Goal: Task Accomplishment & Management: Use online tool/utility

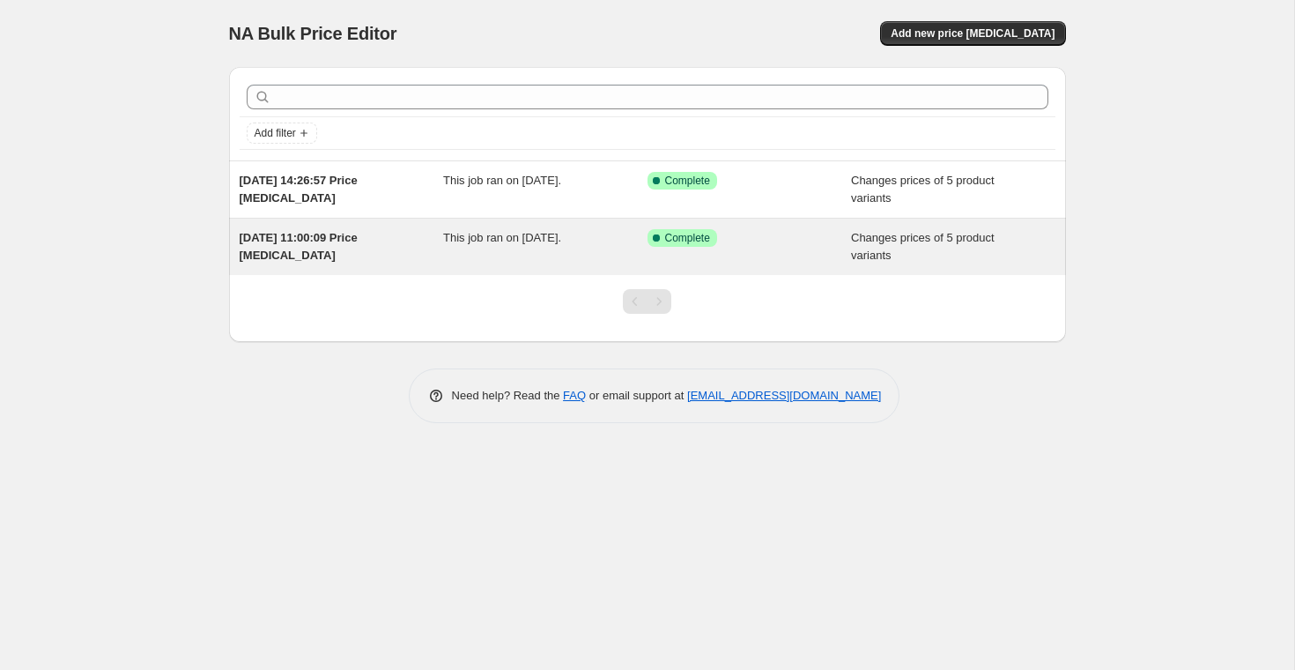
click at [440, 243] on div "[DATE] 11:00:09 Price [MEDICAL_DATA]" at bounding box center [342, 246] width 204 height 35
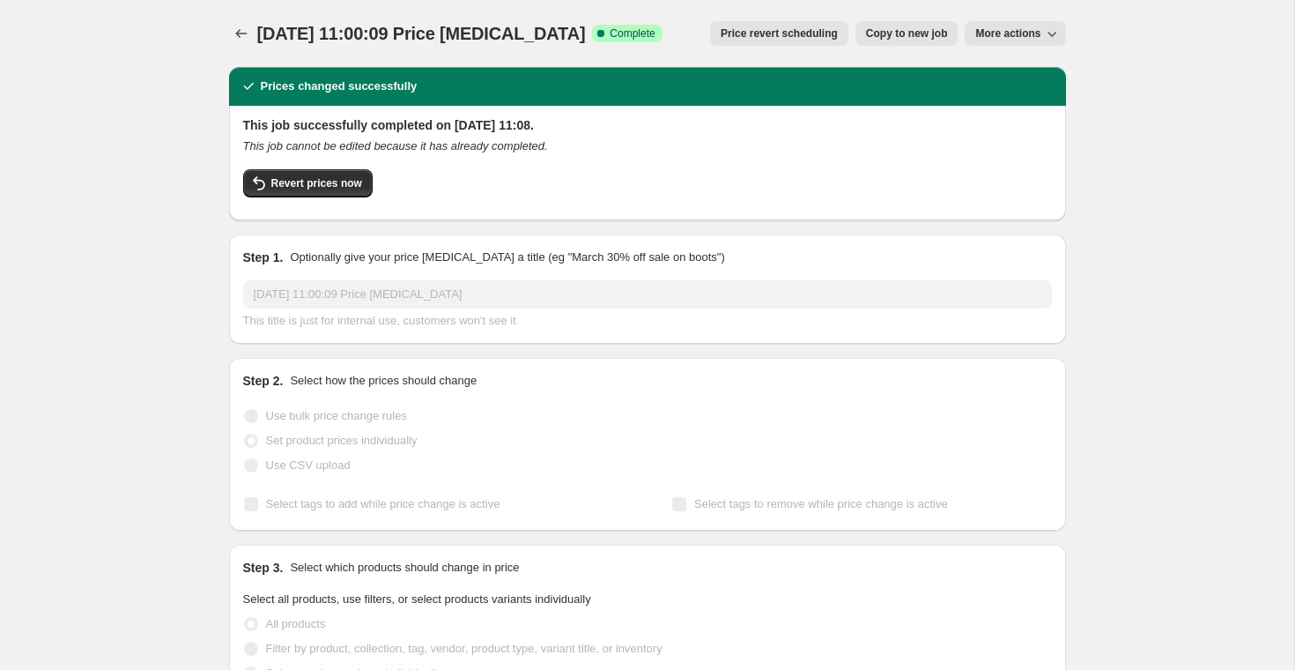
click at [995, 26] on span "More actions" at bounding box center [1007, 33] width 65 height 14
click at [537, 188] on div "Revert prices now" at bounding box center [647, 187] width 809 height 37
click at [997, 36] on span "More actions" at bounding box center [1007, 33] width 65 height 14
click at [720, 72] on div "Prices changed successfully" at bounding box center [647, 86] width 837 height 39
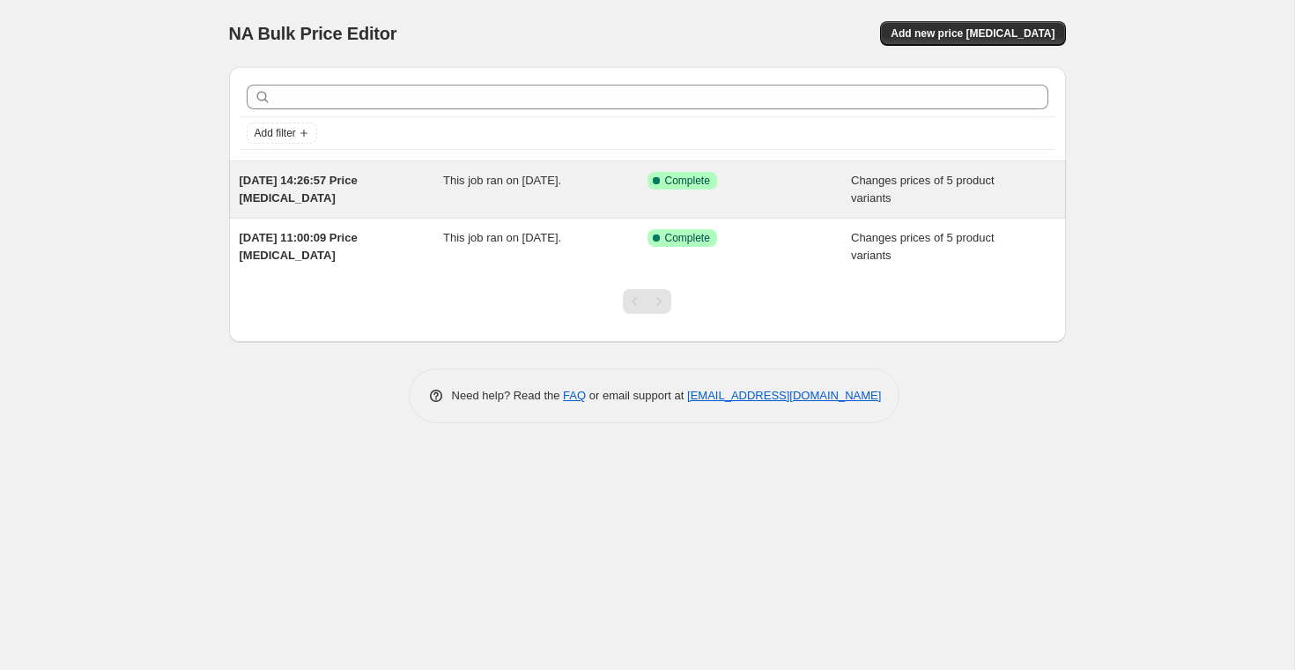
drag, startPoint x: 977, startPoint y: 35, endPoint x: 820, endPoint y: 201, distance: 228.1
click at [820, 201] on div "NA Bulk Price Editor. This page is ready NA Bulk Price Editor Add new price cha…" at bounding box center [647, 224] width 879 height 449
click at [820, 201] on div "Success Complete Complete" at bounding box center [750, 189] width 204 height 35
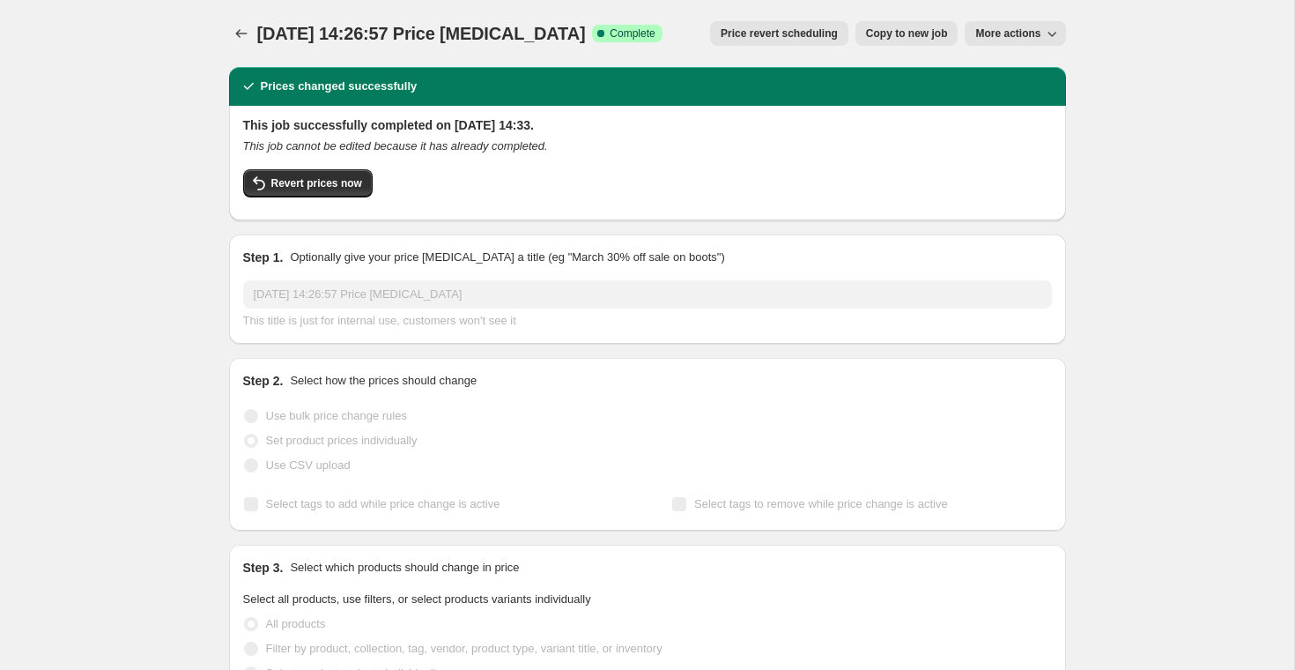
click at [991, 36] on span "More actions" at bounding box center [1007, 33] width 65 height 14
click at [696, 166] on div "This job successfully completed on 15 September 2025 at 14:33. This job cannot …" at bounding box center [647, 161] width 809 height 90
click at [246, 30] on icon "Price change jobs" at bounding box center [242, 34] width 18 height 18
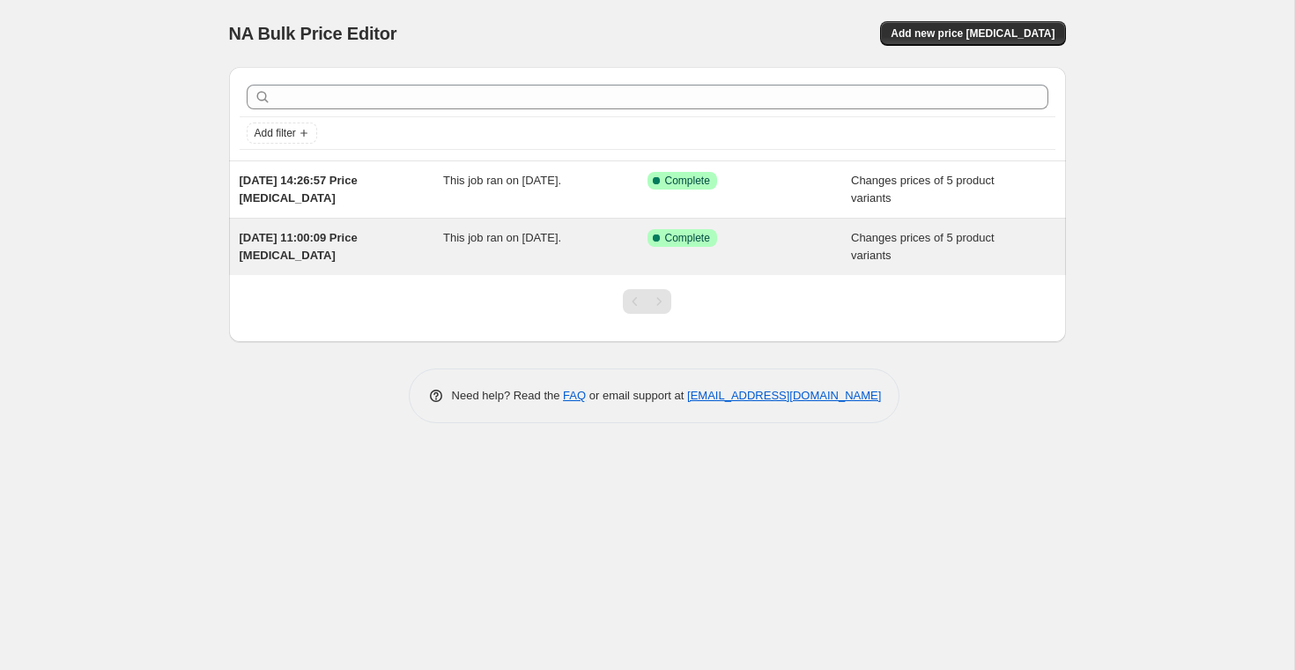
click at [504, 249] on div "This job ran on 8 September 2025." at bounding box center [545, 246] width 204 height 35
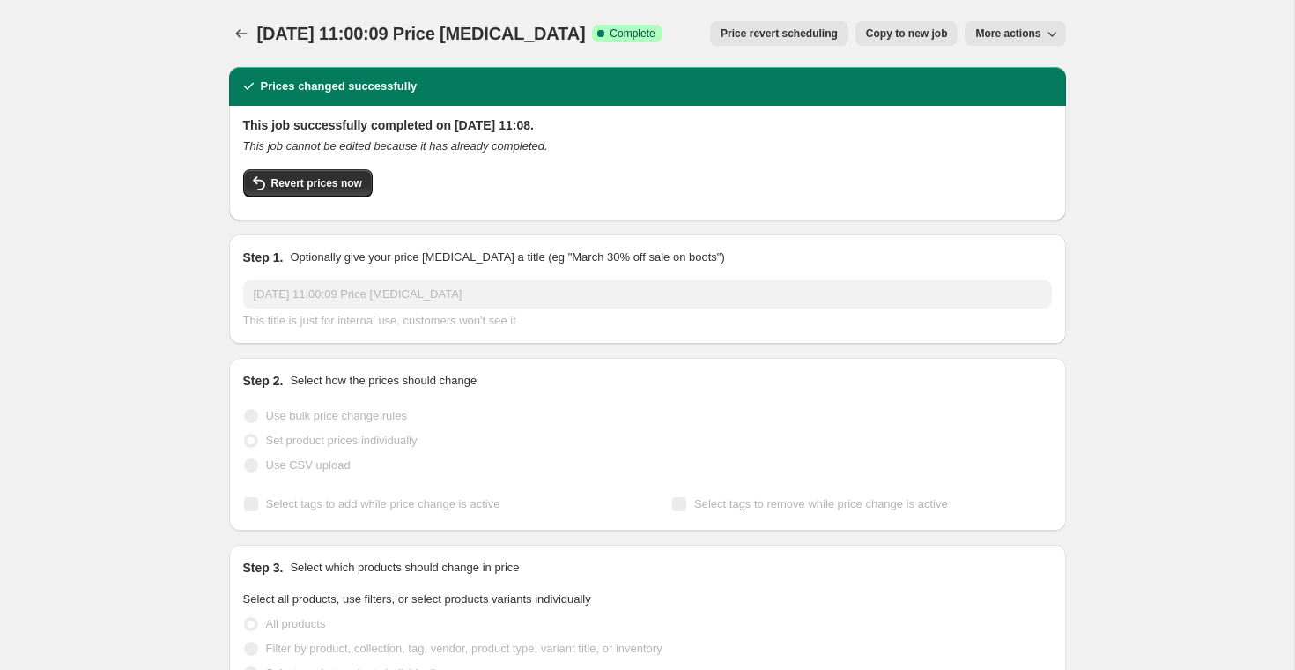
click at [1023, 34] on span "More actions" at bounding box center [1007, 33] width 65 height 14
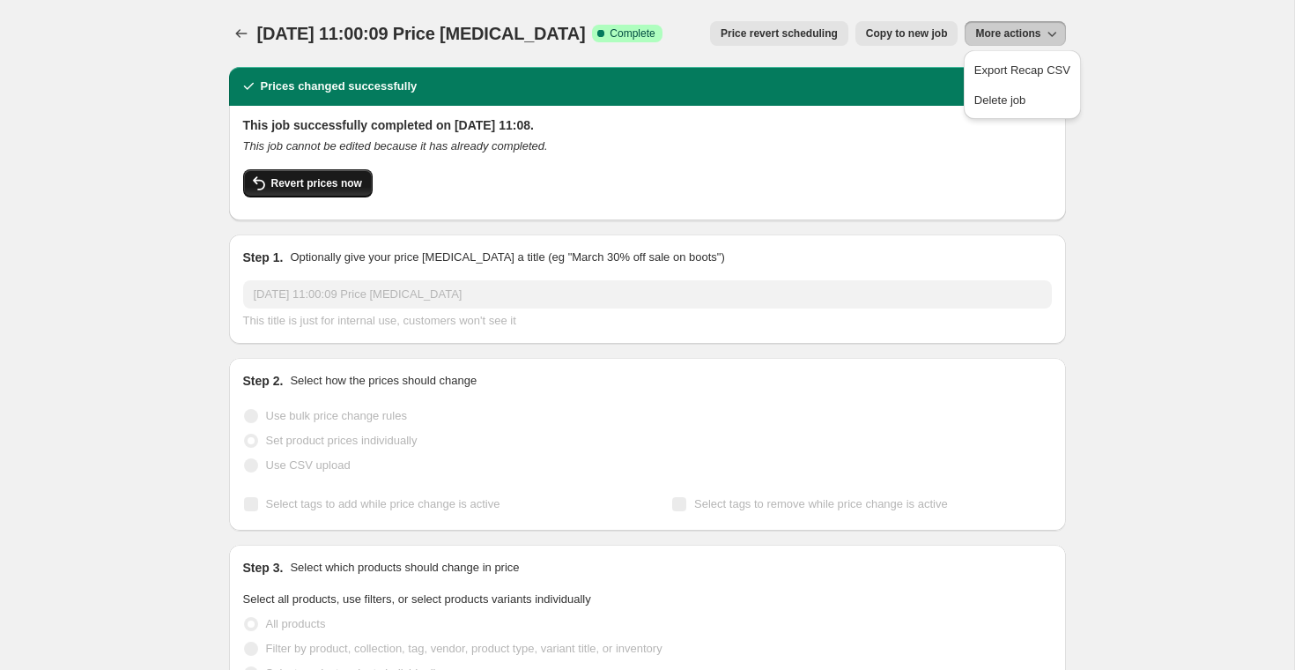
click at [332, 179] on span "Revert prices now" at bounding box center [316, 183] width 91 height 14
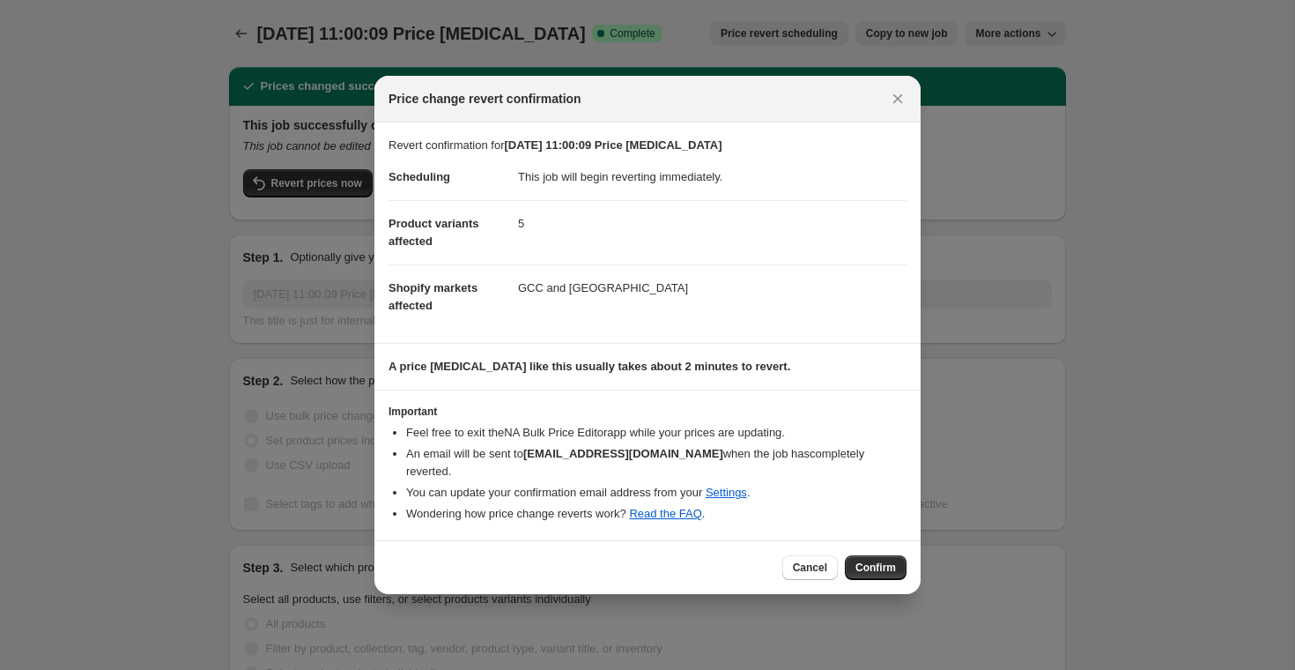
click at [429, 441] on li "Feel free to exit the NA Bulk Price Editor app while your prices are updating." at bounding box center [656, 433] width 500 height 18
click at [482, 154] on p "Revert confirmation for 8 Sept 2025, 11:00:09 Price change job" at bounding box center [648, 146] width 518 height 18
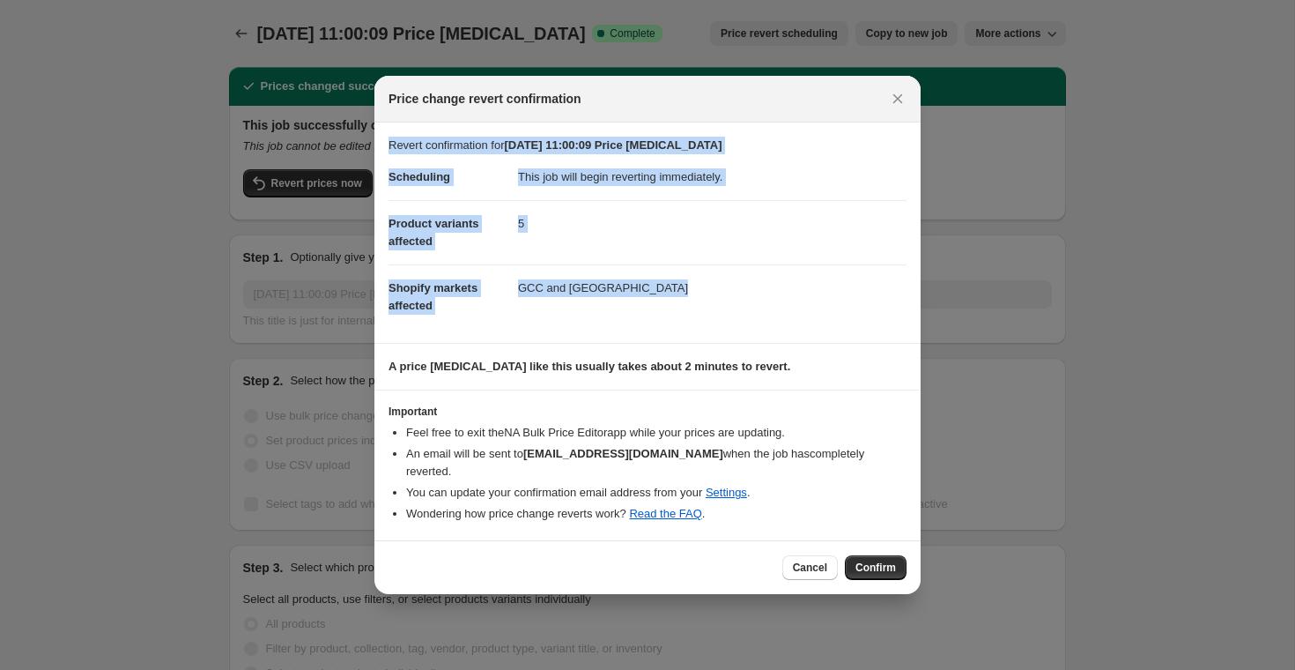
drag, startPoint x: 482, startPoint y: 154, endPoint x: 641, endPoint y: 289, distance: 208.8
click at [641, 289] on section "Revert confirmation for 8 Sept 2025, 11:00:09 Price change job Scheduling This …" at bounding box center [647, 232] width 546 height 220
click at [641, 289] on dd "GCC and United Arab Emirates" at bounding box center [712, 287] width 389 height 47
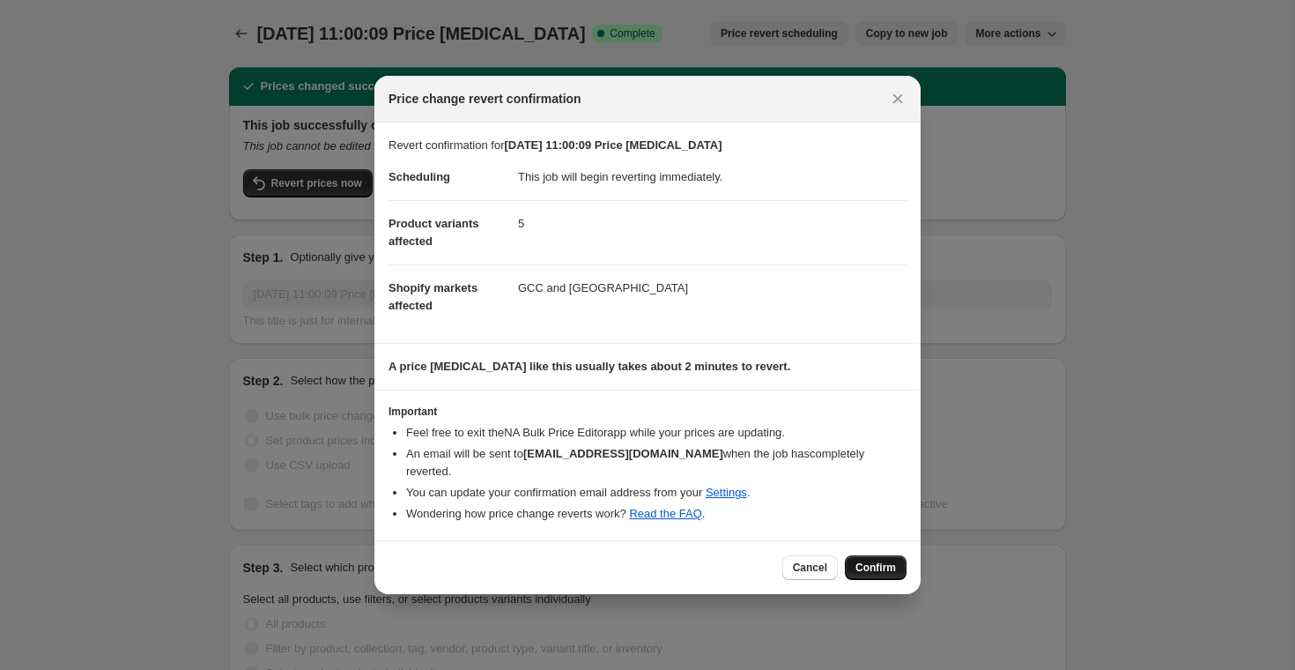
click at [882, 560] on span "Confirm" at bounding box center [875, 567] width 41 height 14
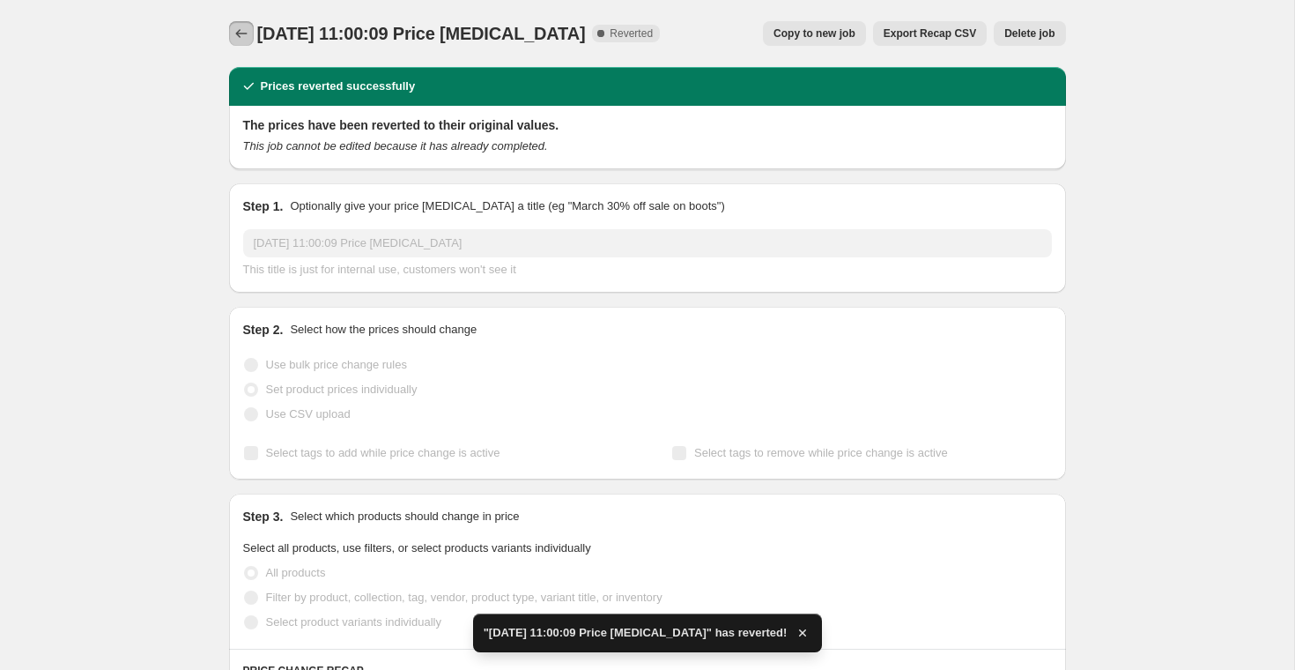
click at [243, 30] on icon "Price change jobs" at bounding box center [242, 34] width 18 height 18
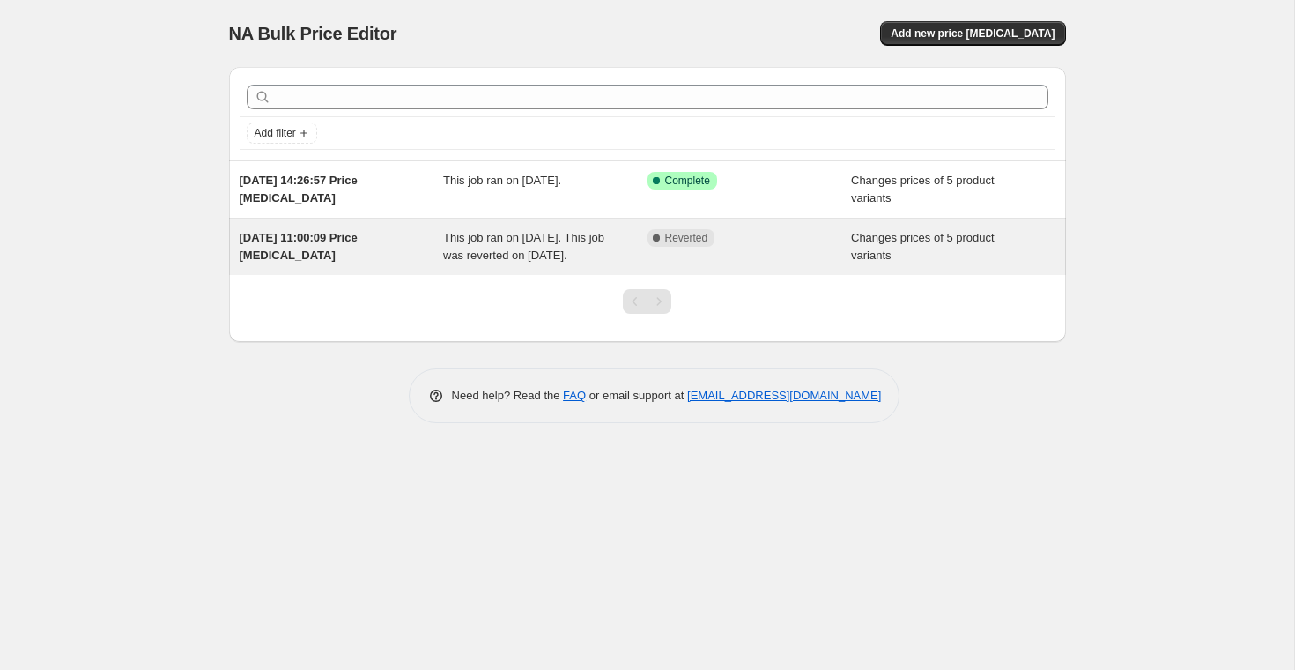
click at [587, 258] on span "This job ran on [DATE]. This job was reverted on [DATE]." at bounding box center [523, 246] width 161 height 31
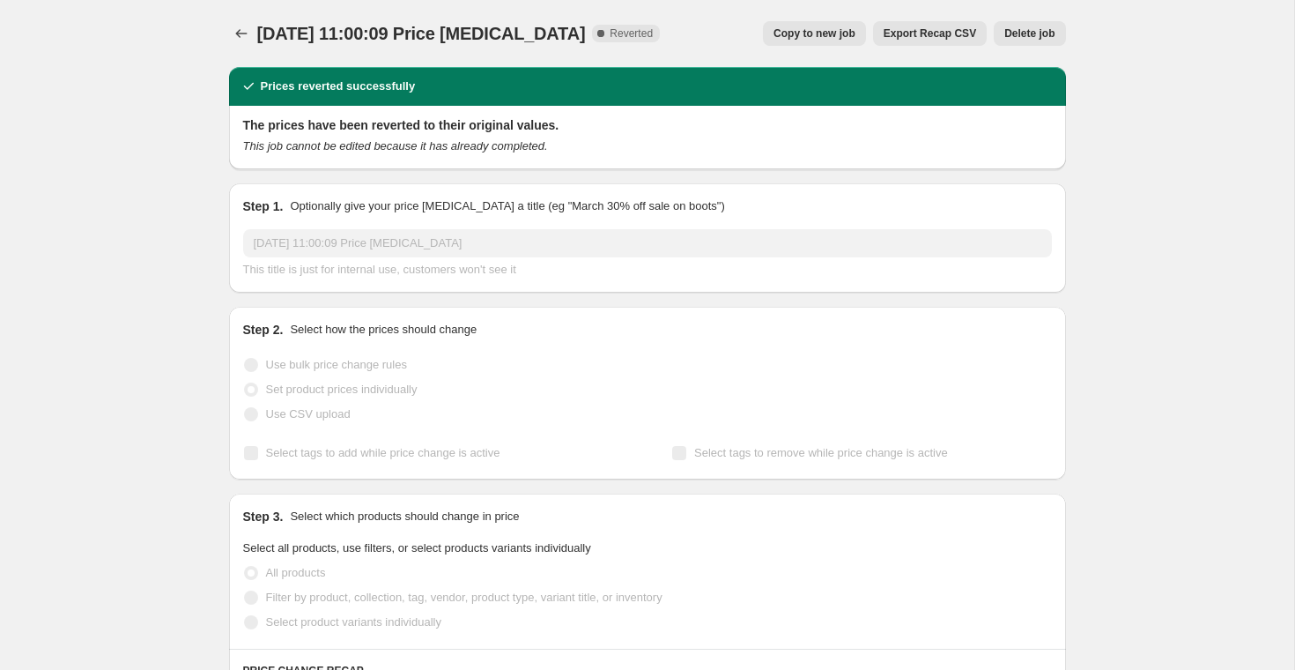
click at [817, 39] on span "Copy to new job" at bounding box center [815, 33] width 82 height 14
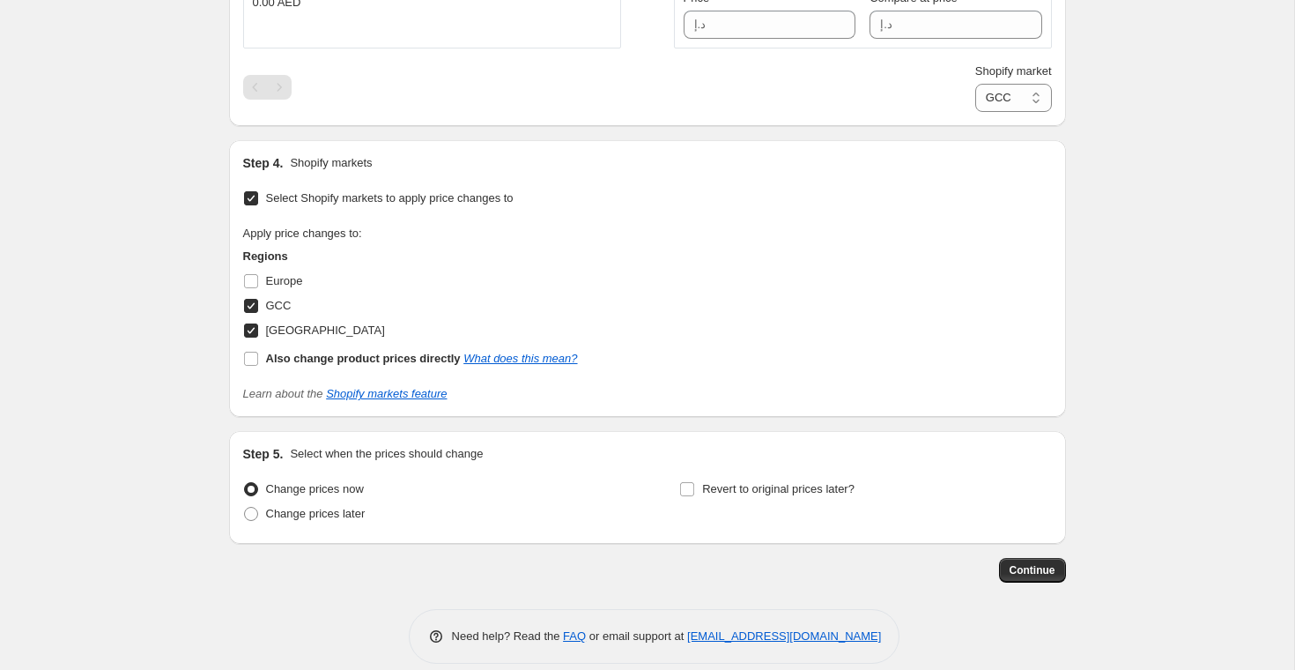
scroll to position [1292, 0]
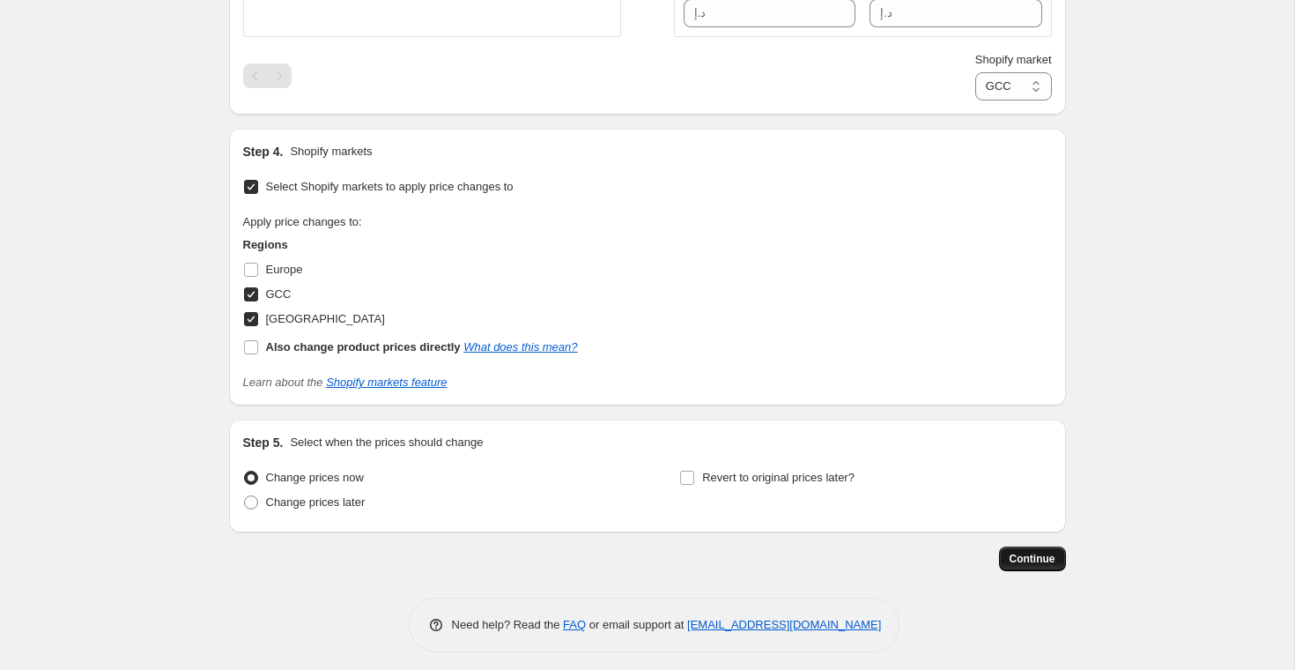
click at [1034, 558] on span "Continue" at bounding box center [1033, 559] width 46 height 14
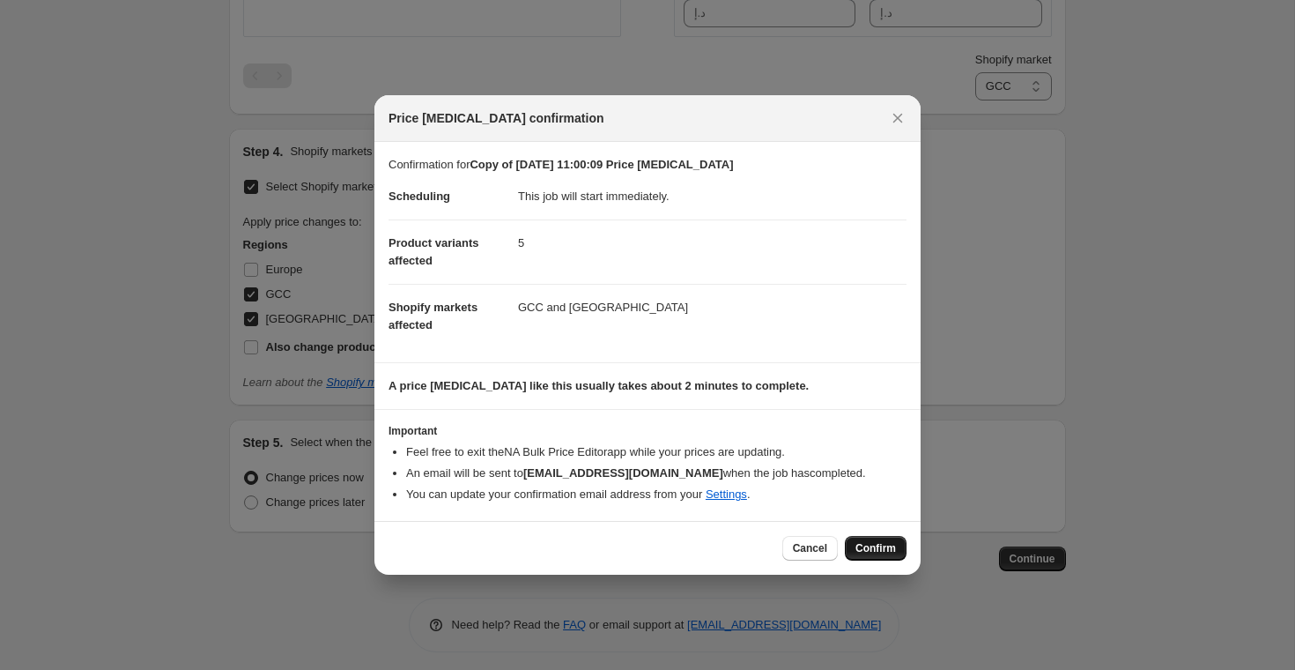
click at [863, 546] on span "Confirm" at bounding box center [875, 548] width 41 height 14
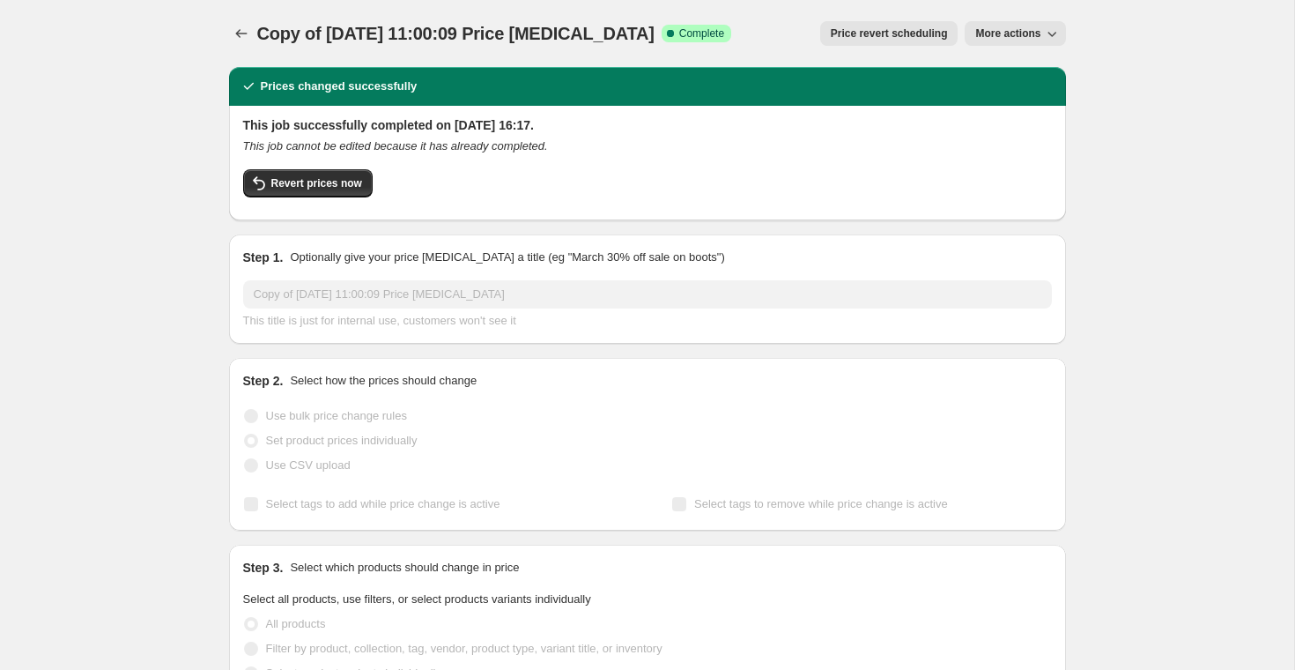
drag, startPoint x: 292, startPoint y: 185, endPoint x: 243, endPoint y: 18, distance: 174.3
click at [291, 185] on span "Revert prices now" at bounding box center [316, 183] width 91 height 14
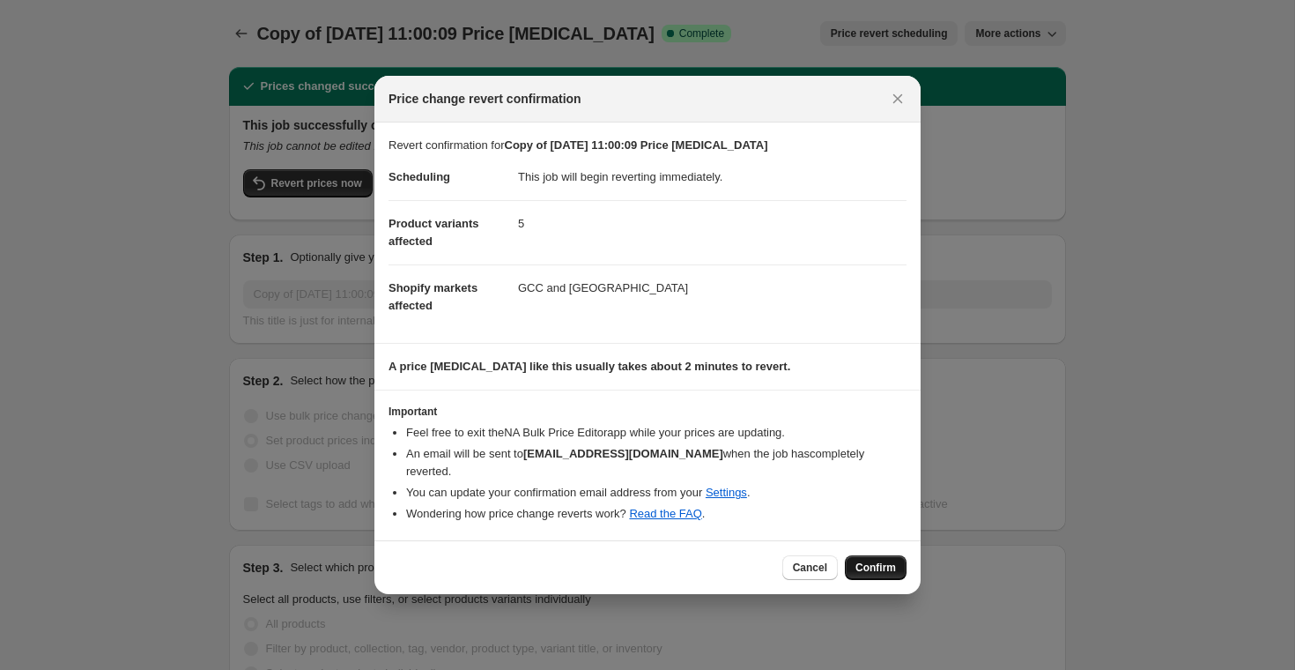
click at [884, 565] on span "Confirm" at bounding box center [875, 567] width 41 height 14
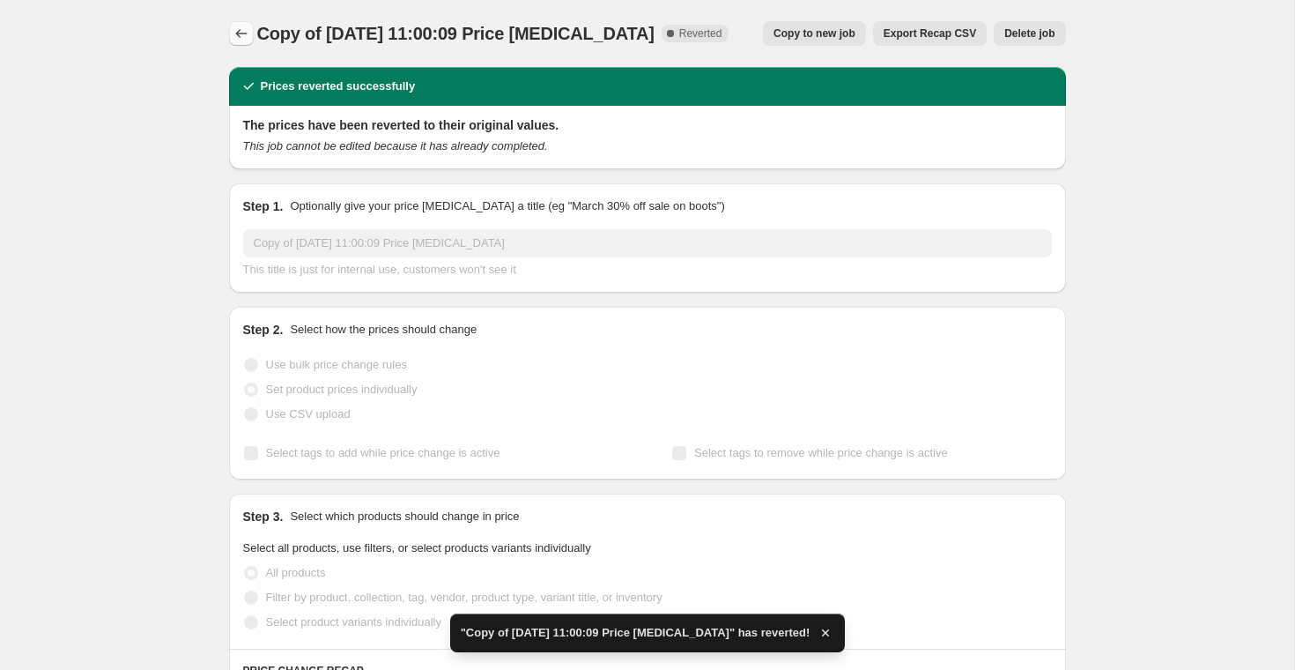
click at [244, 36] on icon "Price change jobs" at bounding box center [242, 34] width 18 height 18
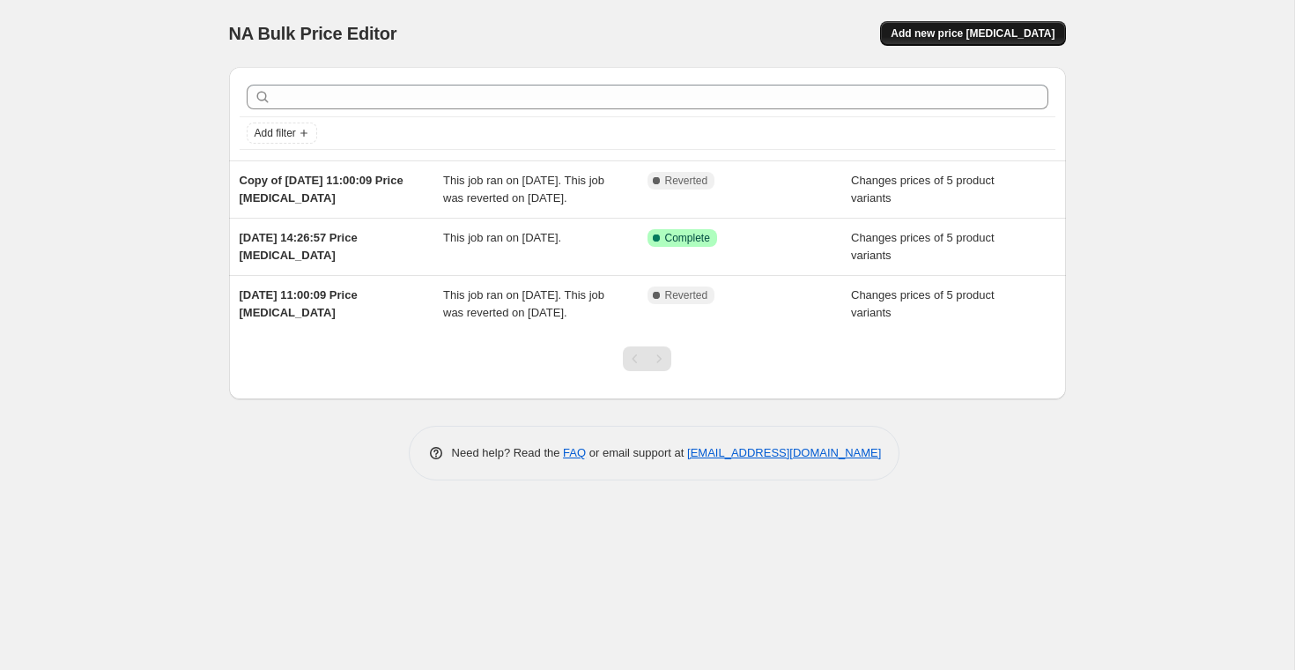
click at [996, 33] on span "Add new price [MEDICAL_DATA]" at bounding box center [973, 33] width 164 height 14
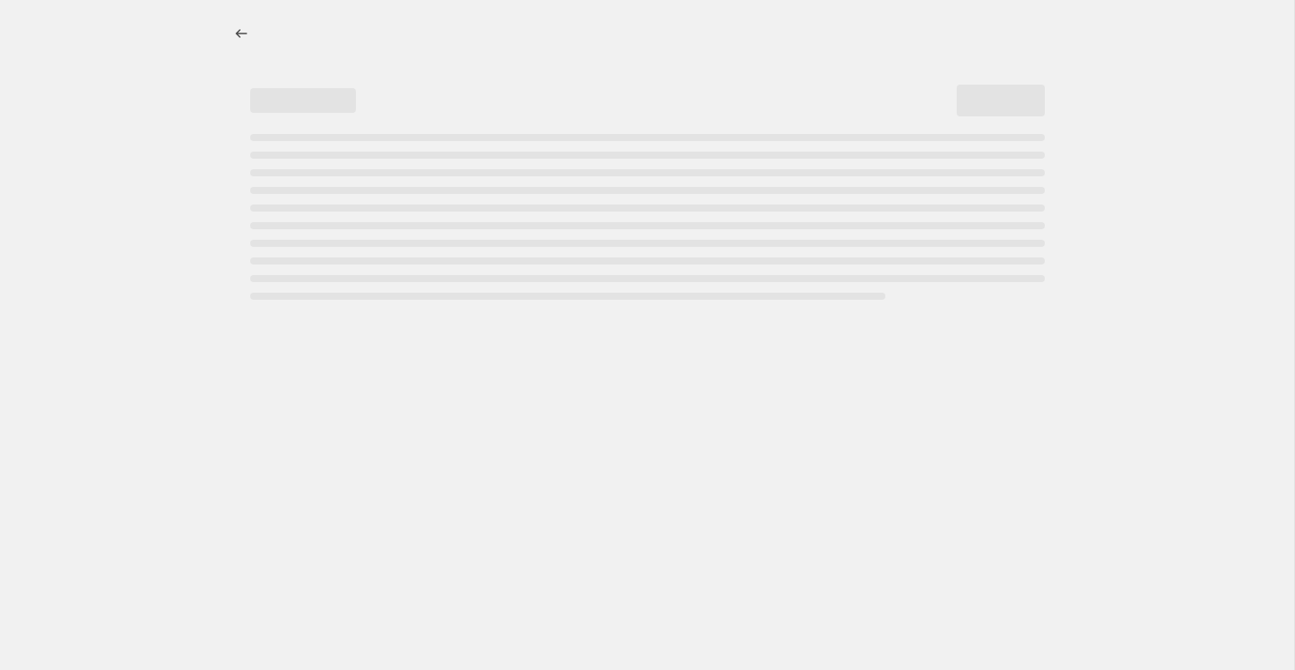
select select "percentage"
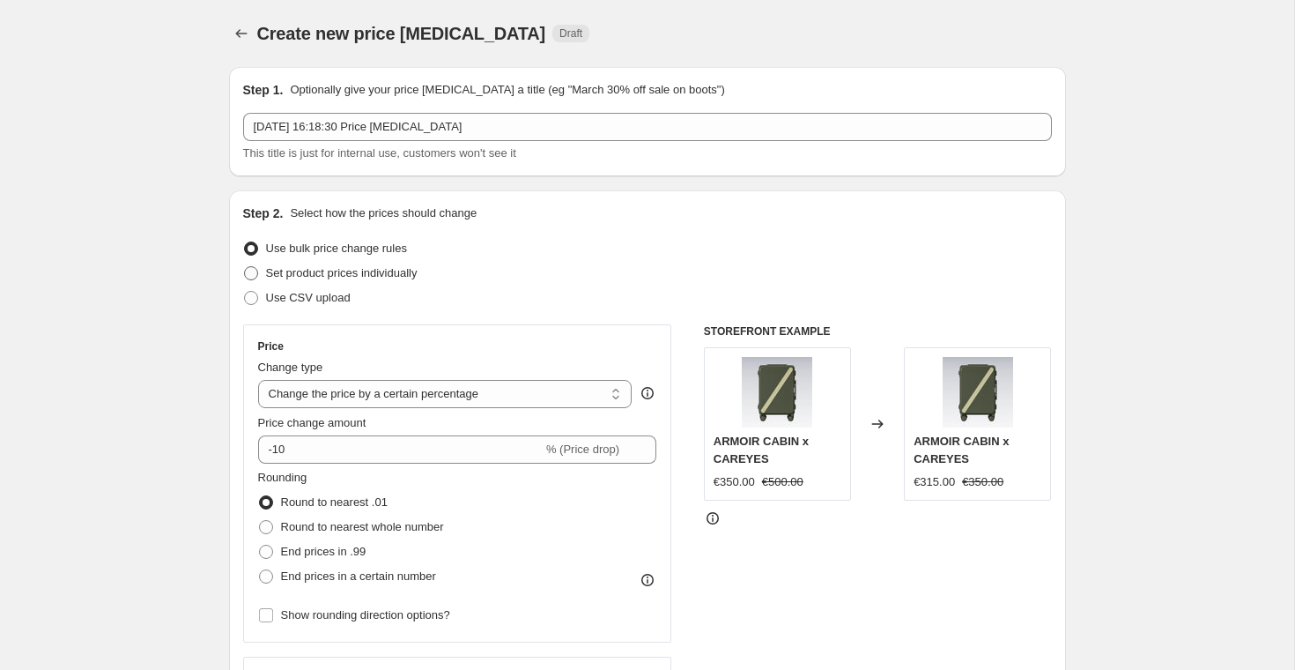
click at [381, 278] on span "Set product prices individually" at bounding box center [342, 272] width 152 height 13
click at [245, 267] on input "Set product prices individually" at bounding box center [244, 266] width 1 height 1
radio input "true"
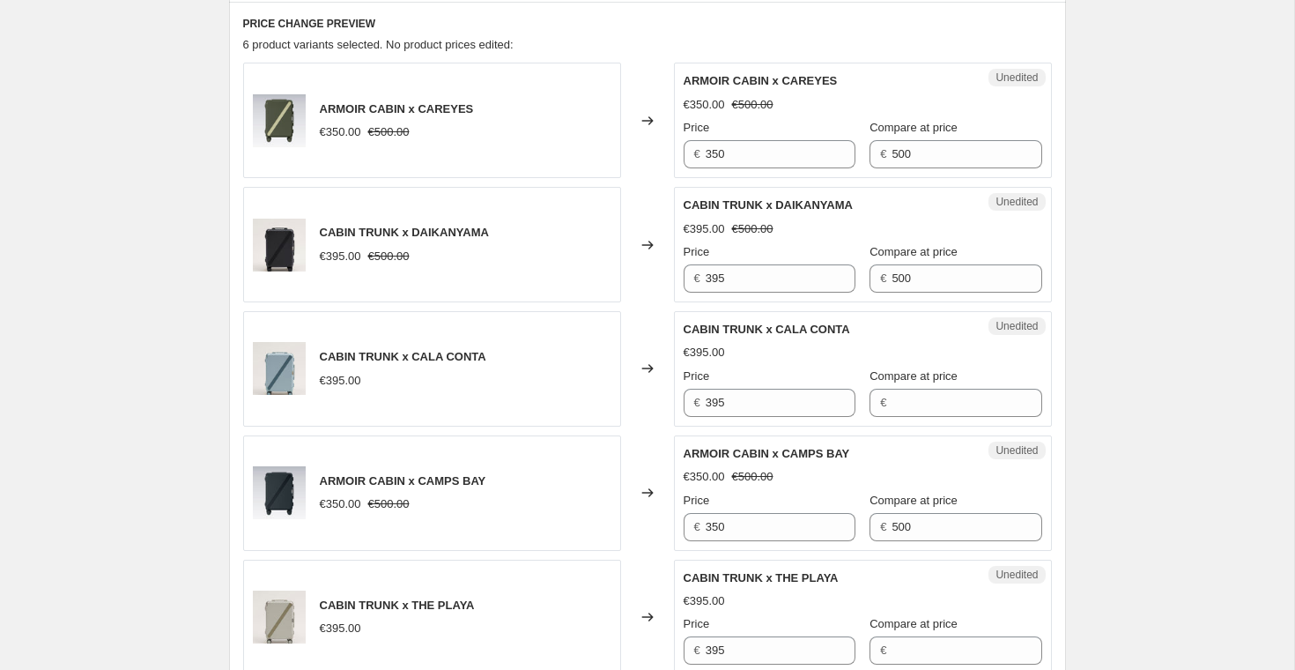
scroll to position [1084, 0]
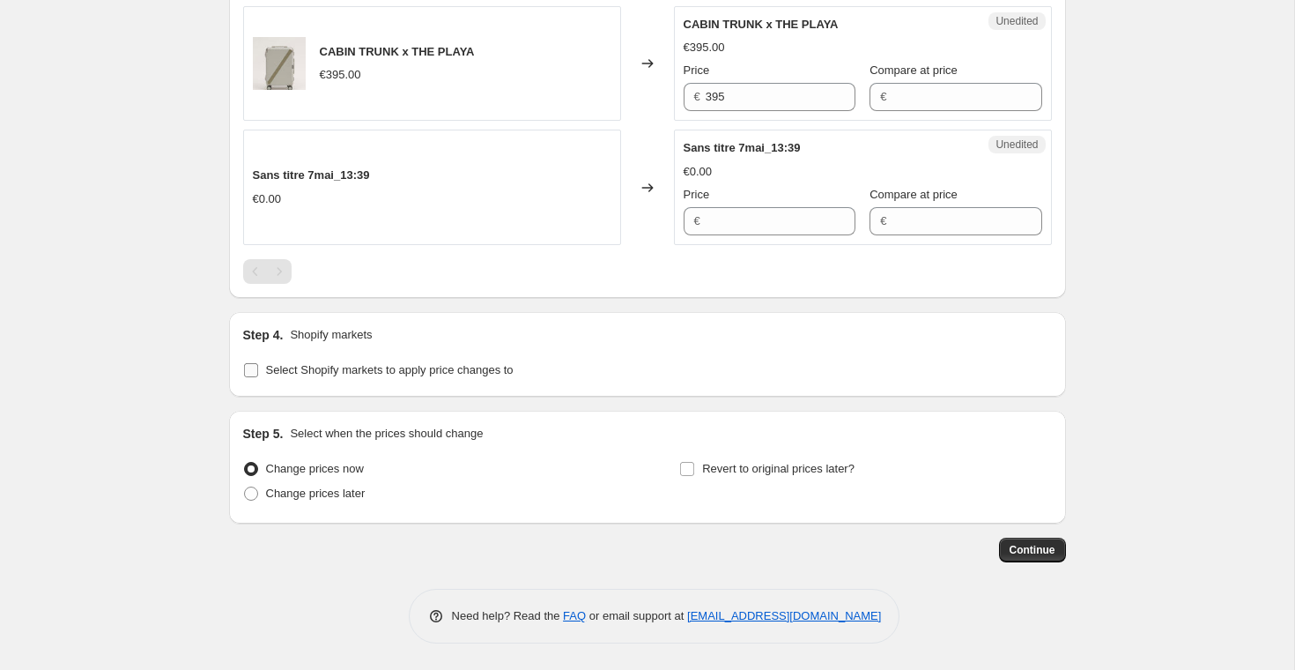
click at [247, 367] on input "Select Shopify markets to apply price changes to" at bounding box center [251, 370] width 14 height 14
checkbox input "true"
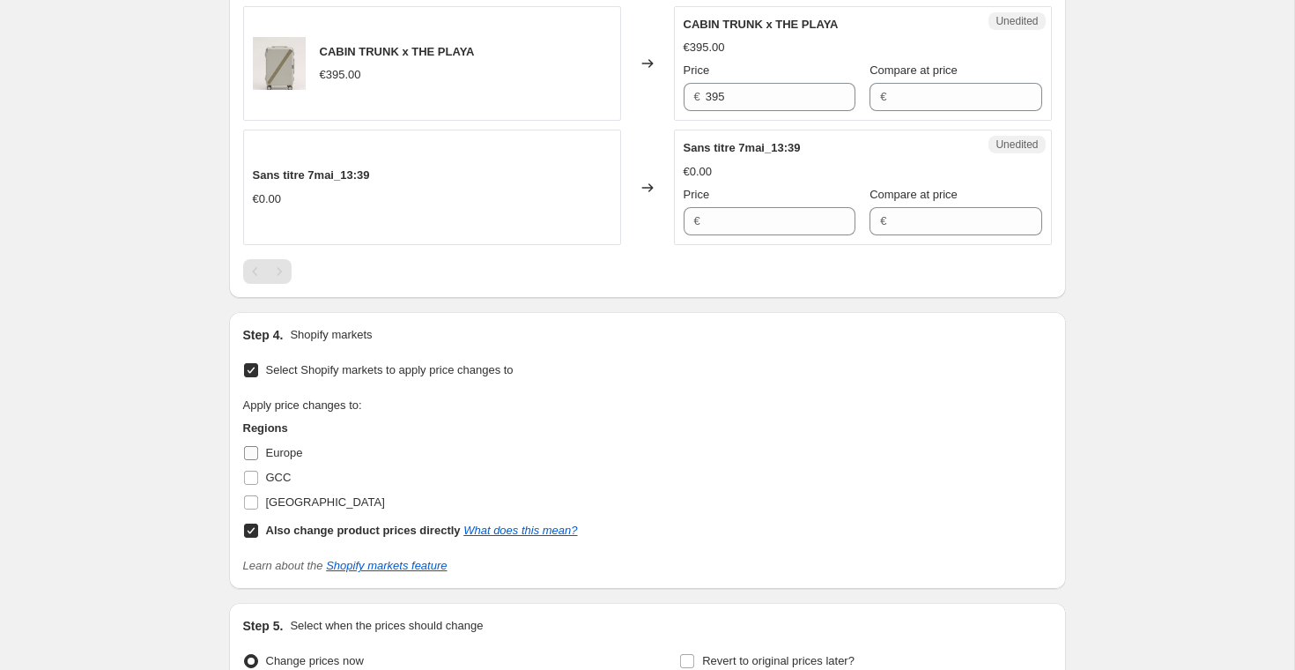
click at [250, 454] on input "Europe" at bounding box center [251, 453] width 14 height 14
checkbox input "true"
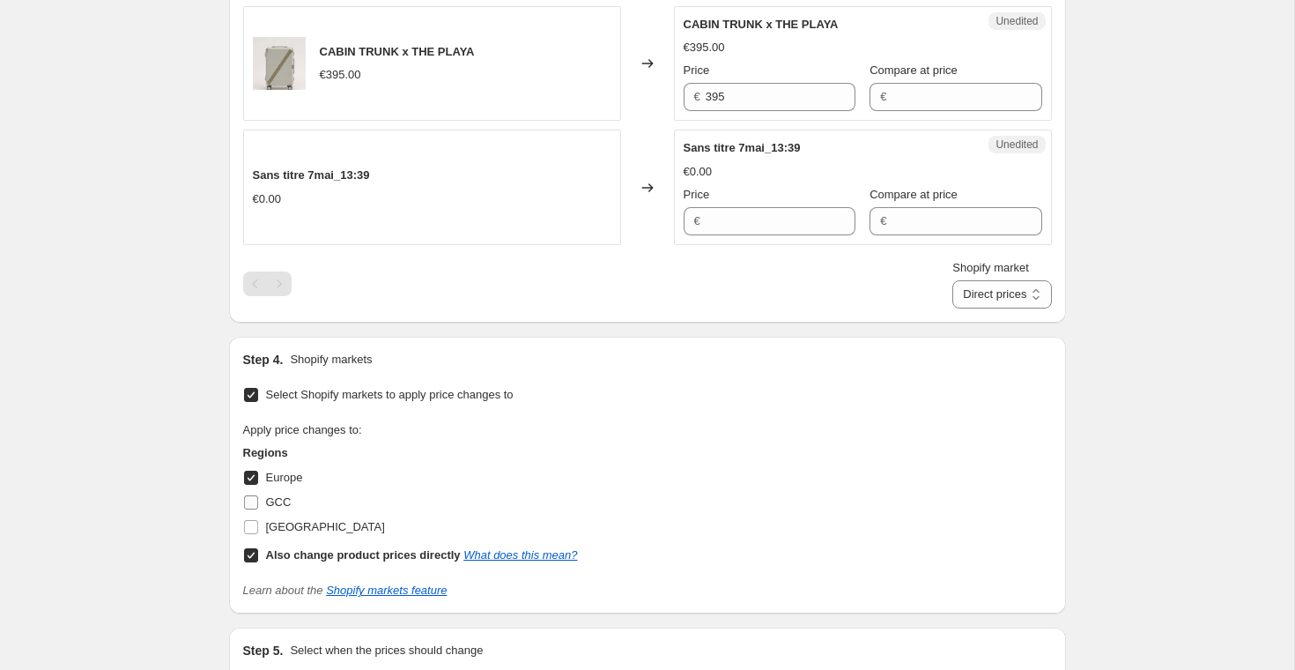
click at [251, 500] on input "GCC" at bounding box center [251, 502] width 14 height 14
checkbox input "true"
click at [252, 532] on input "[GEOGRAPHIC_DATA]" at bounding box center [251, 527] width 14 height 14
checkbox input "true"
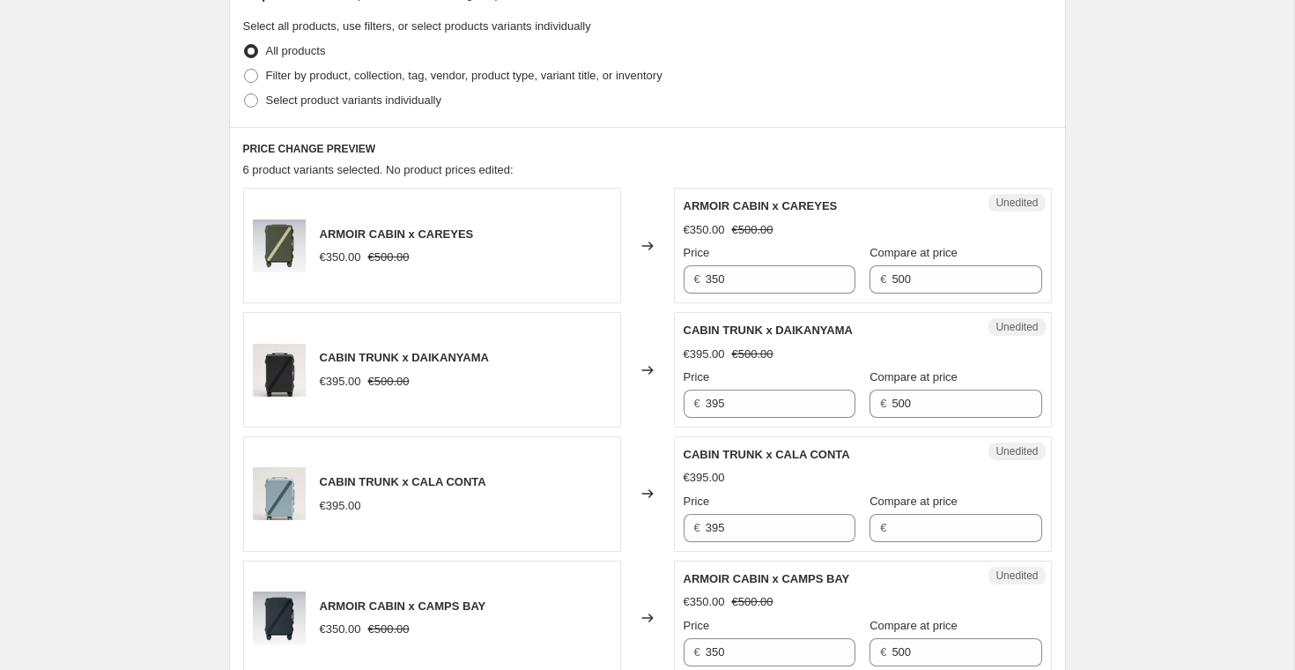
scroll to position [391, 0]
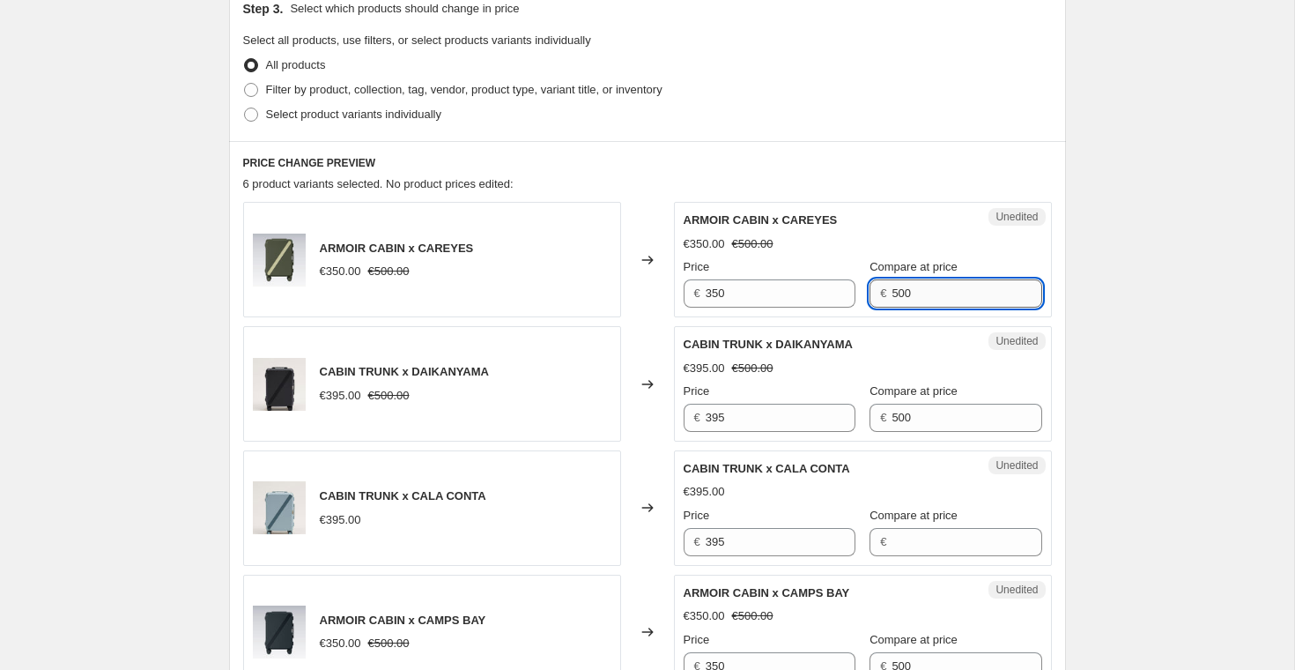
click at [905, 285] on input "500" at bounding box center [967, 293] width 150 height 28
click at [895, 422] on input "500" at bounding box center [967, 418] width 150 height 28
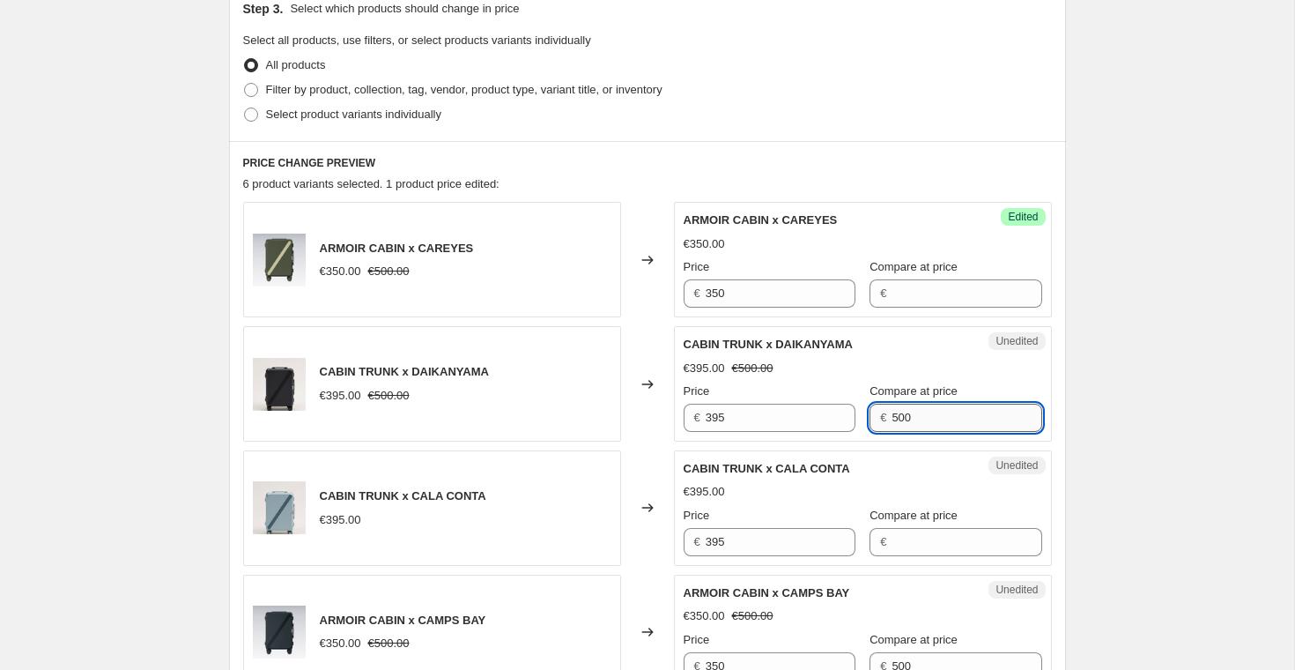
click at [895, 422] on input "500" at bounding box center [967, 418] width 150 height 28
click at [900, 547] on input "Compare at price" at bounding box center [967, 542] width 150 height 28
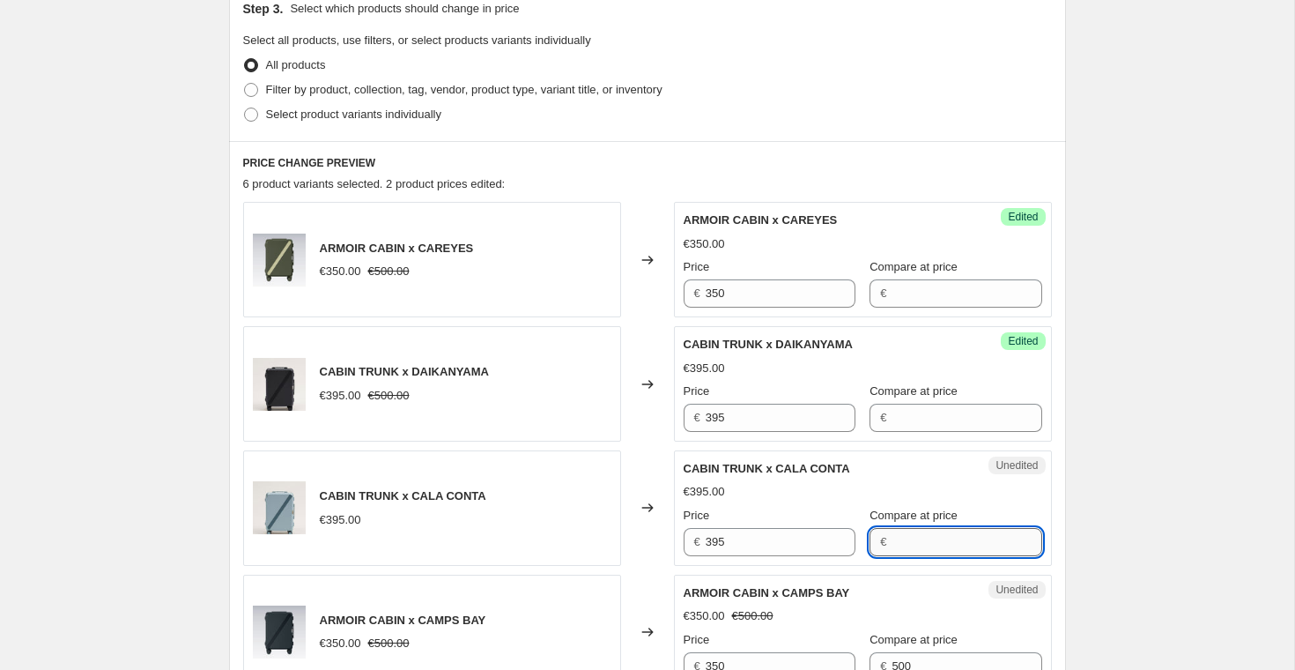
scroll to position [537, 0]
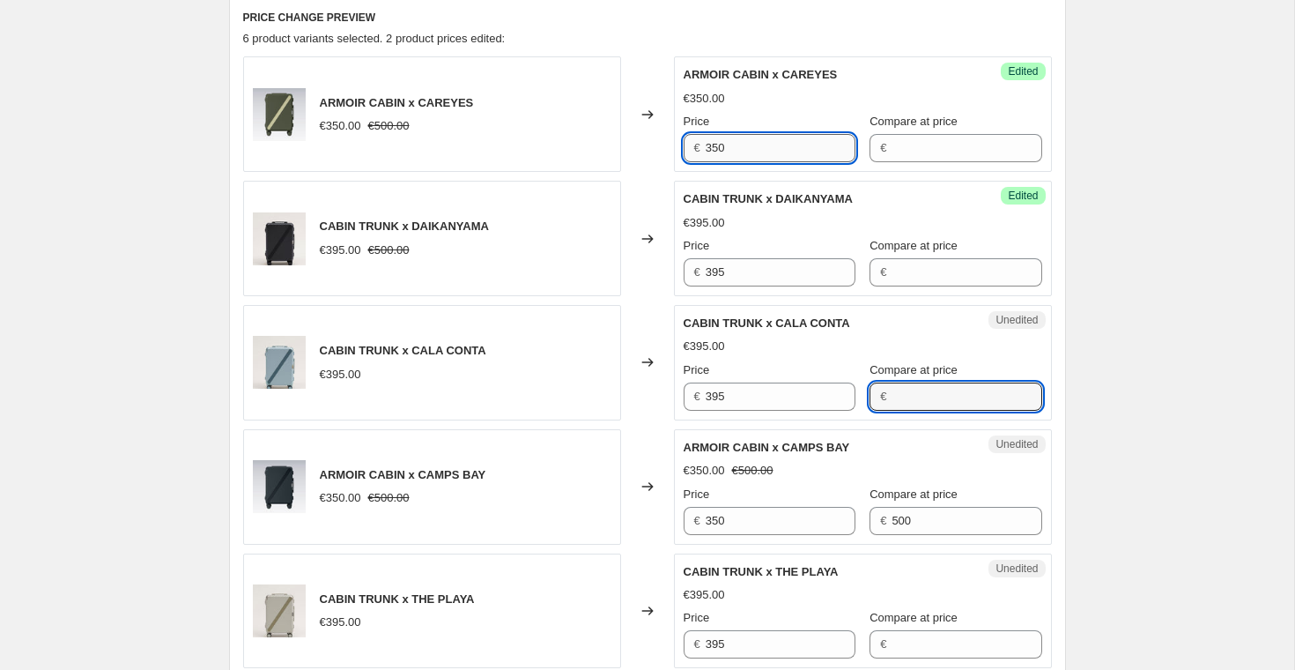
click at [749, 150] on input "350" at bounding box center [781, 148] width 150 height 28
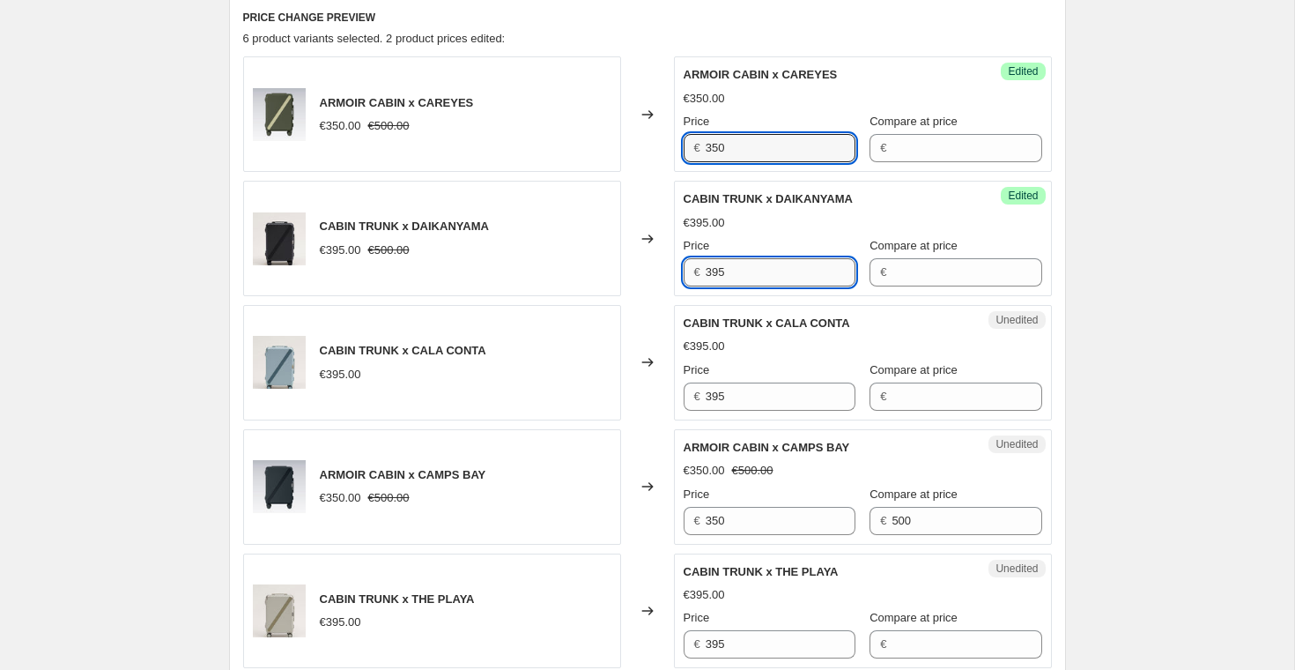
click at [744, 273] on input "395" at bounding box center [781, 272] width 150 height 28
paste input "50"
type input "350"
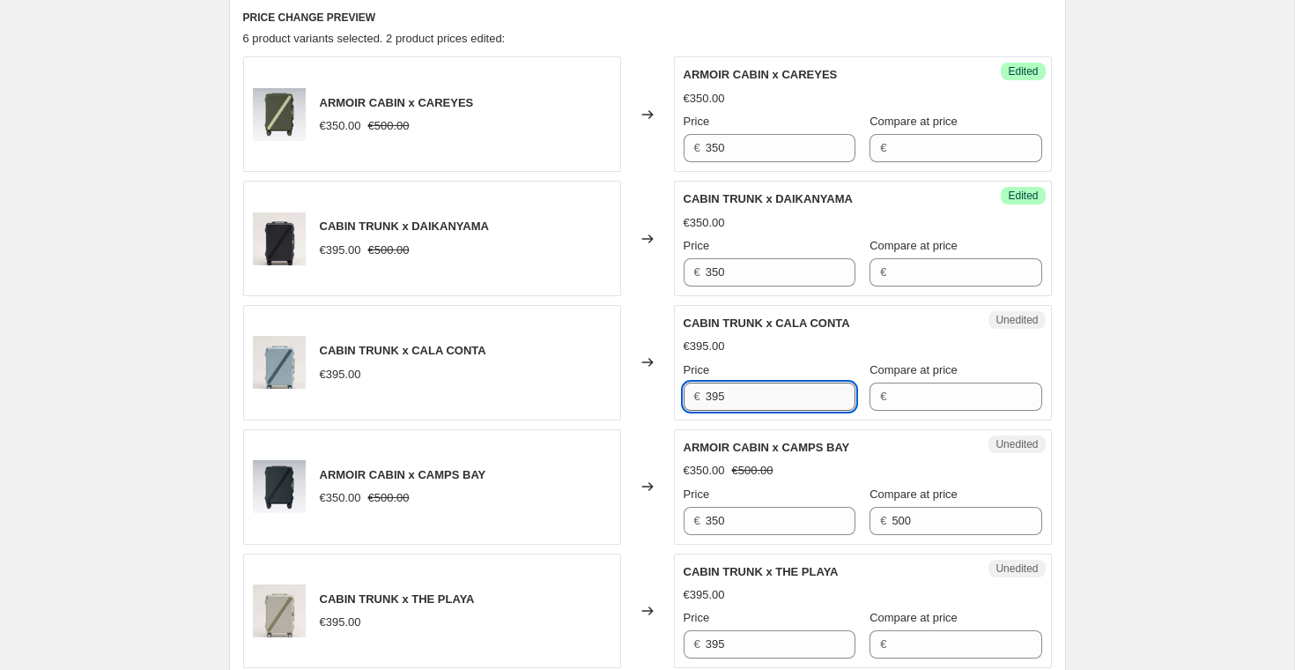
click at [741, 401] on input "395" at bounding box center [781, 396] width 150 height 28
paste input "50"
type input "350"
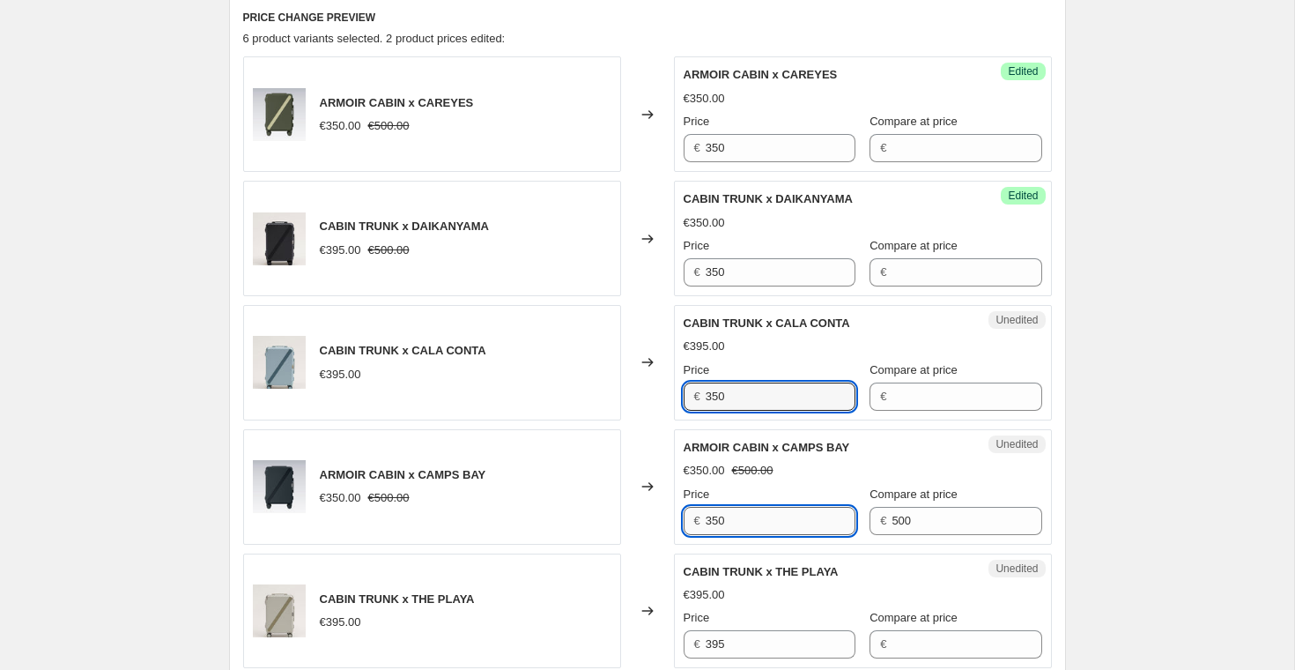
click at [758, 514] on input "350" at bounding box center [781, 521] width 150 height 28
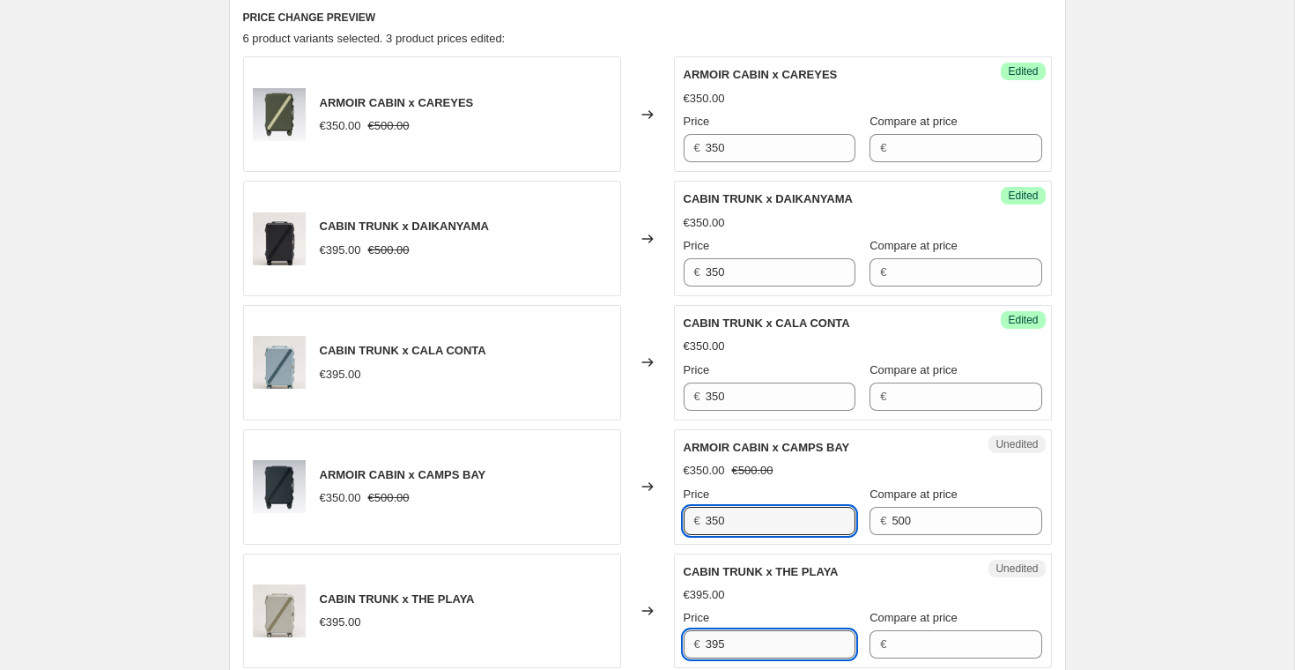
click at [749, 647] on input "395" at bounding box center [781, 644] width 150 height 28
paste input "50"
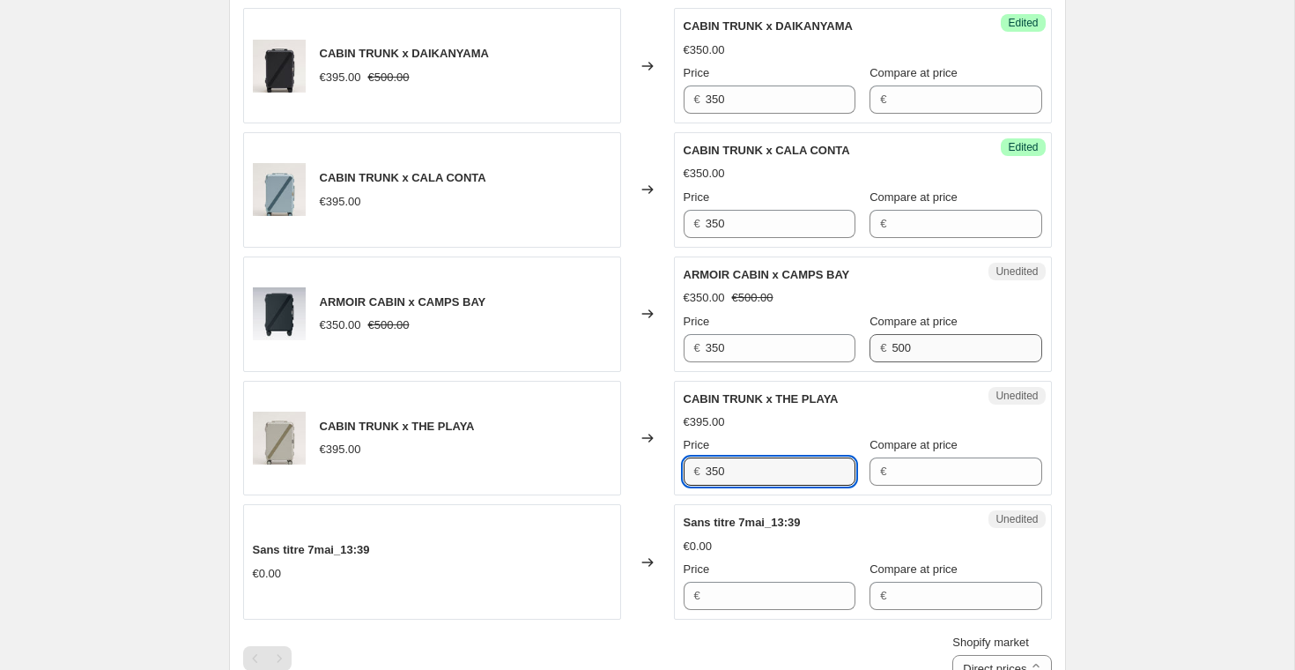
type input "350"
click at [899, 337] on input "500" at bounding box center [967, 348] width 150 height 28
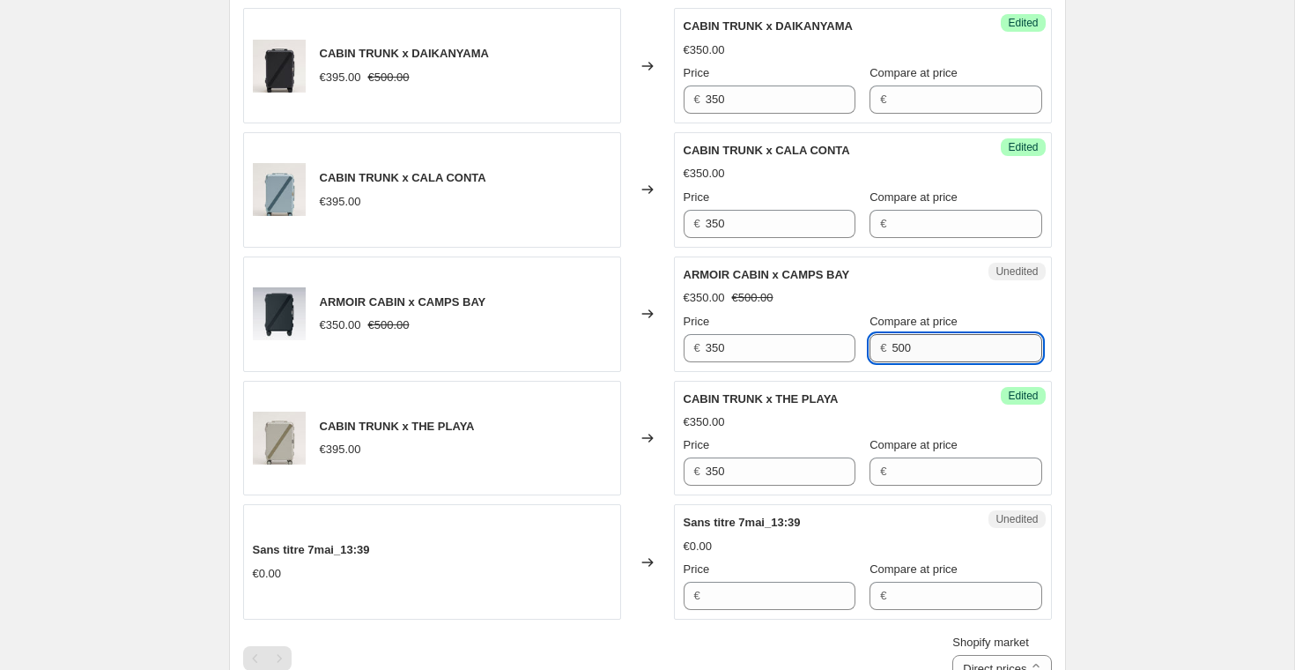
click at [899, 337] on input "500" at bounding box center [967, 348] width 150 height 28
click at [854, 400] on div "CABIN TRUNK x THE PLAYA" at bounding box center [828, 399] width 288 height 18
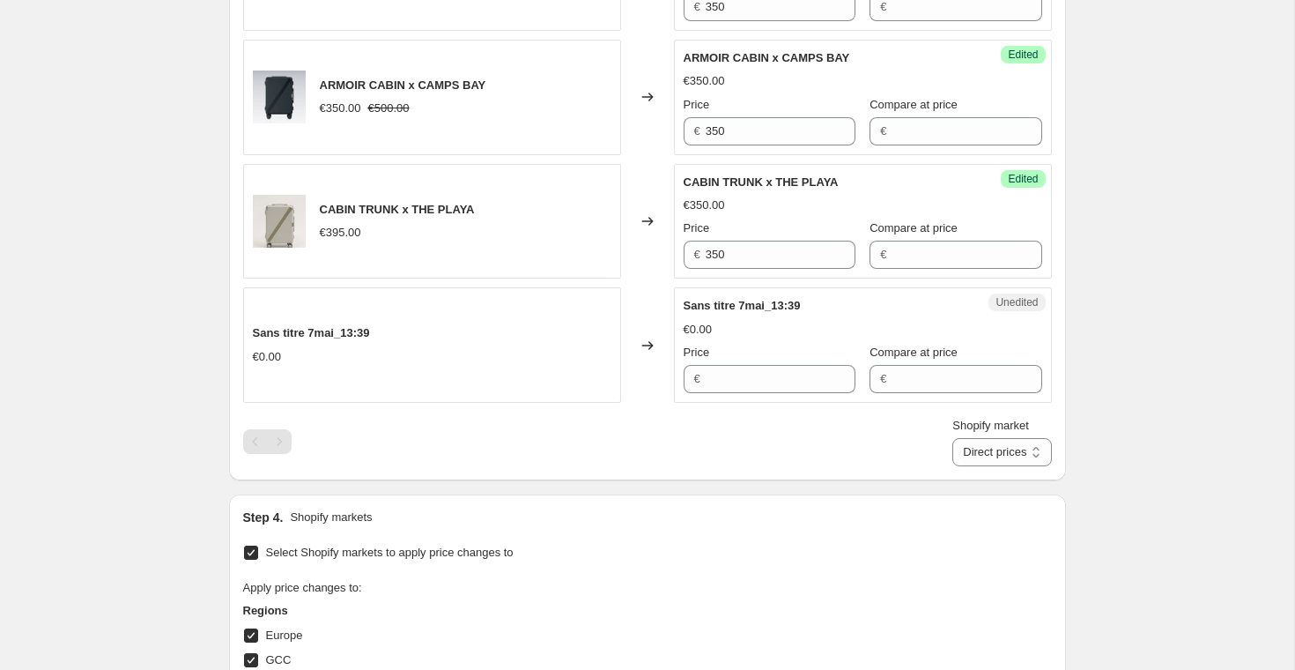
scroll to position [933, 0]
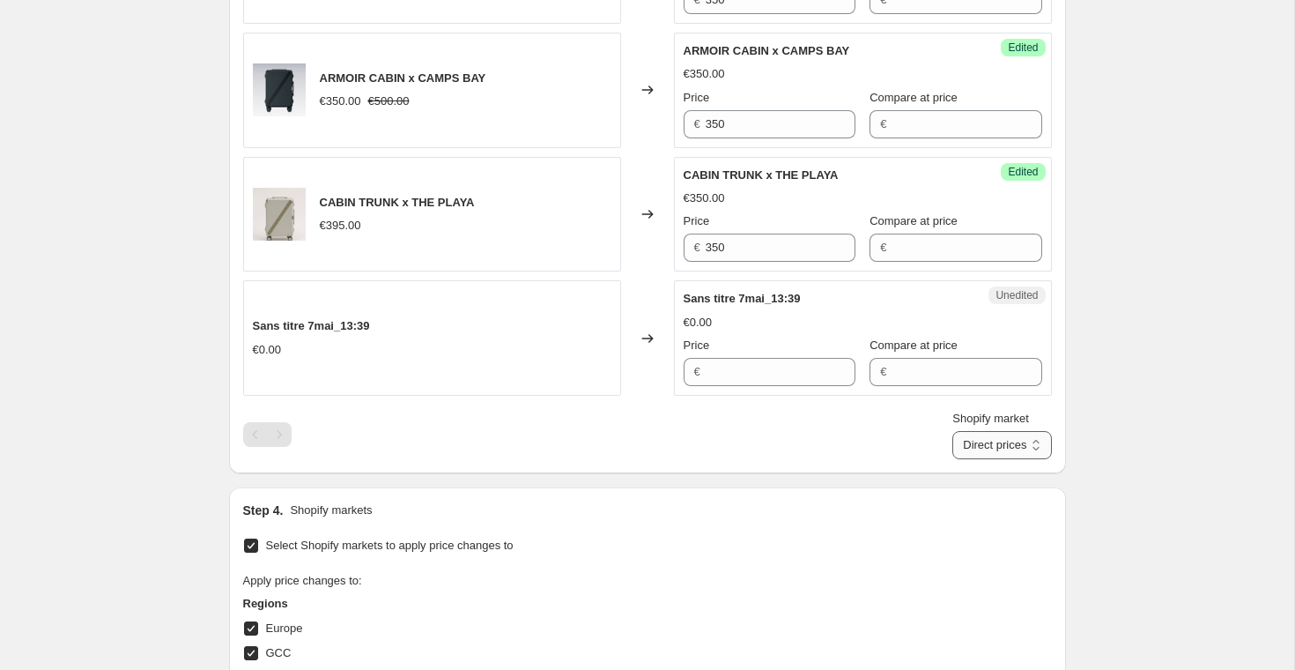
click at [1005, 441] on select "Direct prices Europe GCC [GEOGRAPHIC_DATA]" at bounding box center [1001, 445] width 99 height 28
select select "92232057123"
click at [969, 459] on select "Direct prices Europe GCC [GEOGRAPHIC_DATA]" at bounding box center [1001, 445] width 99 height 28
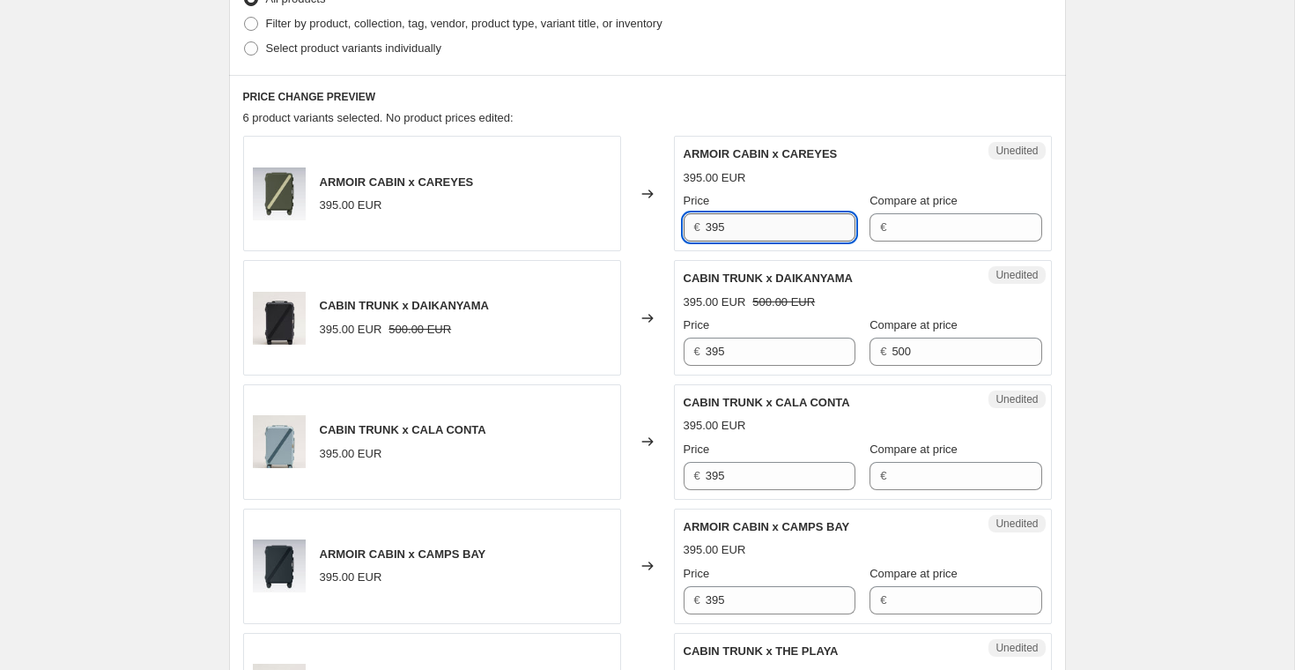
click at [755, 226] on input "395" at bounding box center [781, 227] width 150 height 28
paste input "50"
type input "350"
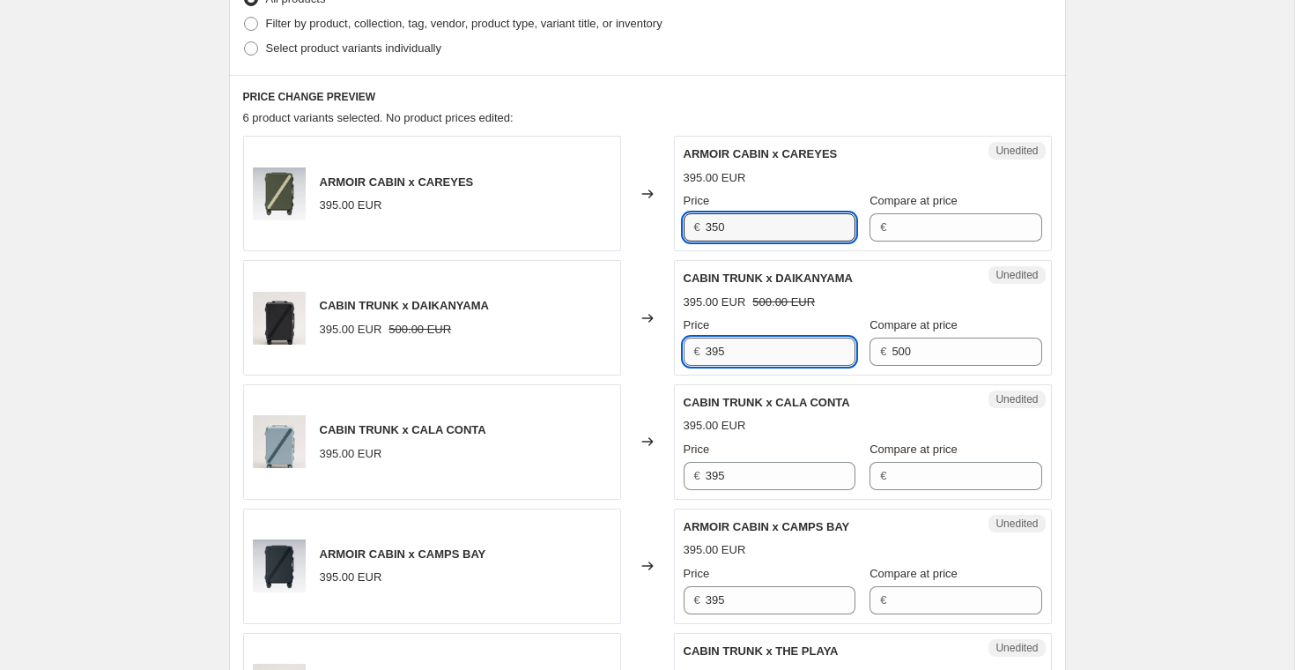
click at [753, 351] on input "395" at bounding box center [781, 351] width 150 height 28
paste input "50"
type input "350"
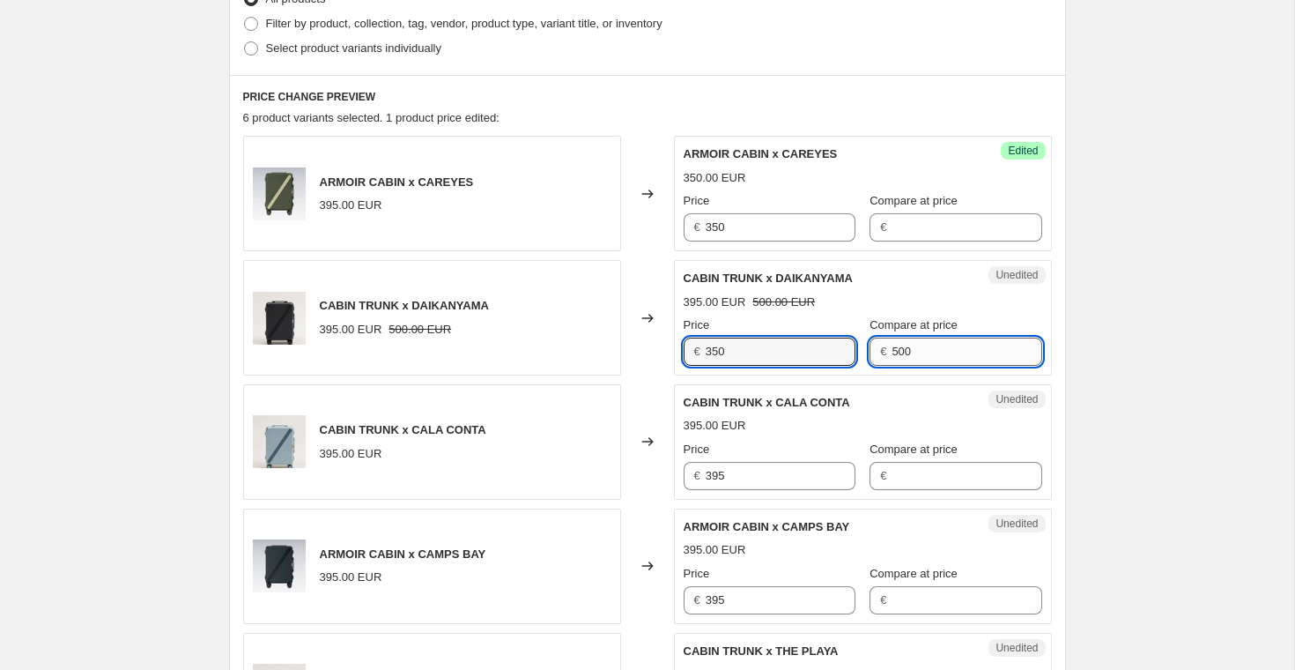
click at [897, 349] on input "500" at bounding box center [967, 351] width 150 height 28
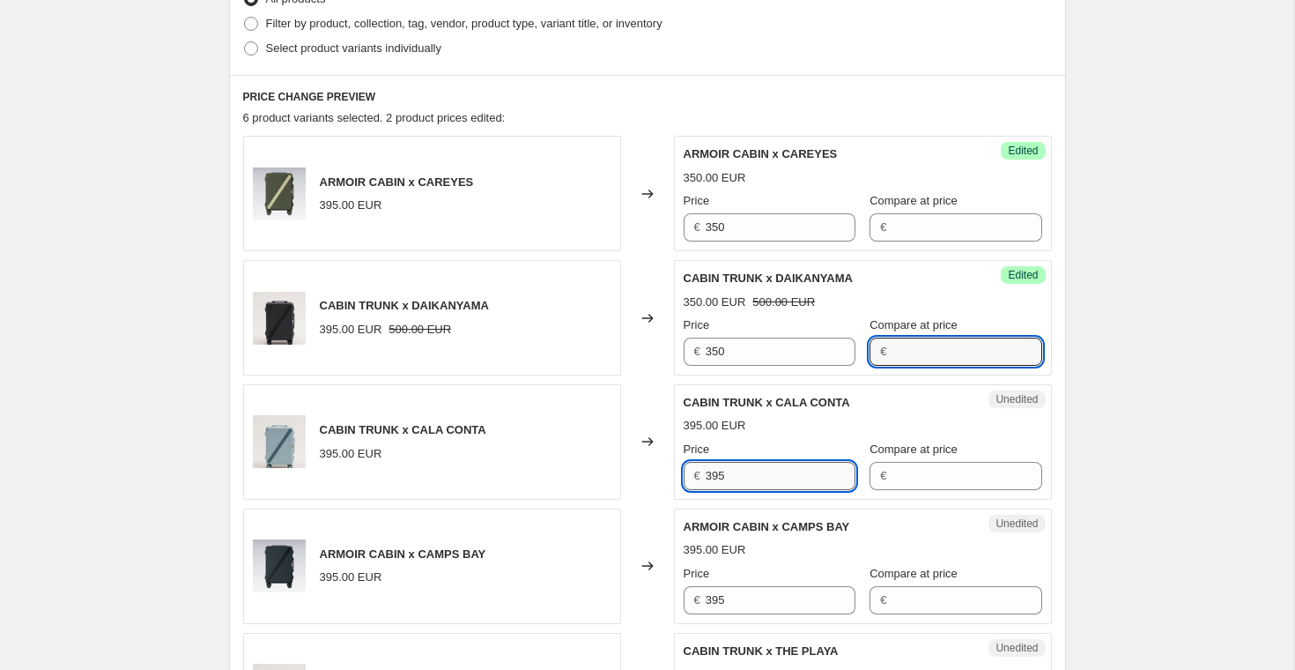
click at [758, 467] on input "395" at bounding box center [781, 476] width 150 height 28
paste input "50"
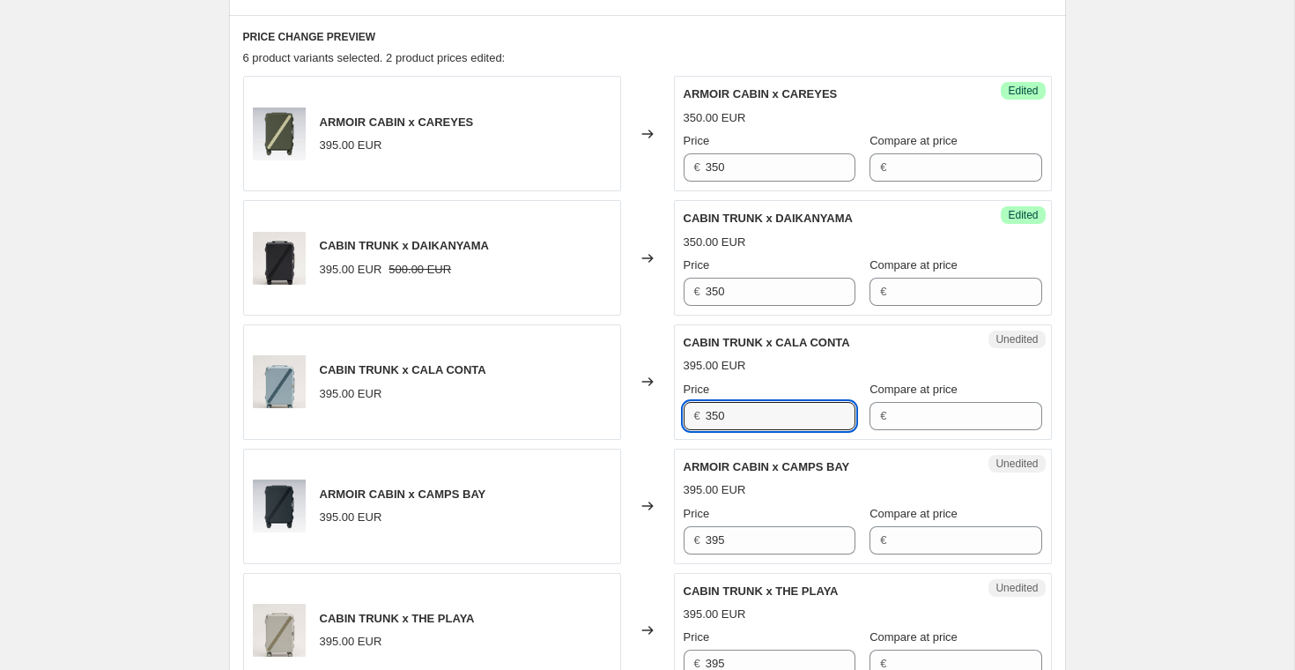
scroll to position [575, 0]
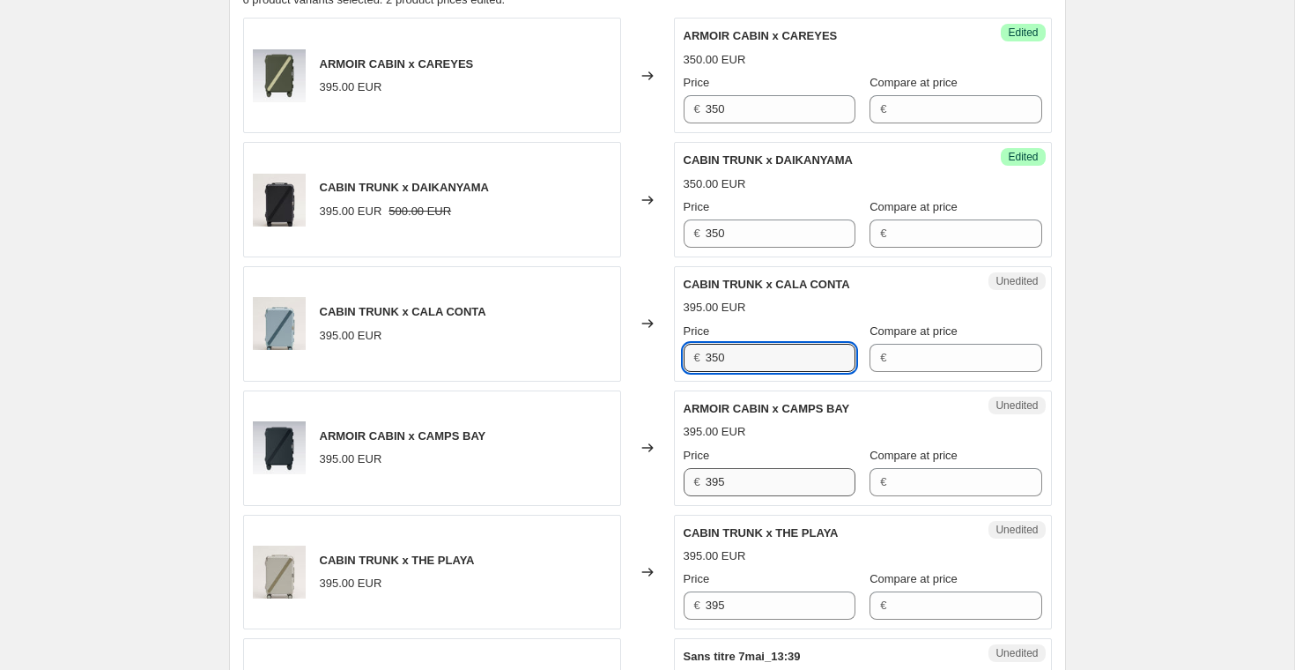
type input "350"
click at [777, 478] on input "395" at bounding box center [781, 482] width 150 height 28
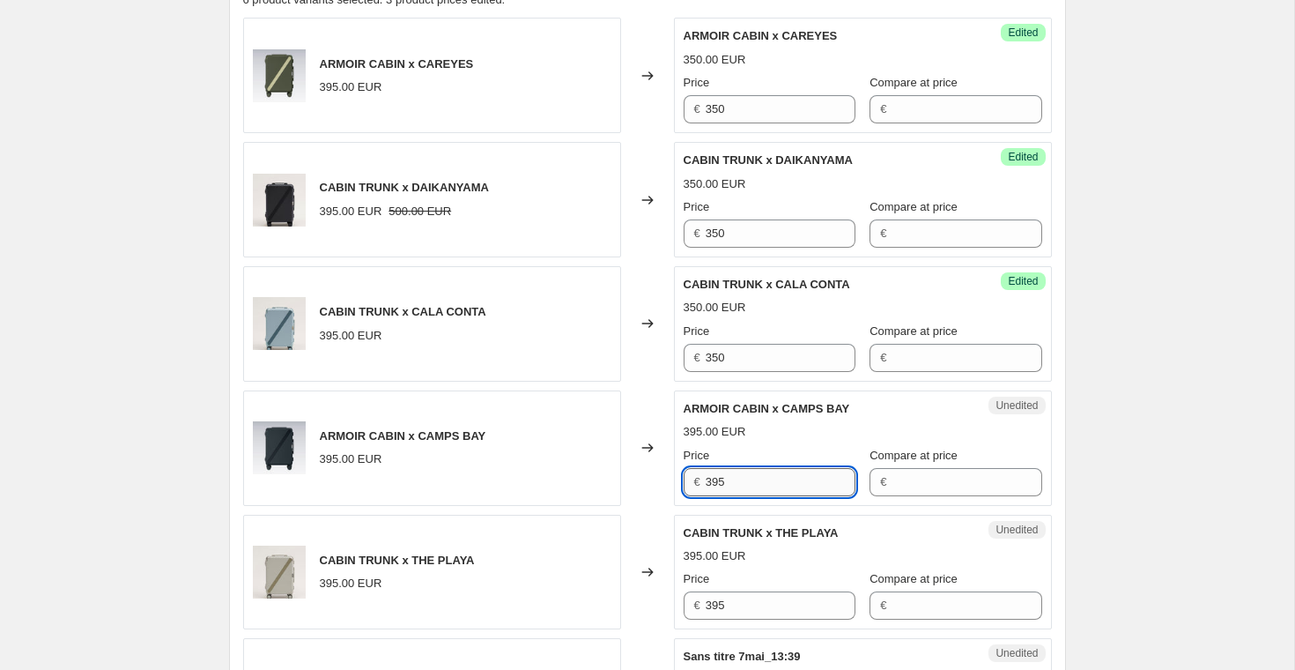
click at [777, 478] on input "395" at bounding box center [781, 482] width 150 height 28
paste input "50"
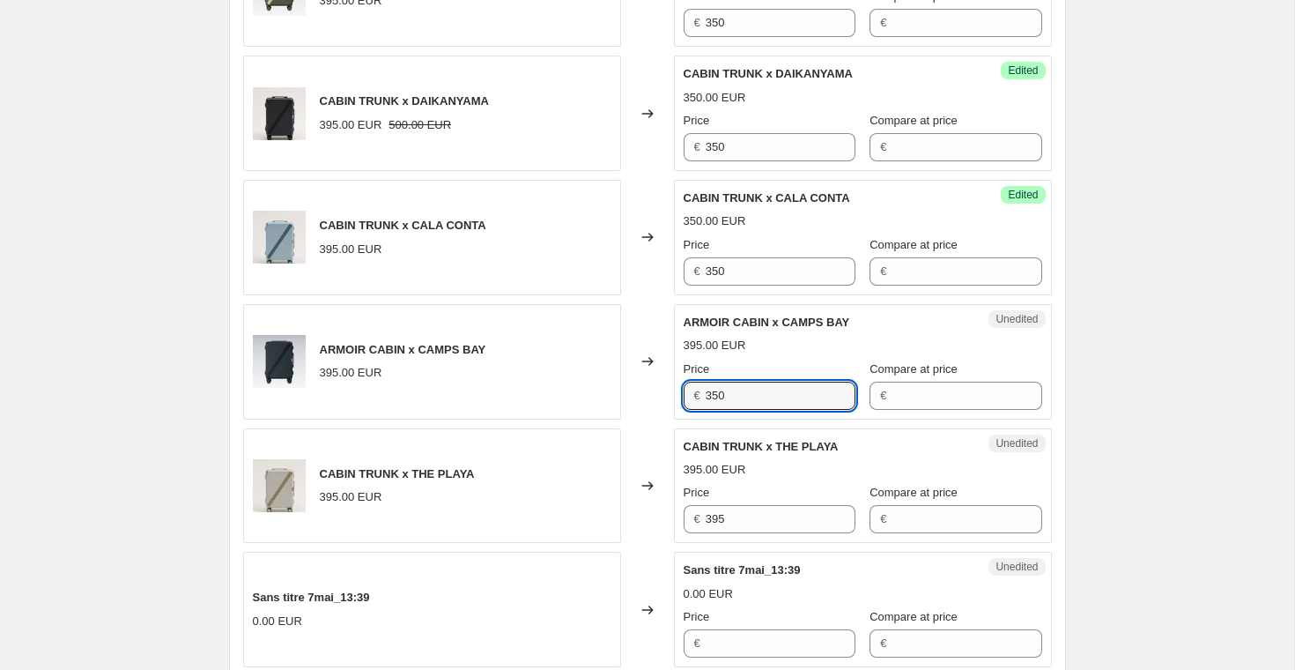
scroll to position [716, 0]
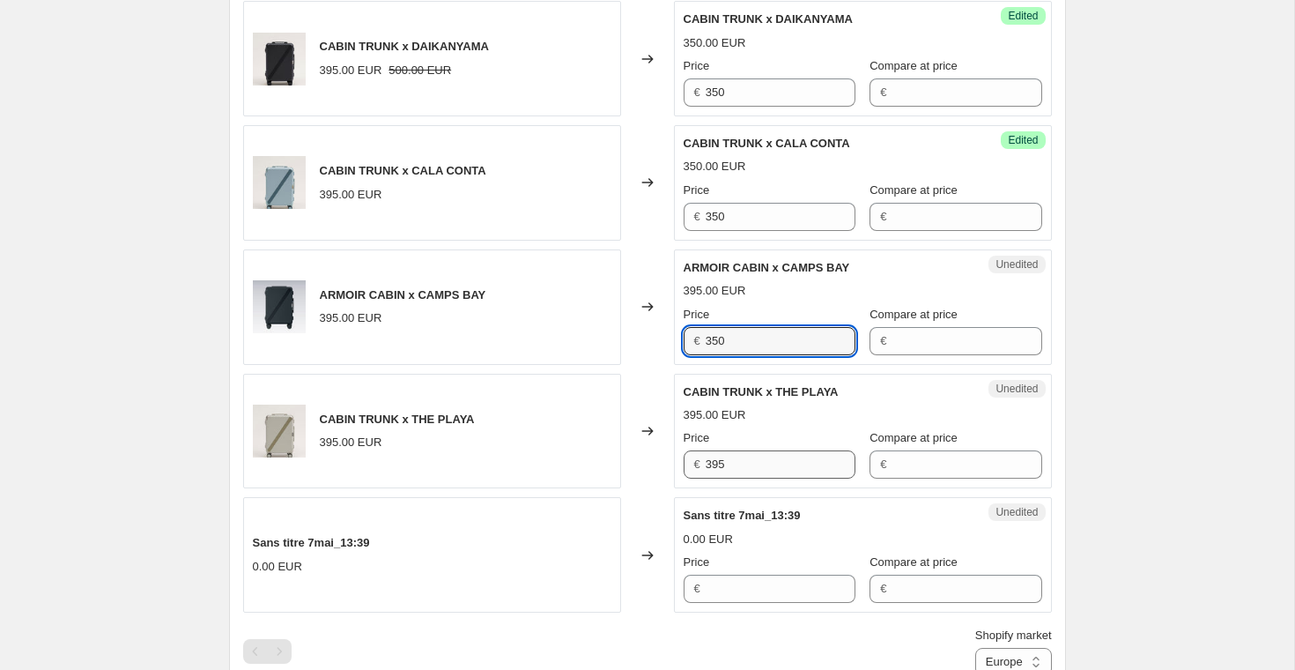
type input "350"
click at [753, 467] on input "395" at bounding box center [781, 464] width 150 height 28
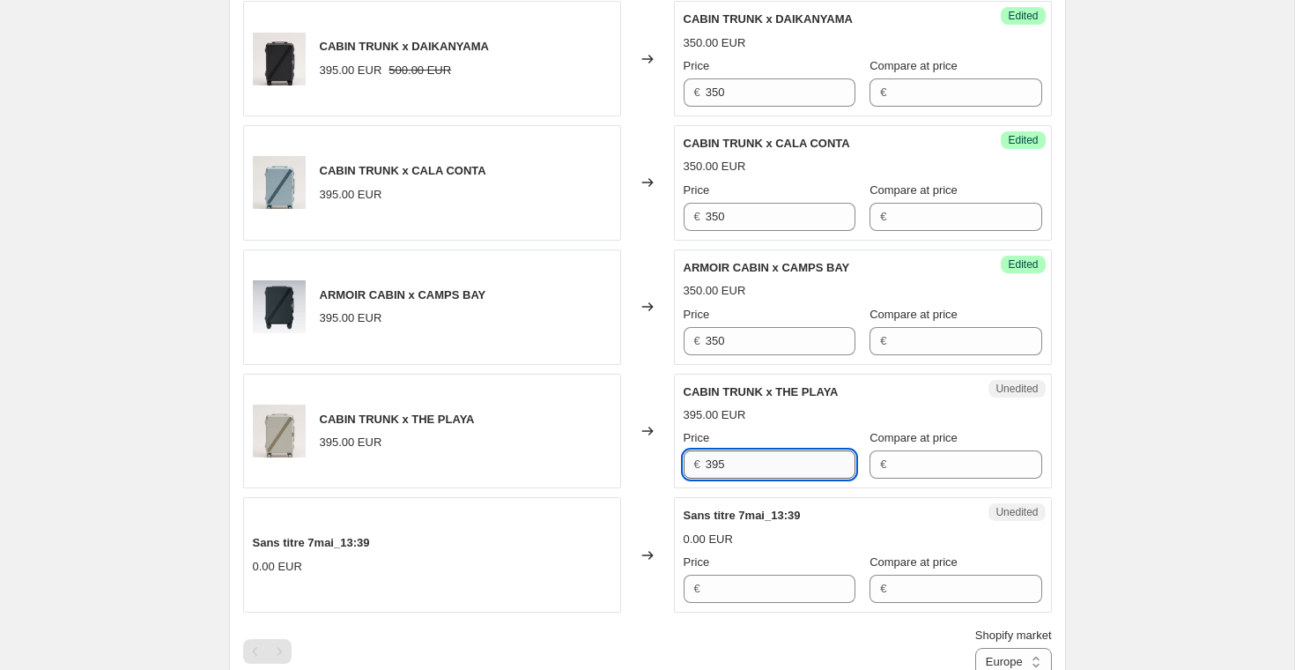
click at [753, 467] on input "395" at bounding box center [781, 464] width 150 height 28
paste input "50"
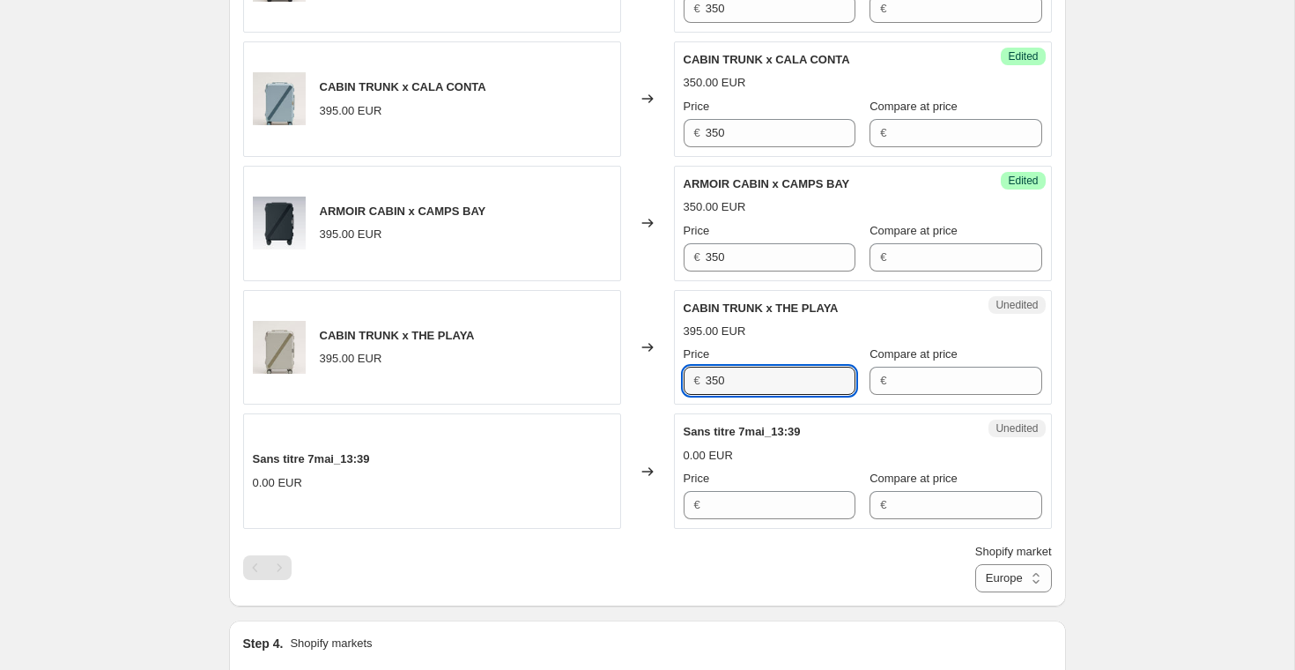
scroll to position [955, 0]
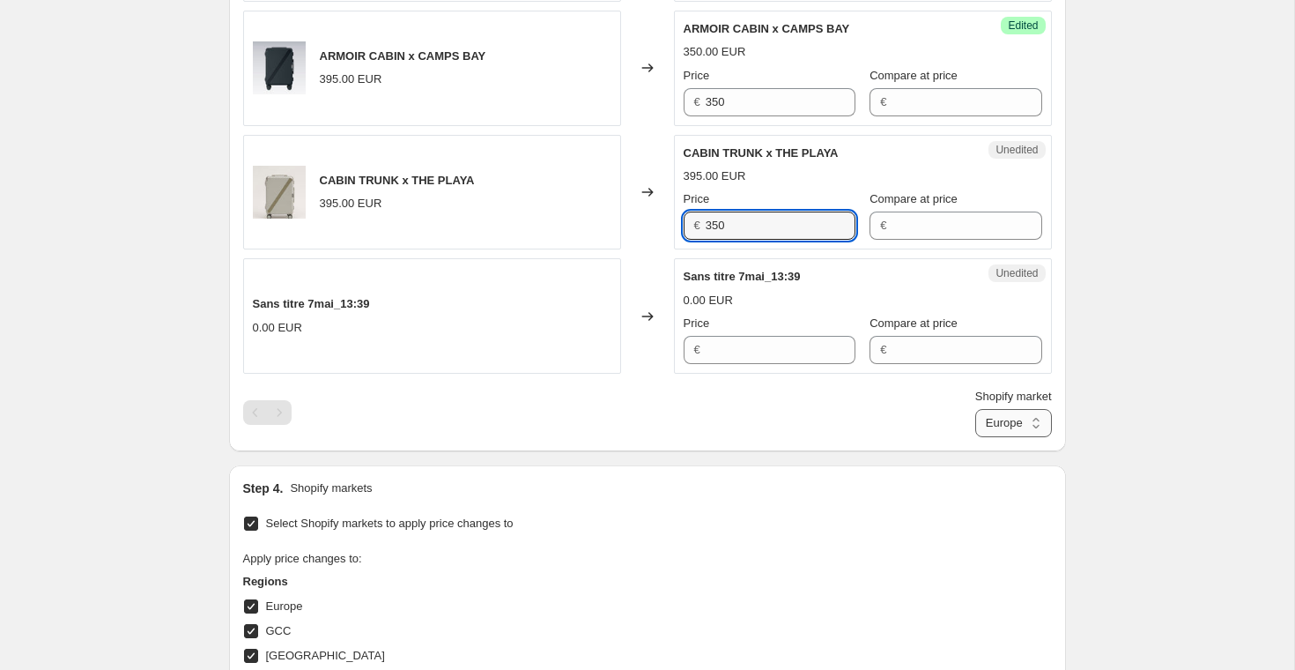
type input "350"
click at [1018, 432] on select "Direct prices Europe GCC [GEOGRAPHIC_DATA]" at bounding box center [1013, 423] width 77 height 28
select select "81710219555"
click at [975, 437] on select "Direct prices Europe GCC [GEOGRAPHIC_DATA]" at bounding box center [1013, 423] width 77 height 28
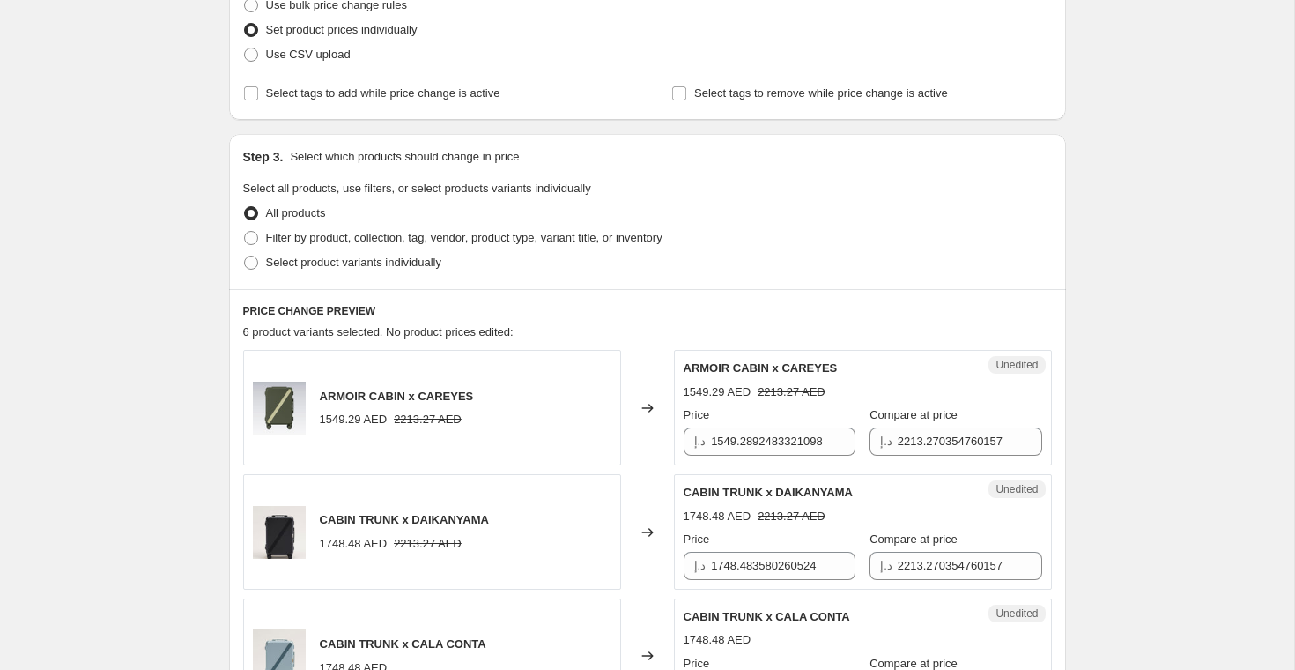
scroll to position [284, 0]
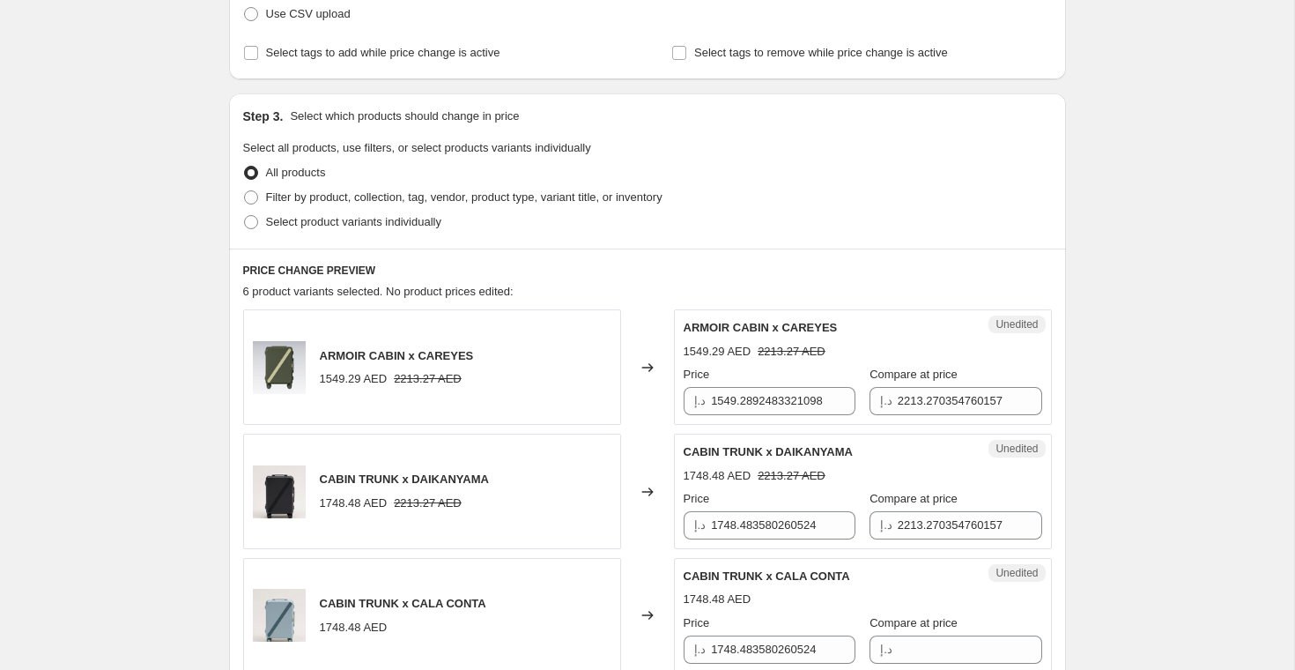
click at [748, 415] on div "Unedited ARMOIR CABIN x CAREYES 1549.29 AED 2213.27 AED Price د.إ 1549.28924833…" at bounding box center [863, 366] width 378 height 115
click at [748, 405] on input "1549.2892483321098" at bounding box center [783, 401] width 144 height 28
type input "q"
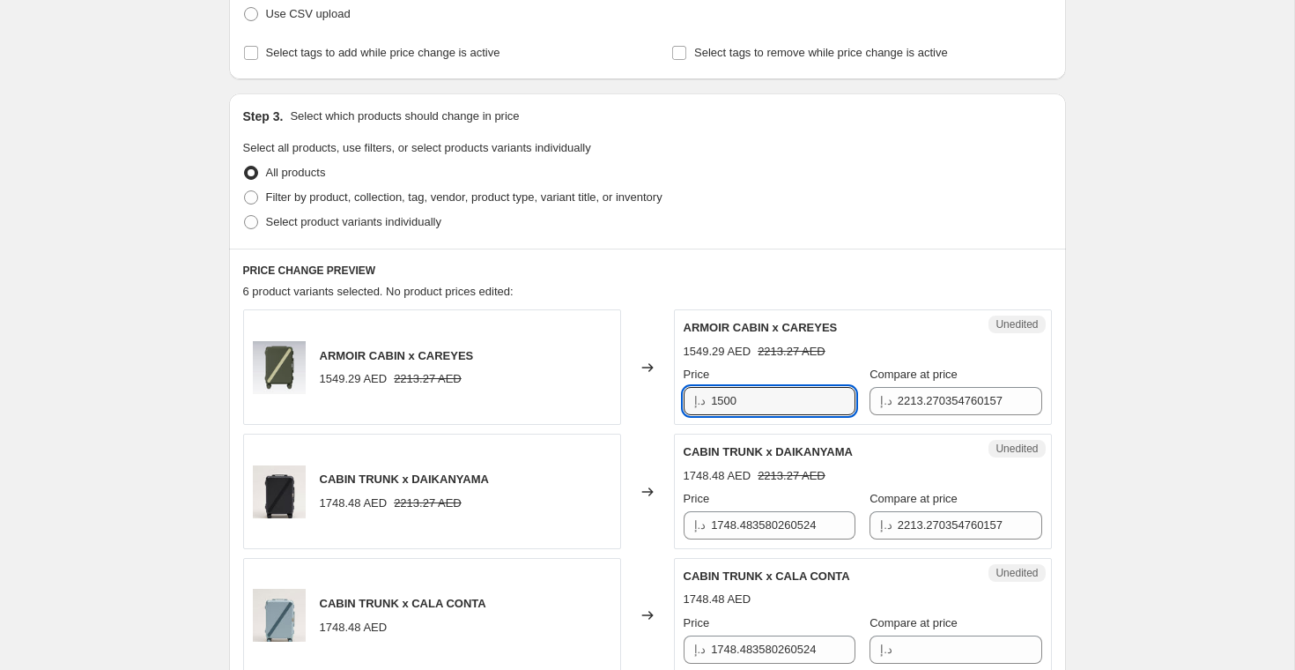
type input "1500"
click at [883, 394] on div "د.إ 2213.270354760157" at bounding box center [956, 401] width 172 height 28
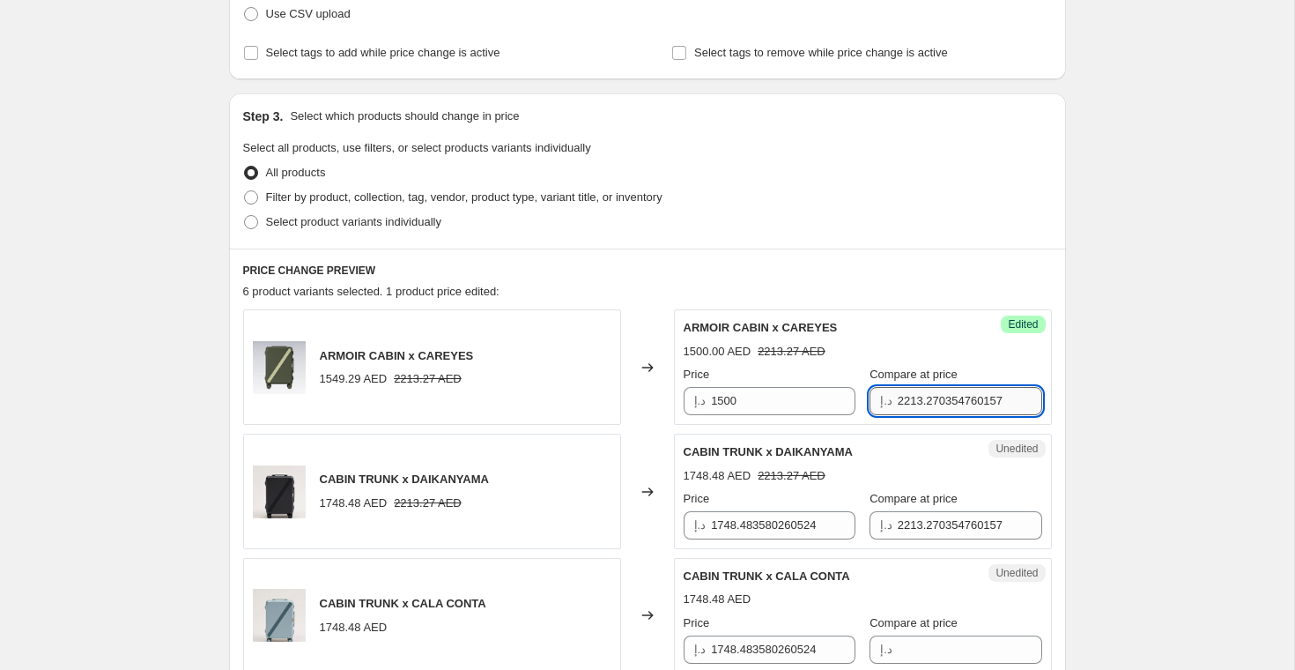
click at [906, 403] on input "2213.270354760157" at bounding box center [970, 401] width 144 height 28
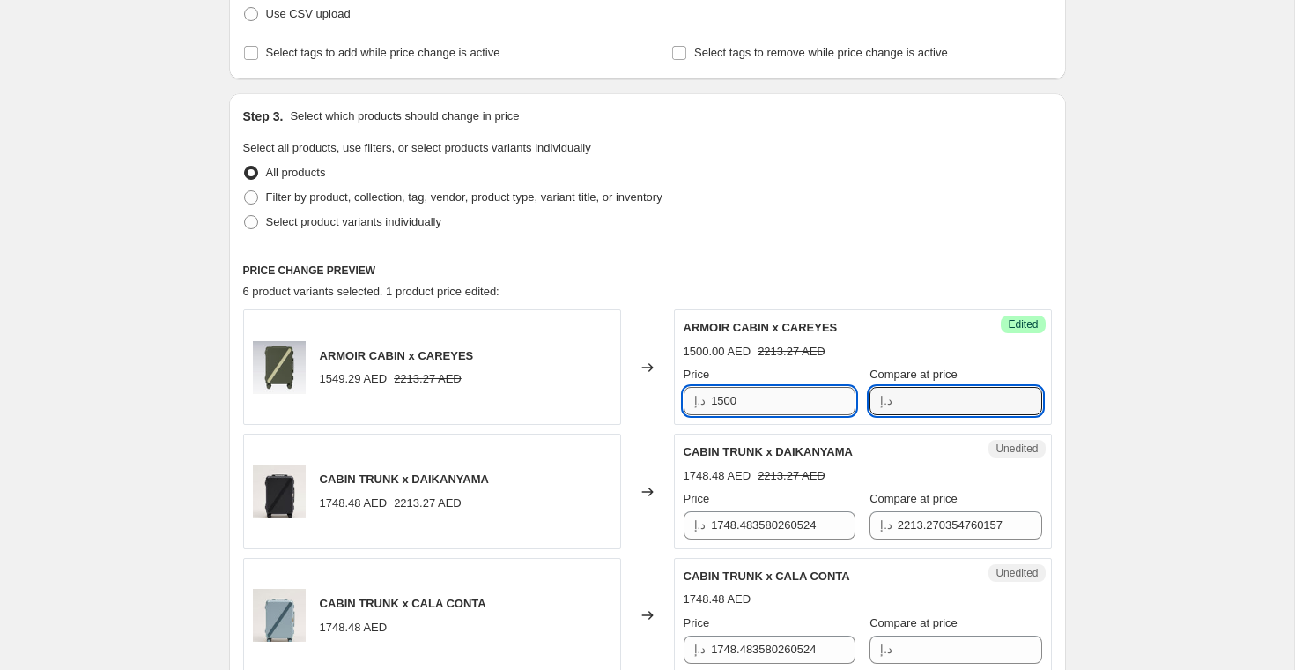
click at [773, 403] on input "1500" at bounding box center [783, 401] width 144 height 28
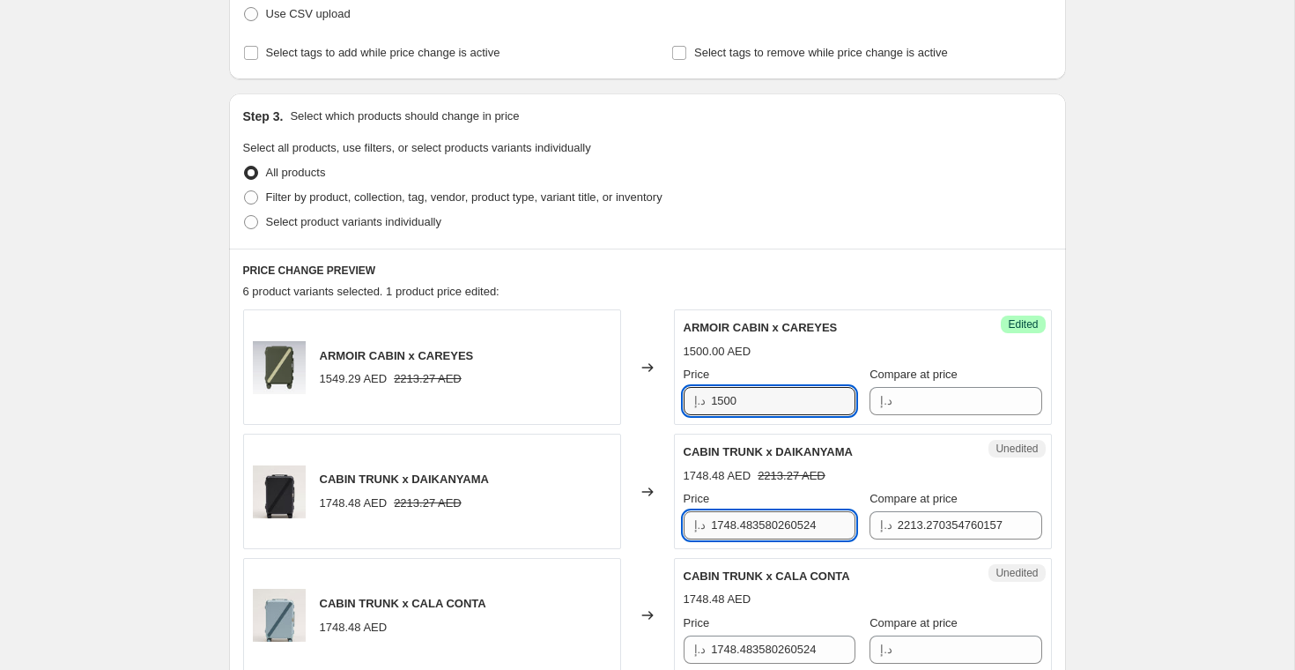
click at [759, 532] on input "1748.483580260524" at bounding box center [783, 525] width 144 height 28
paste input "500"
type input "1500"
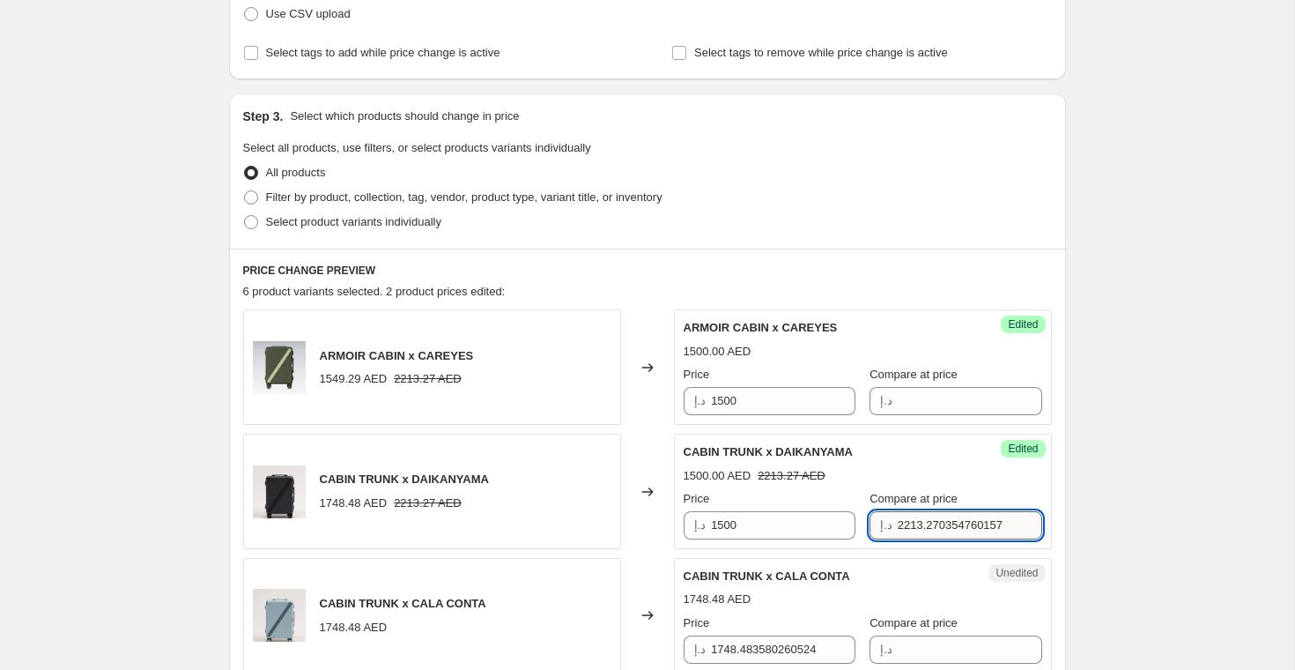
click at [898, 523] on input "2213.270354760157" at bounding box center [970, 525] width 144 height 28
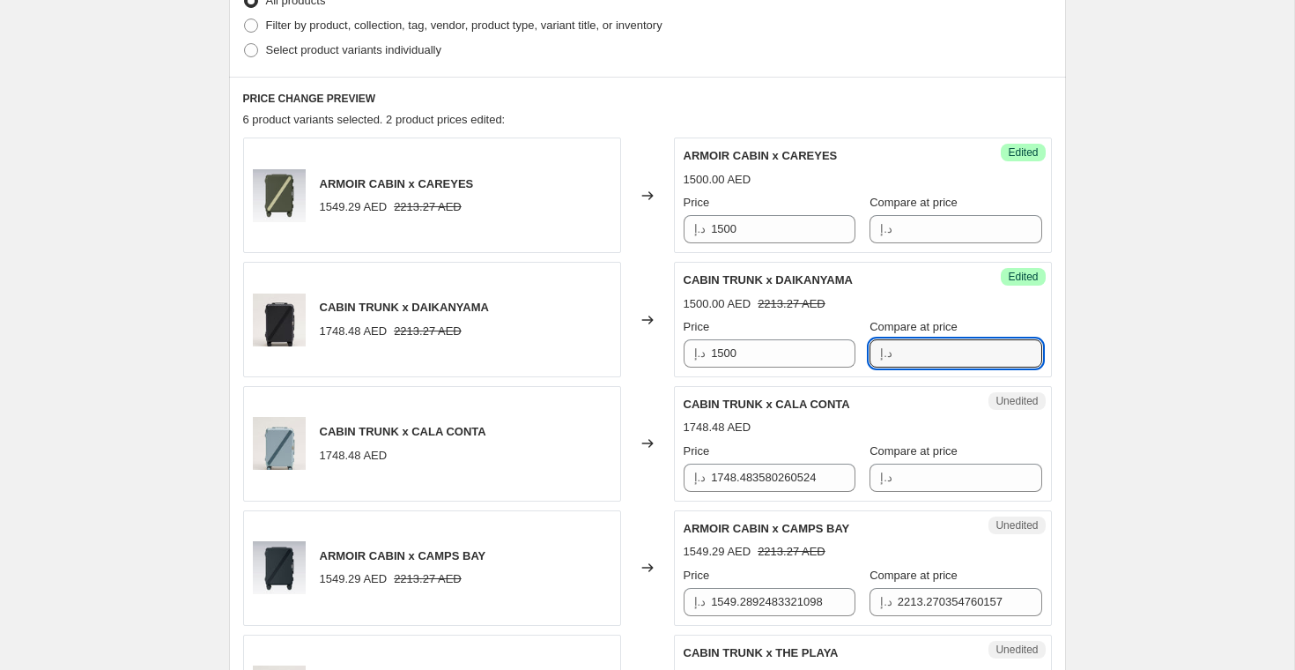
scroll to position [472, 0]
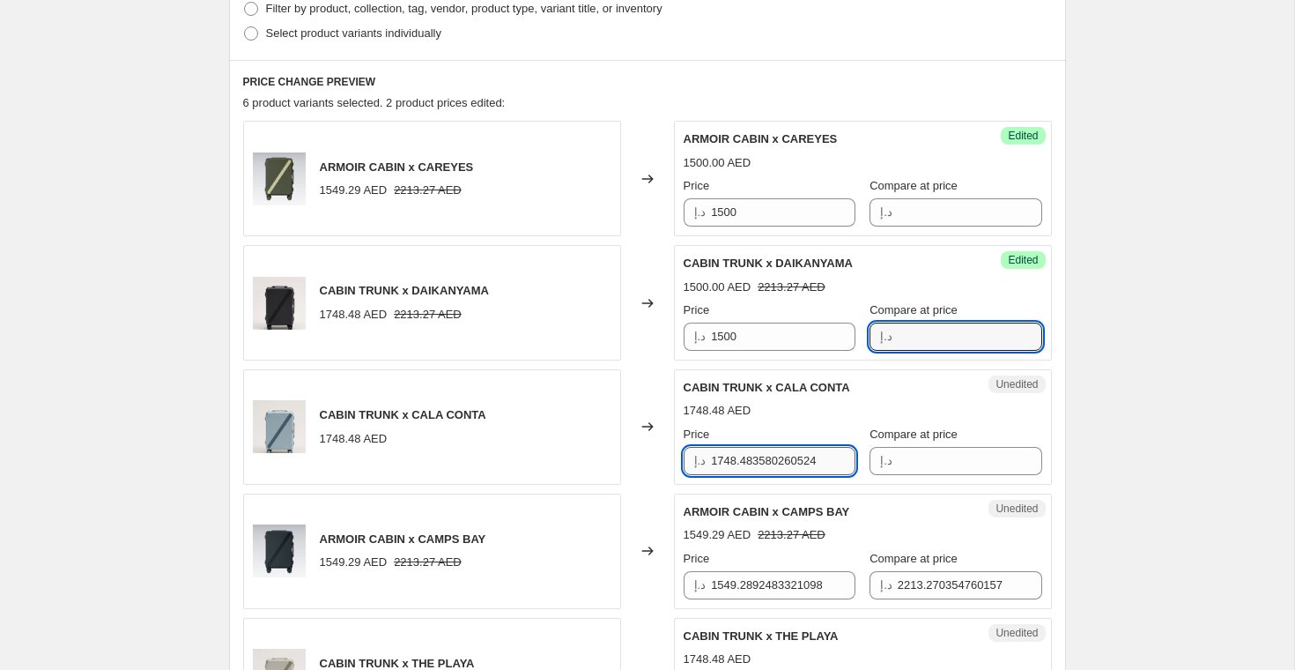
click at [772, 463] on input "1748.483580260524" at bounding box center [783, 461] width 144 height 28
paste input "500"
type input "1500"
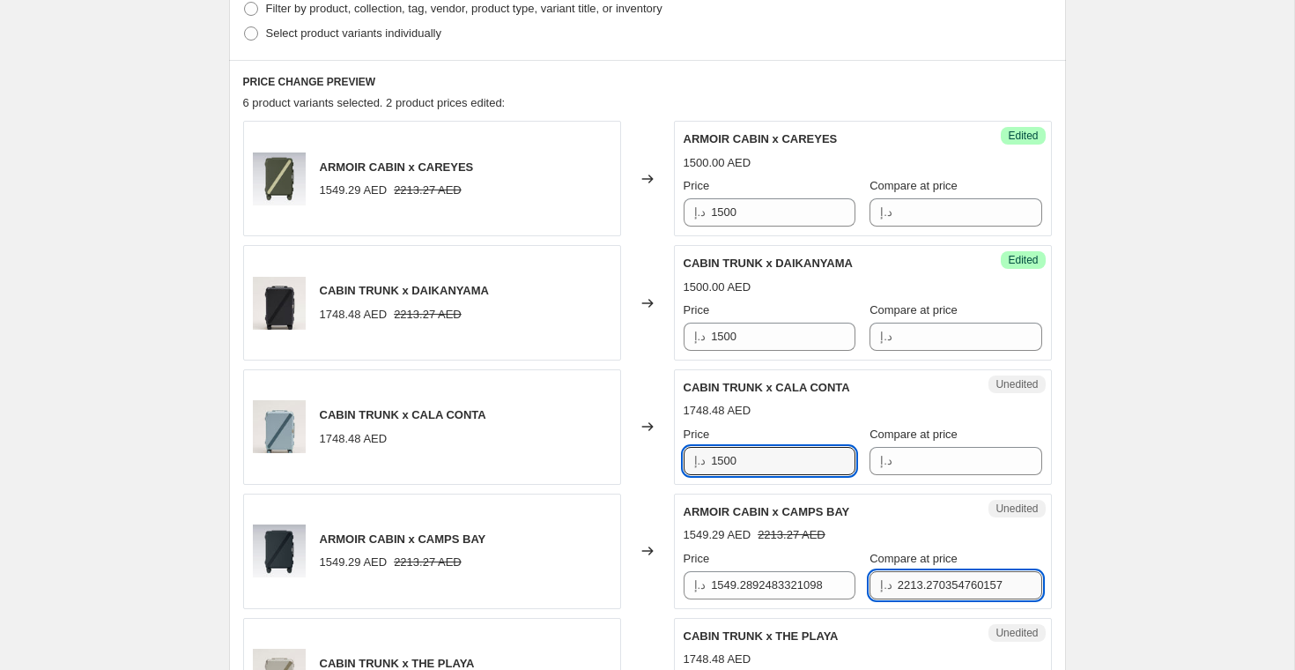
click at [898, 581] on input "2213.270354760157" at bounding box center [970, 585] width 144 height 28
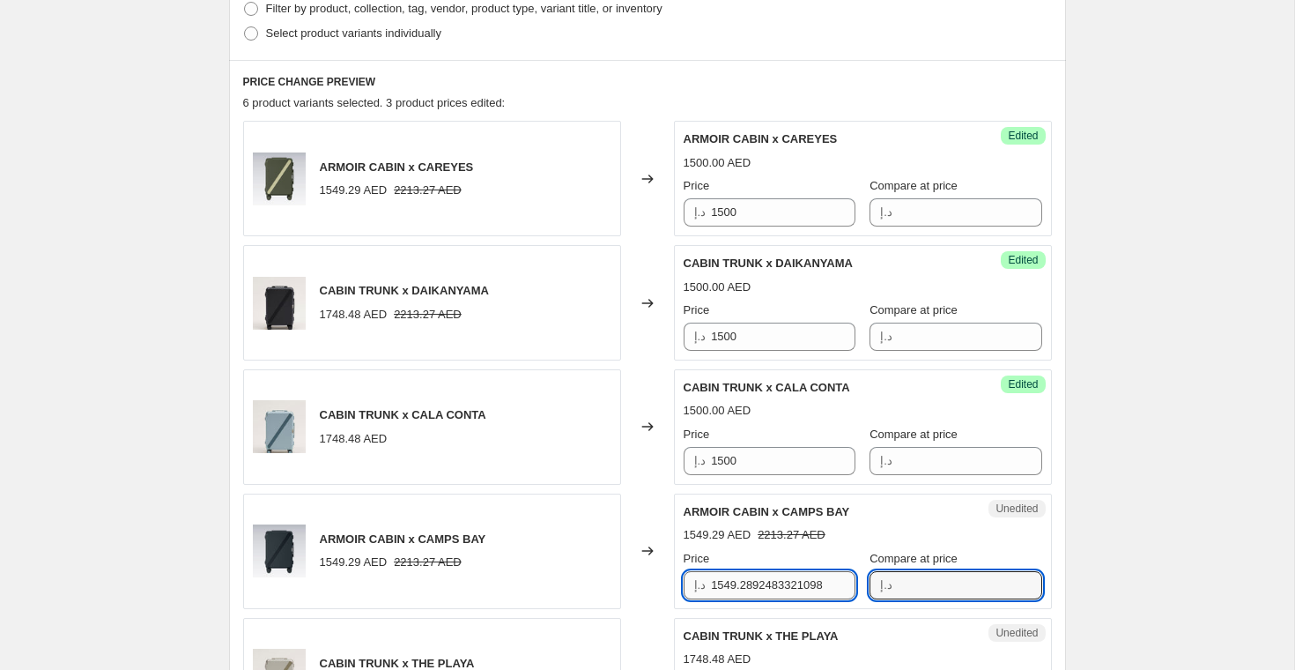
click at [789, 582] on input "1549.2892483321098" at bounding box center [783, 585] width 144 height 28
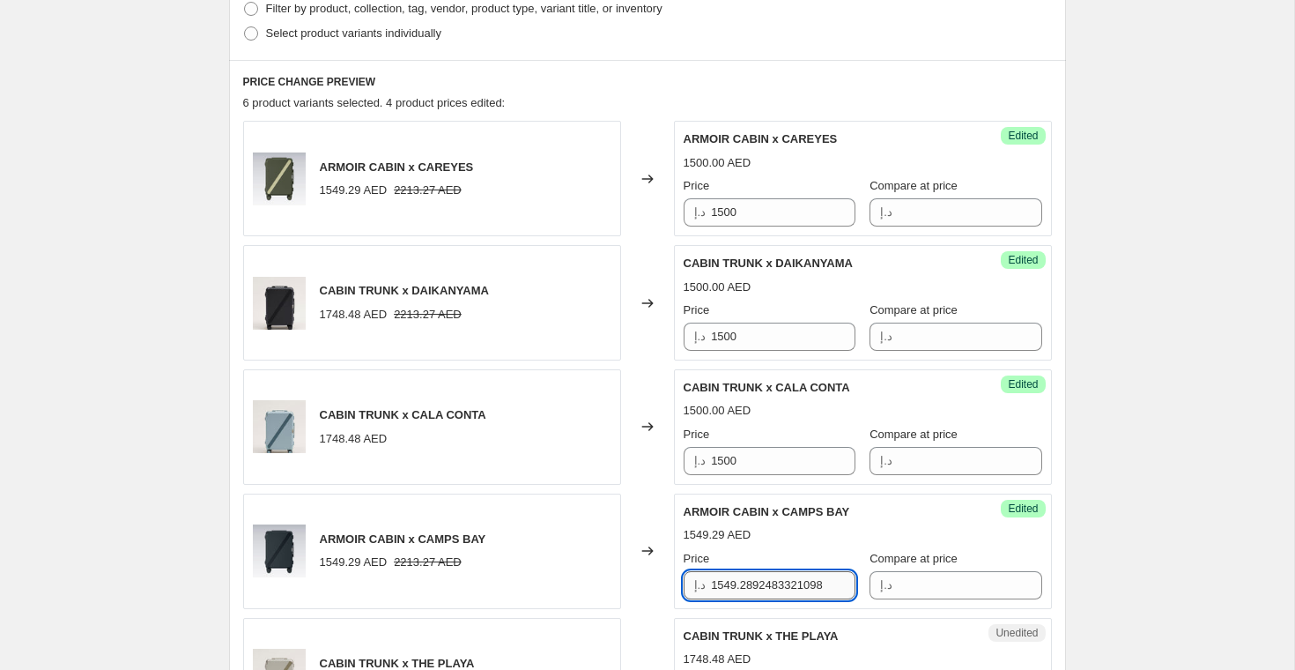
click at [789, 582] on input "1549.2892483321098" at bounding box center [783, 585] width 144 height 28
paste input "00"
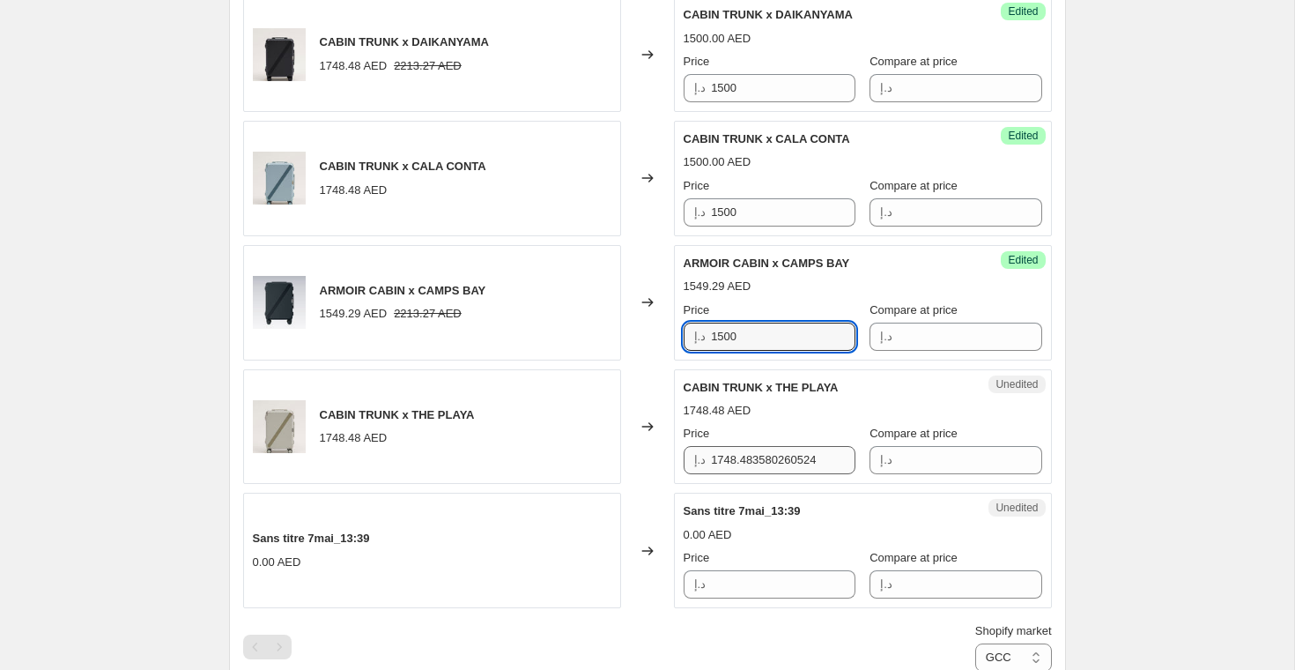
type input "1500"
click at [766, 460] on input "1748.483580260524" at bounding box center [783, 460] width 144 height 28
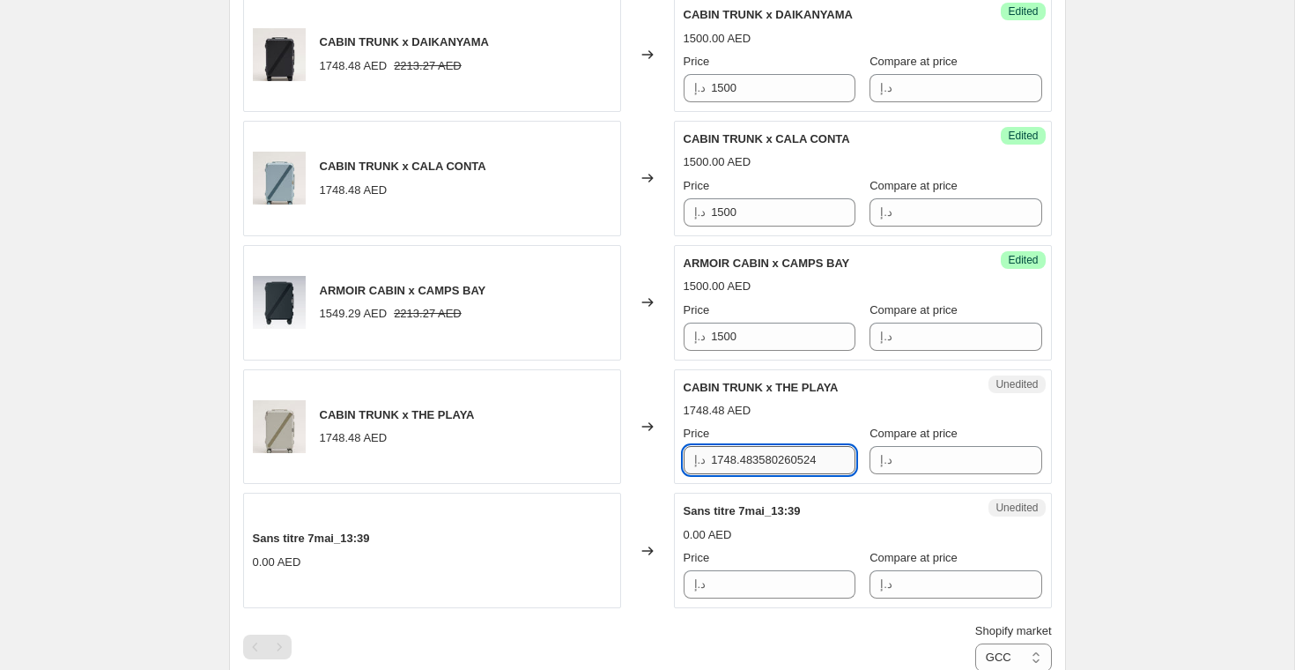
click at [766, 460] on input "1748.483580260524" at bounding box center [783, 460] width 144 height 28
paste input "500"
type input "1500"
click at [863, 412] on div "1748.48 AED" at bounding box center [863, 411] width 359 height 18
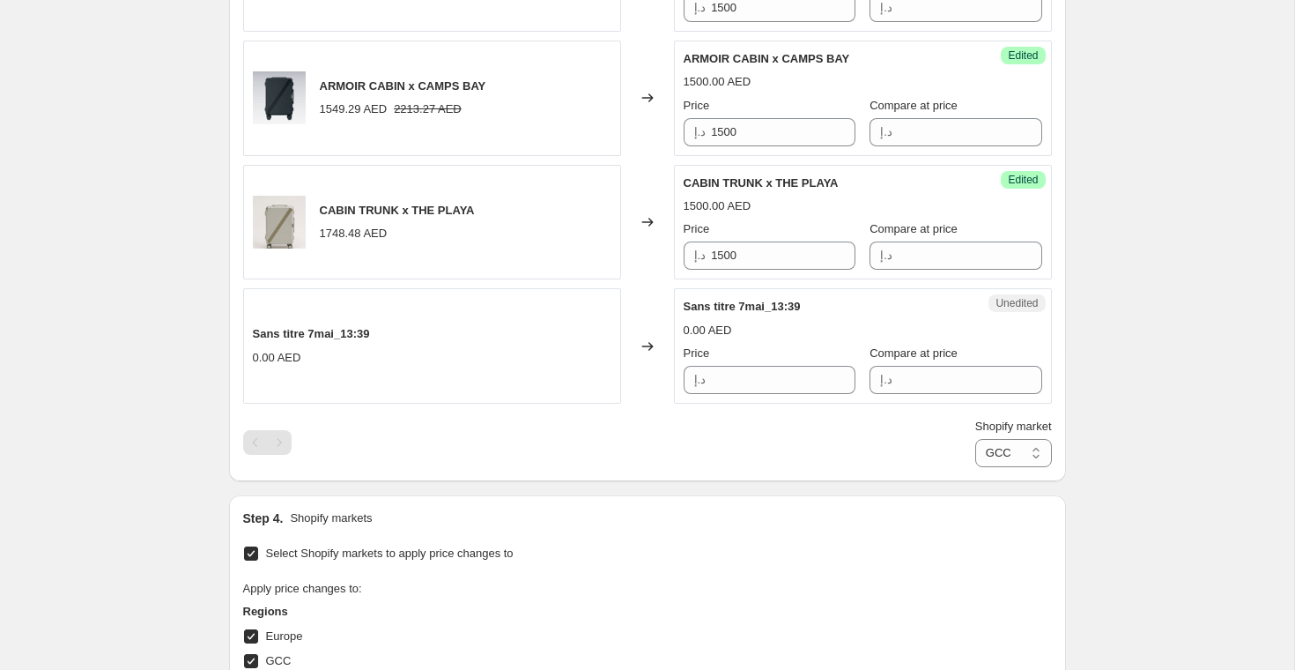
click at [998, 436] on div "Shopify market Direct prices Europe GCC [GEOGRAPHIC_DATA] GCC" at bounding box center [1013, 442] width 77 height 49
click at [1000, 442] on select "Direct prices Europe GCC [GEOGRAPHIC_DATA]" at bounding box center [1013, 453] width 77 height 28
select select "81176166691"
click at [975, 467] on select "Direct prices Europe GCC [GEOGRAPHIC_DATA]" at bounding box center [1013, 453] width 77 height 28
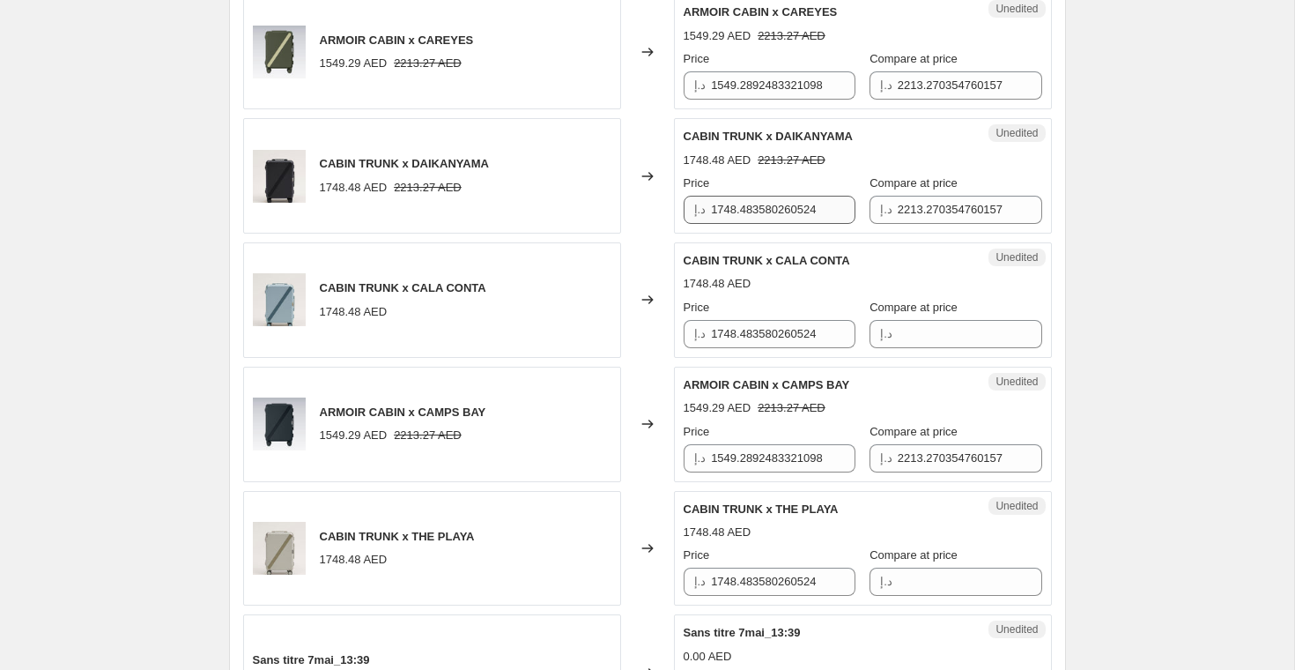
scroll to position [448, 0]
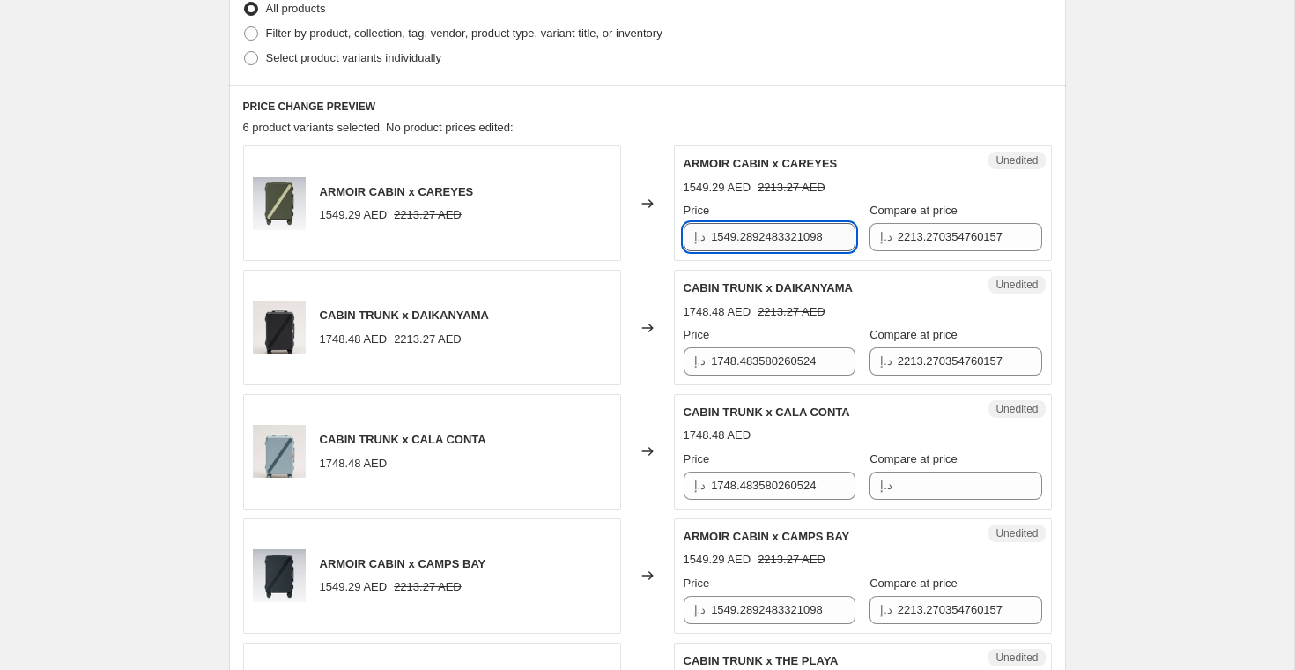
click at [755, 232] on input "1549.2892483321098" at bounding box center [783, 237] width 144 height 28
paste input "00"
type input "1500"
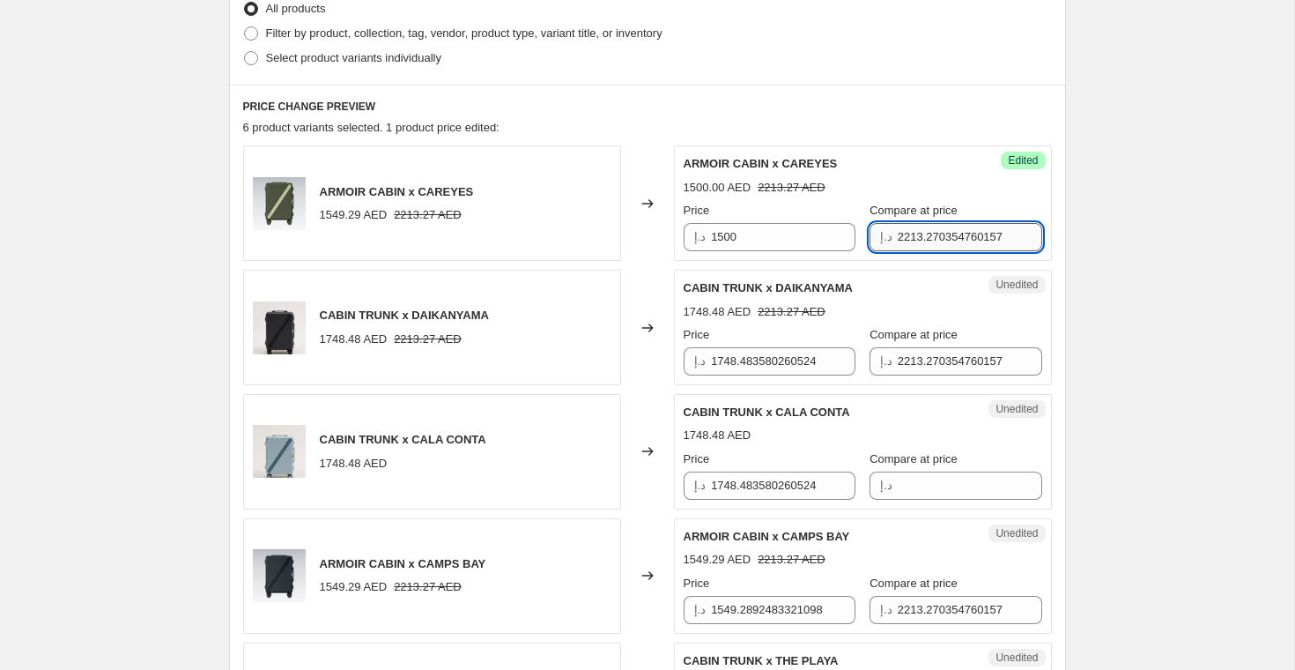
click at [927, 240] on input "2213.270354760157" at bounding box center [970, 237] width 144 height 28
click at [744, 363] on input "1748.483580260524" at bounding box center [783, 361] width 144 height 28
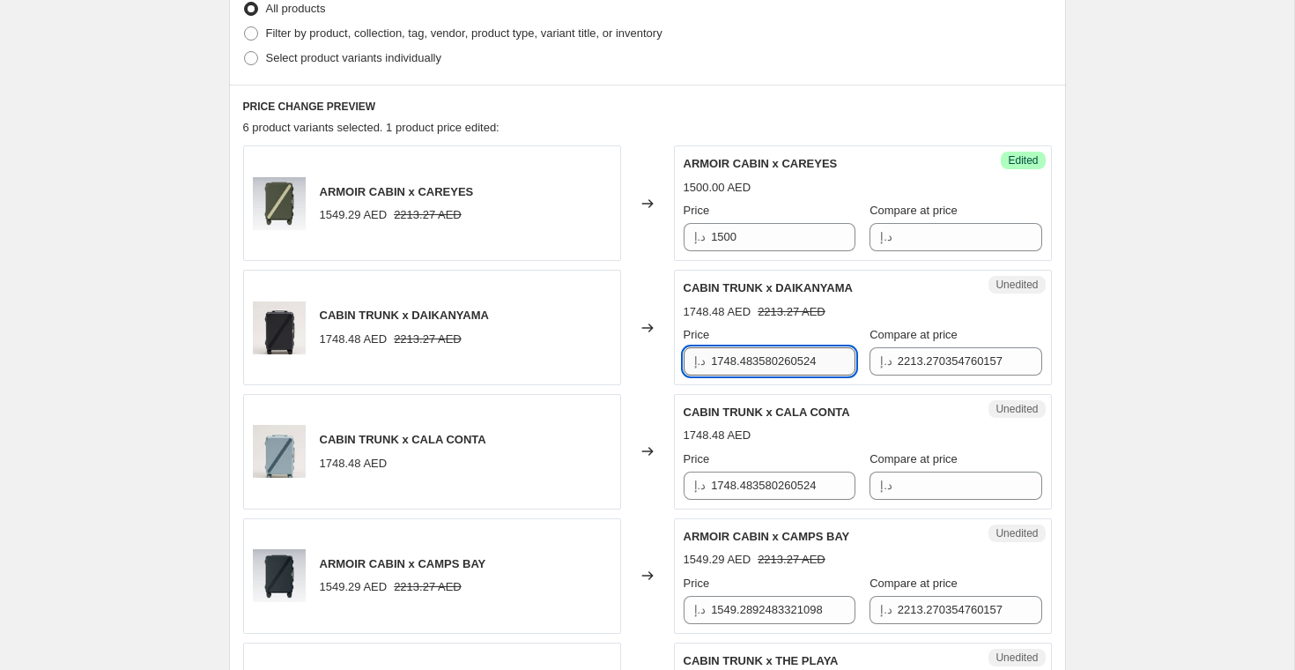
click at [744, 363] on input "1748.483580260524" at bounding box center [783, 361] width 144 height 28
paste input "500"
type input "1500"
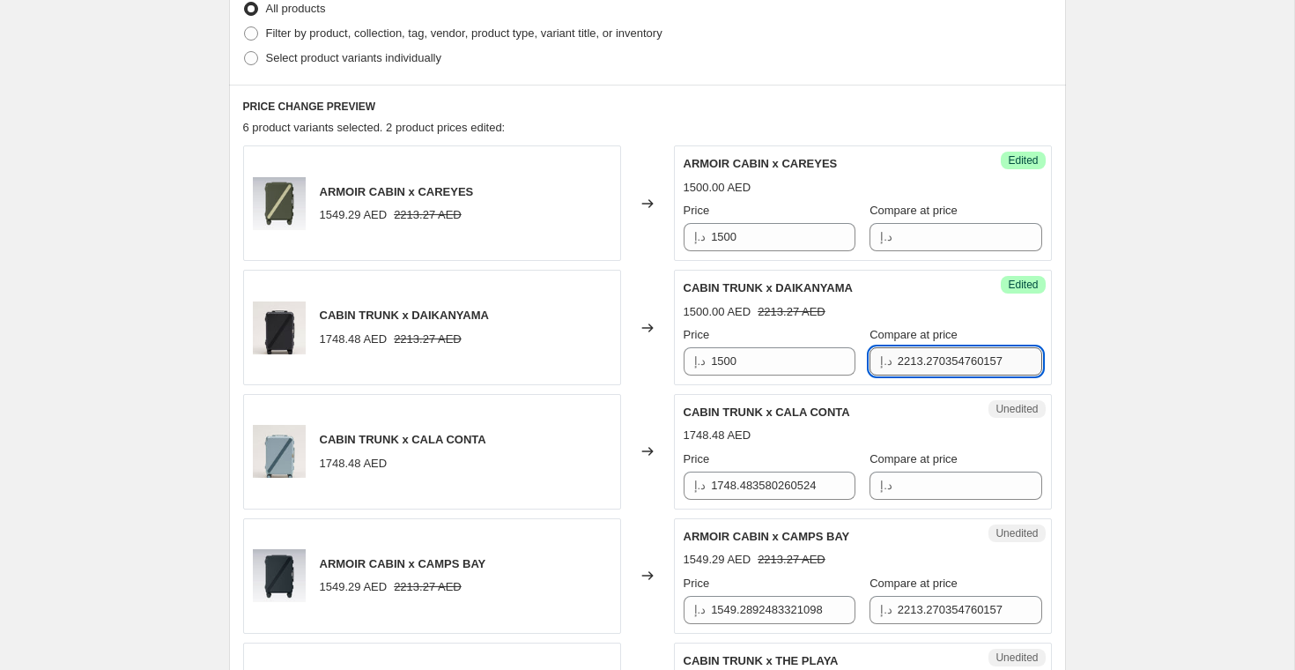
click at [898, 360] on input "2213.270354760157" at bounding box center [970, 361] width 144 height 28
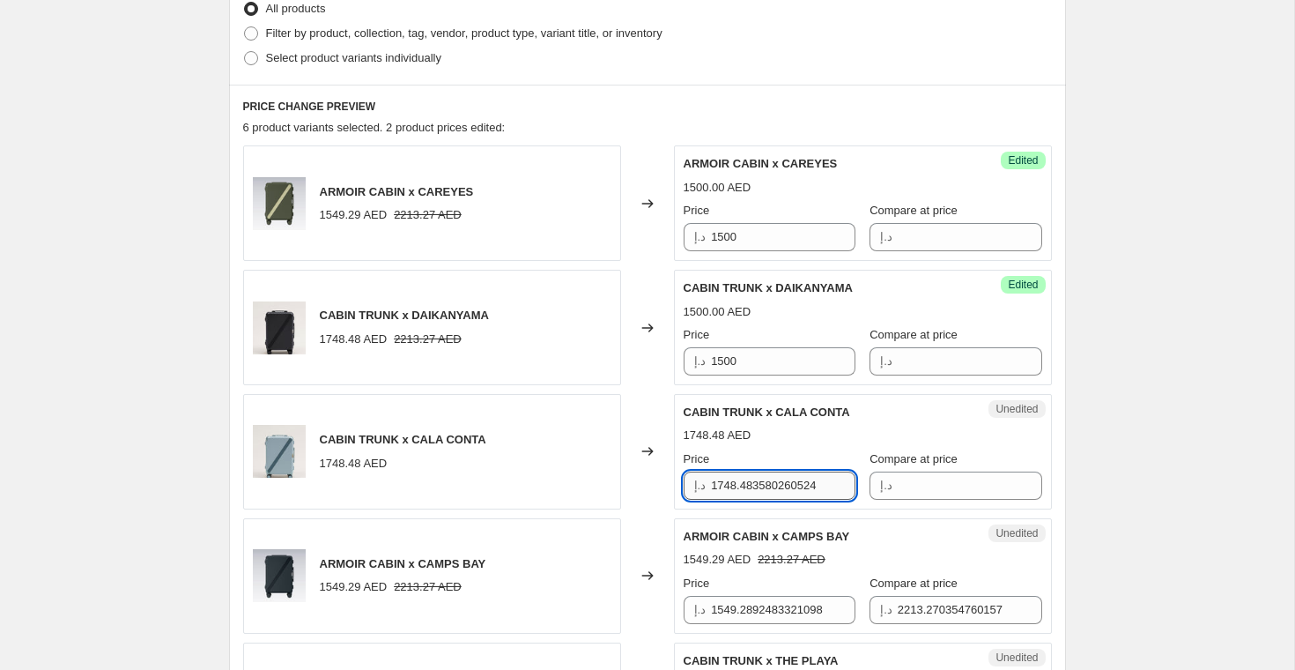
click at [744, 497] on input "1748.483580260524" at bounding box center [783, 485] width 144 height 28
paste input "500"
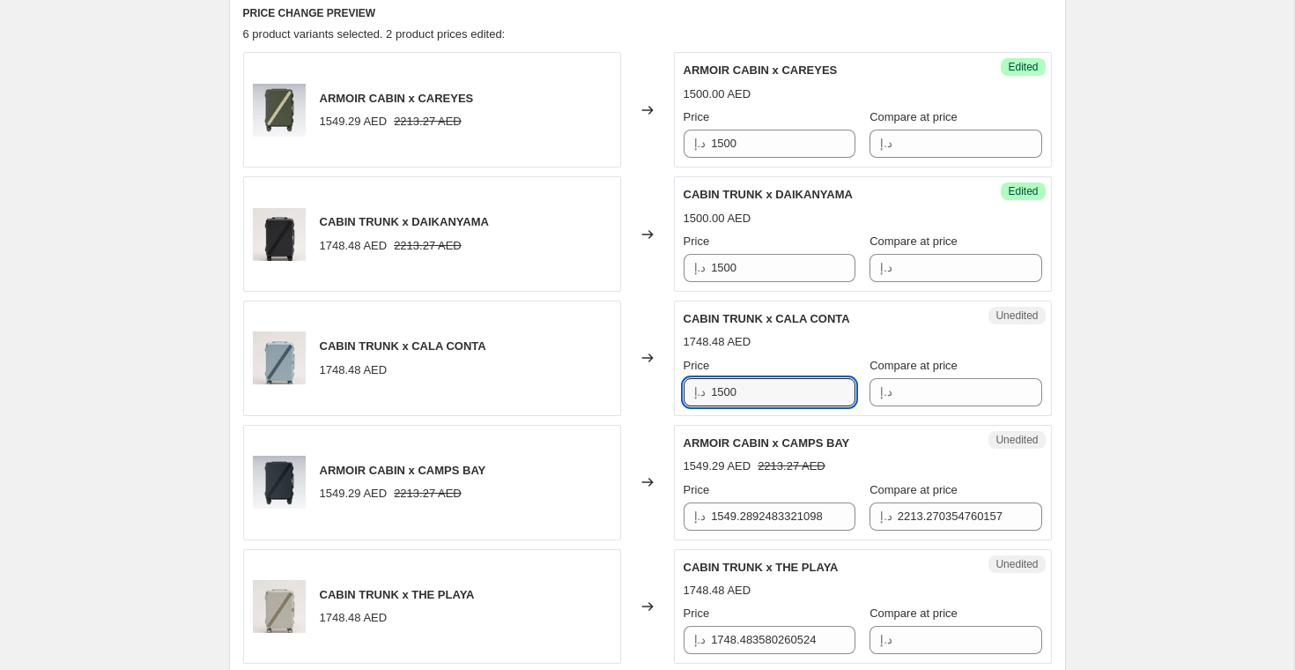
scroll to position [655, 0]
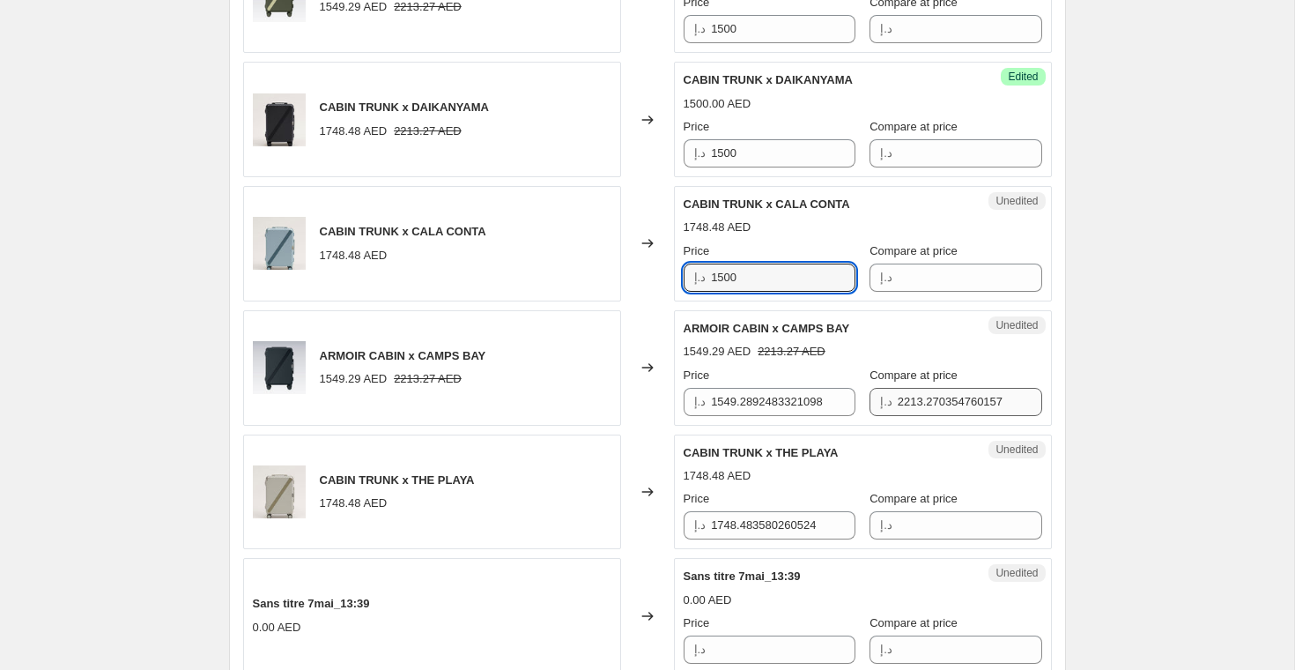
type input "1500"
click at [898, 401] on input "2213.270354760157" at bounding box center [970, 402] width 144 height 28
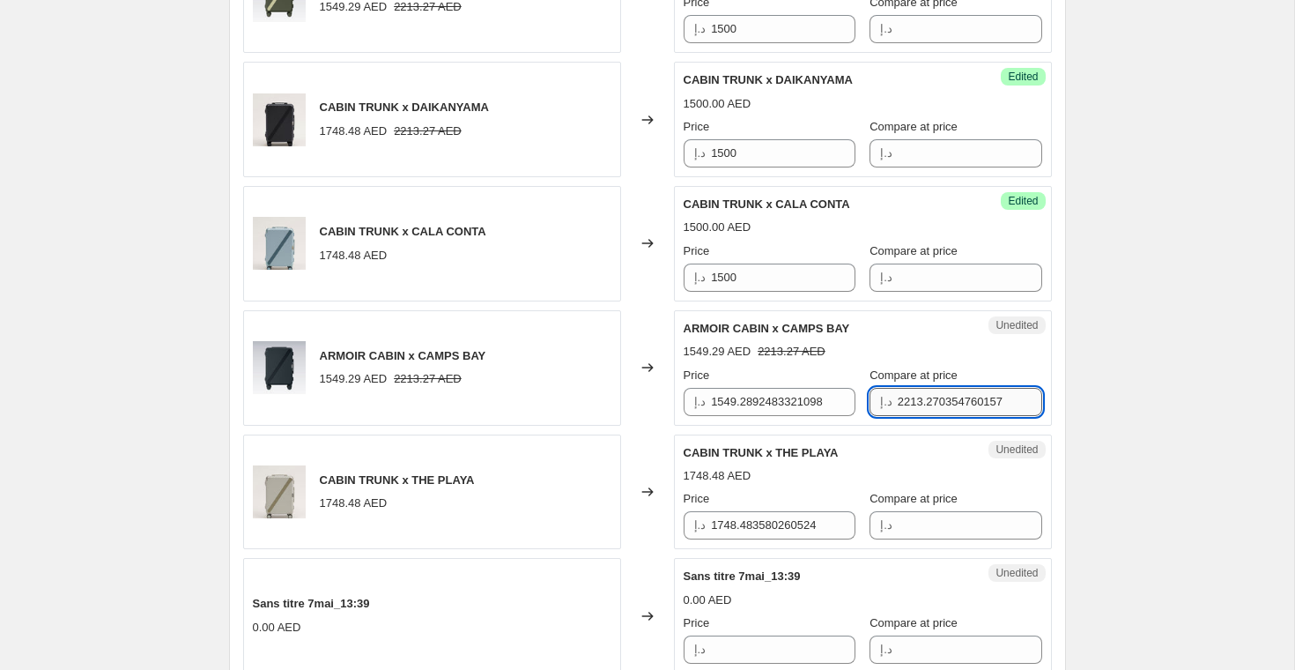
click at [898, 401] on input "2213.270354760157" at bounding box center [970, 402] width 144 height 28
click at [722, 406] on input "1549.2892483321098" at bounding box center [783, 402] width 144 height 28
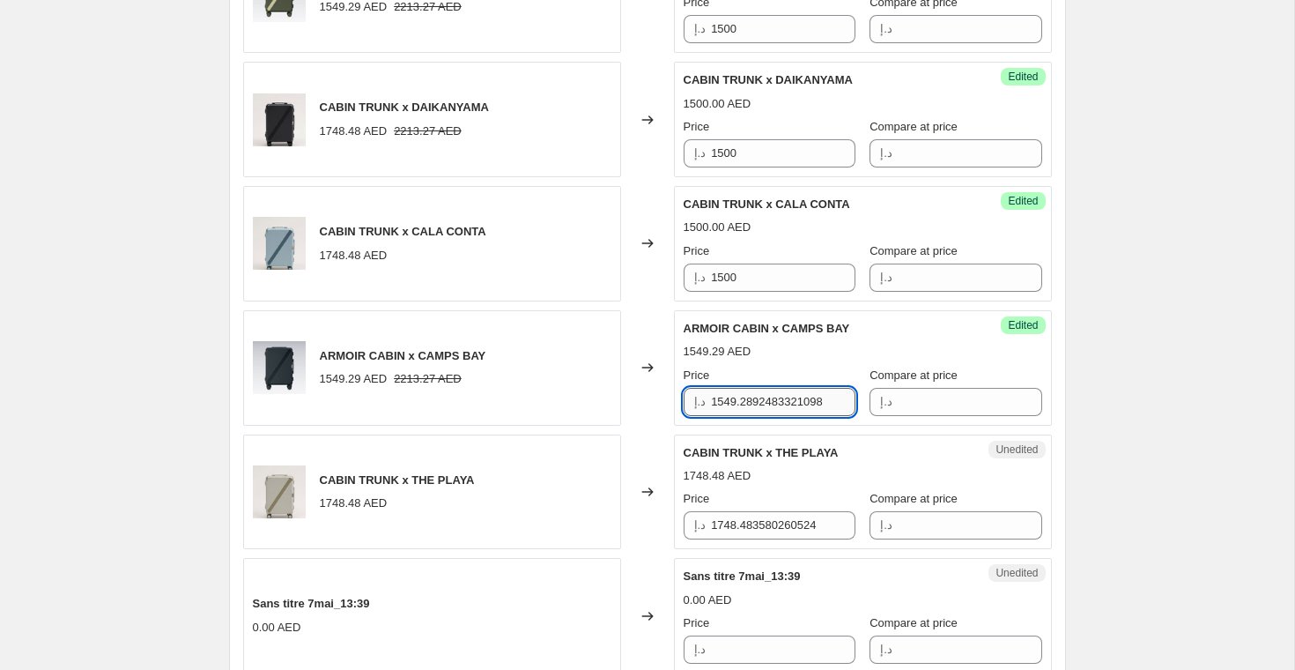
click at [722, 406] on input "1549.2892483321098" at bounding box center [783, 402] width 144 height 28
paste input "00"
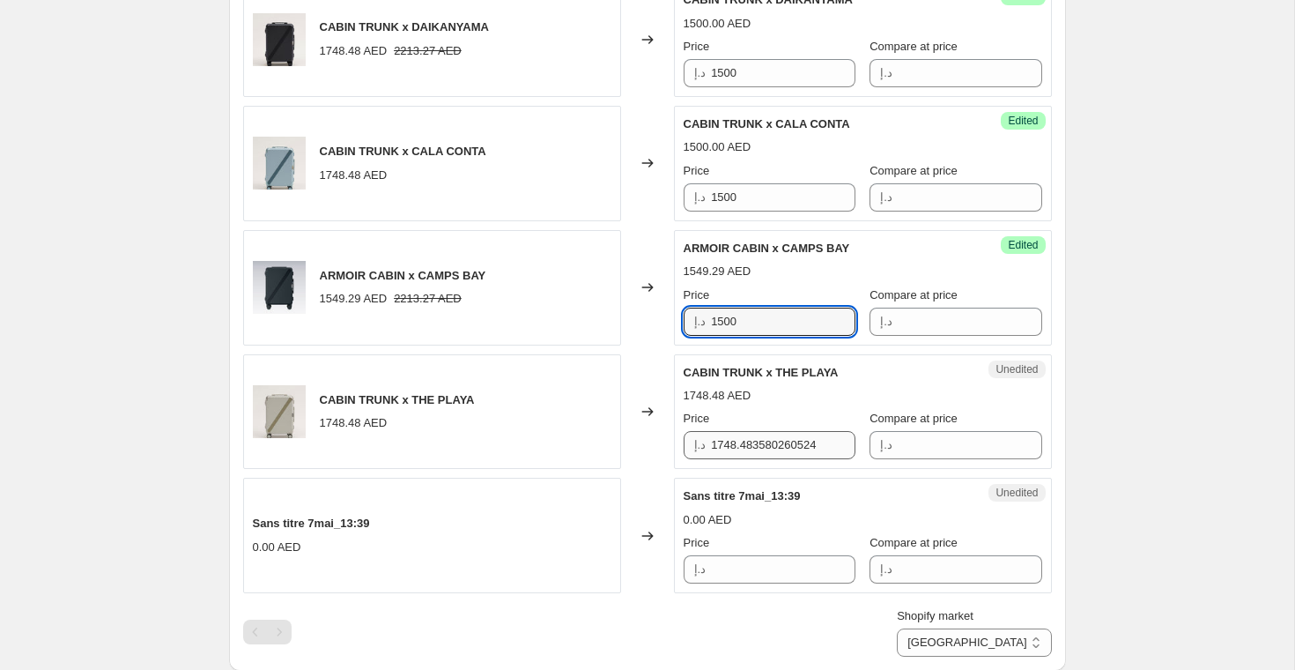
type input "1500"
click at [781, 440] on input "1748.483580260524" at bounding box center [783, 445] width 144 height 28
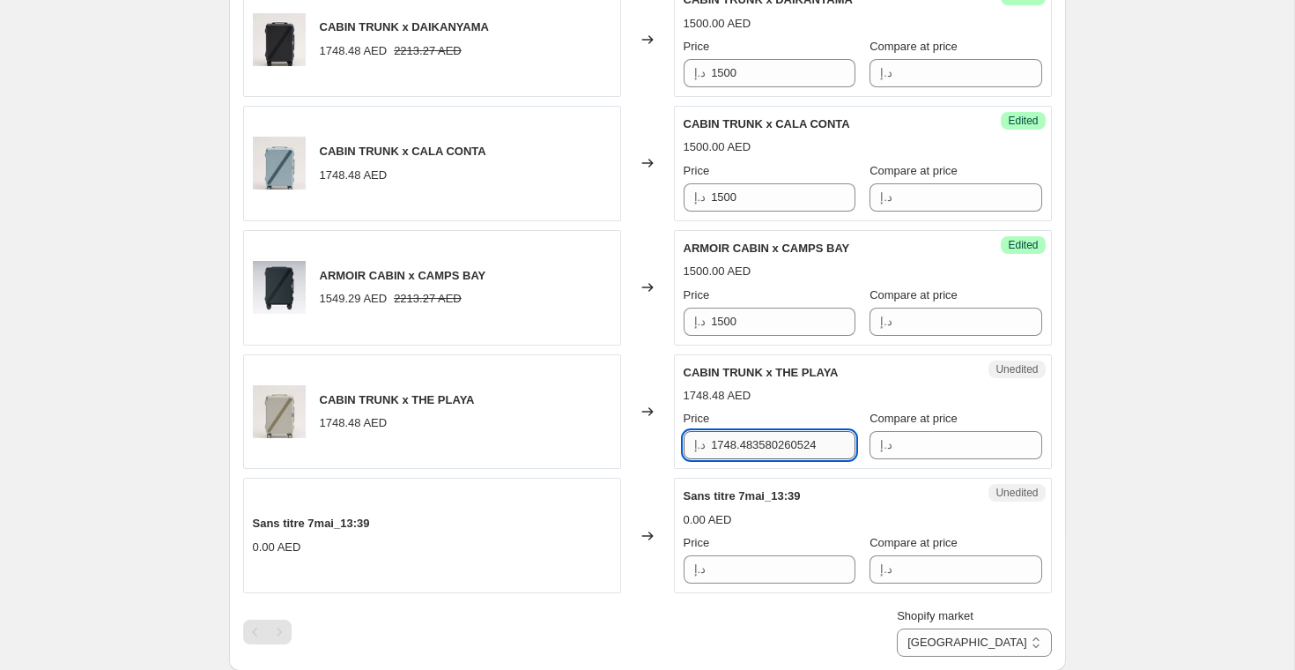
click at [781, 440] on input "1748.483580260524" at bounding box center [783, 445] width 144 height 28
paste input "500"
type input "1500"
click at [839, 492] on div "Sans titre 7mai_13:39" at bounding box center [828, 496] width 288 height 18
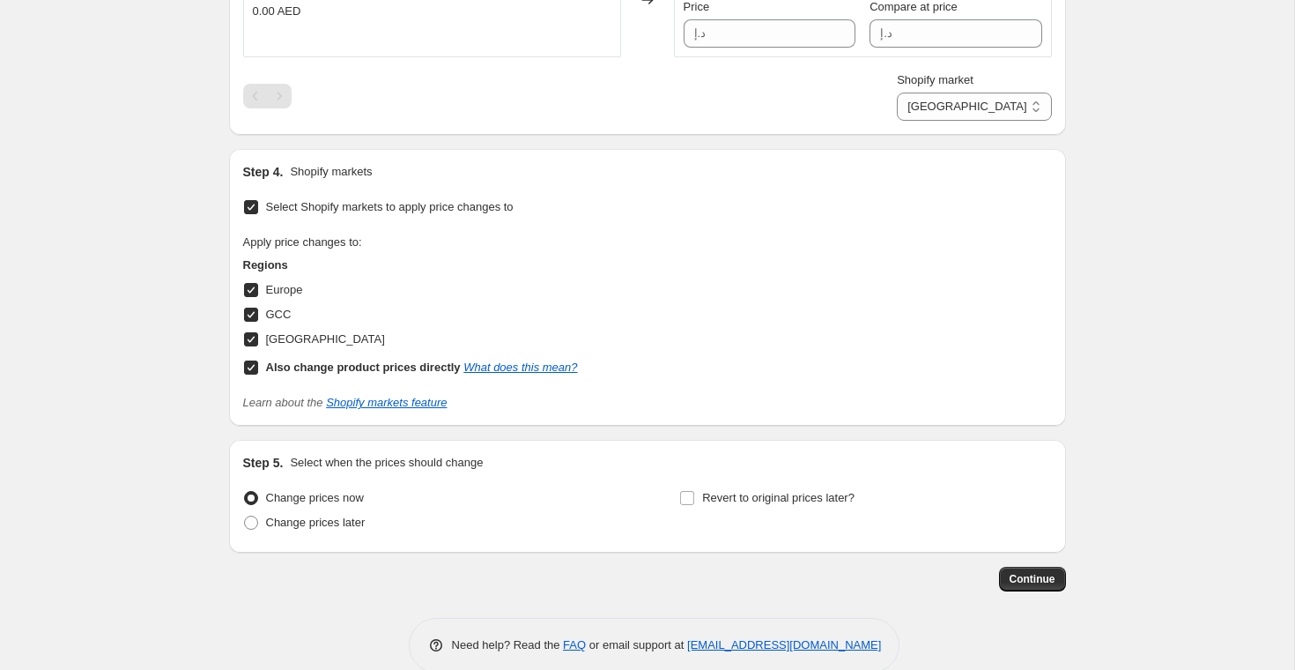
scroll to position [1300, 0]
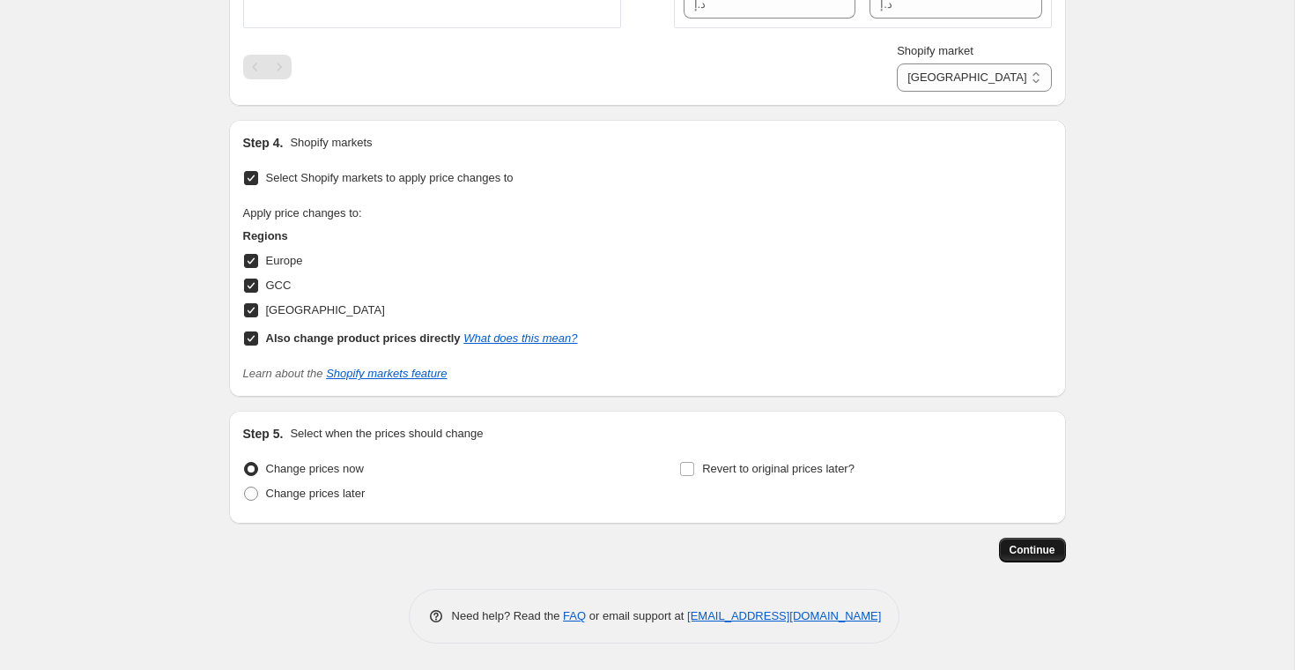
click at [1033, 552] on span "Continue" at bounding box center [1033, 550] width 46 height 14
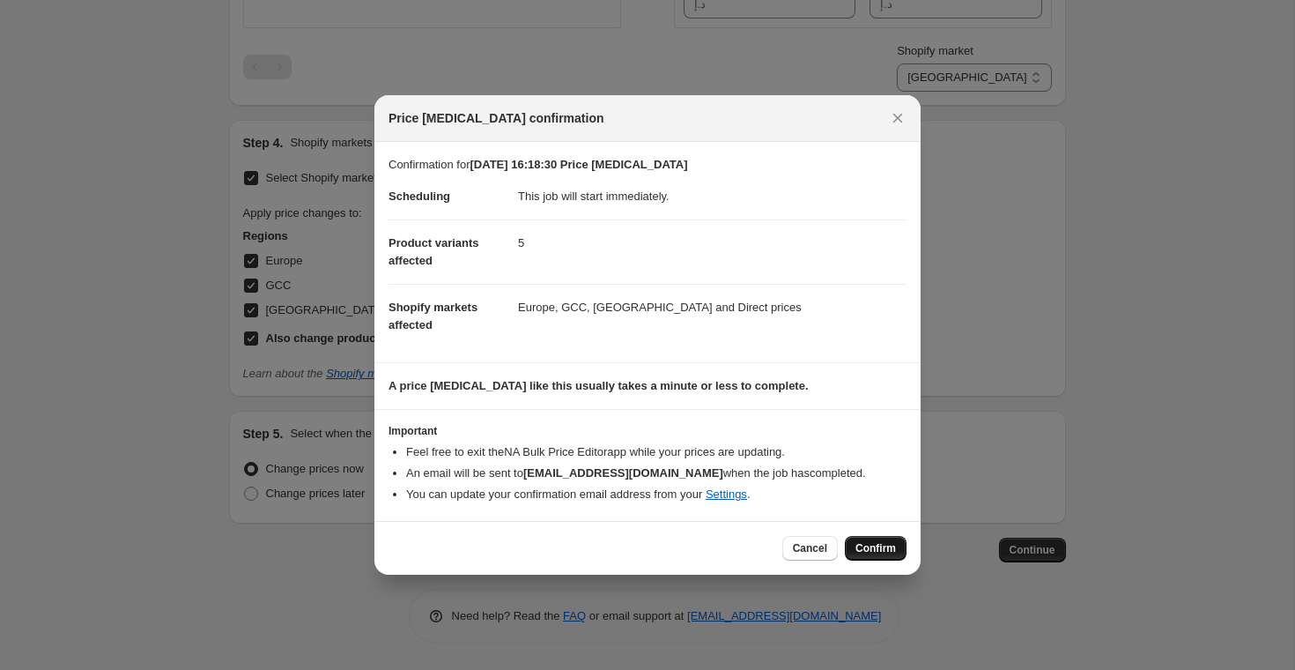
click at [870, 550] on span "Confirm" at bounding box center [875, 548] width 41 height 14
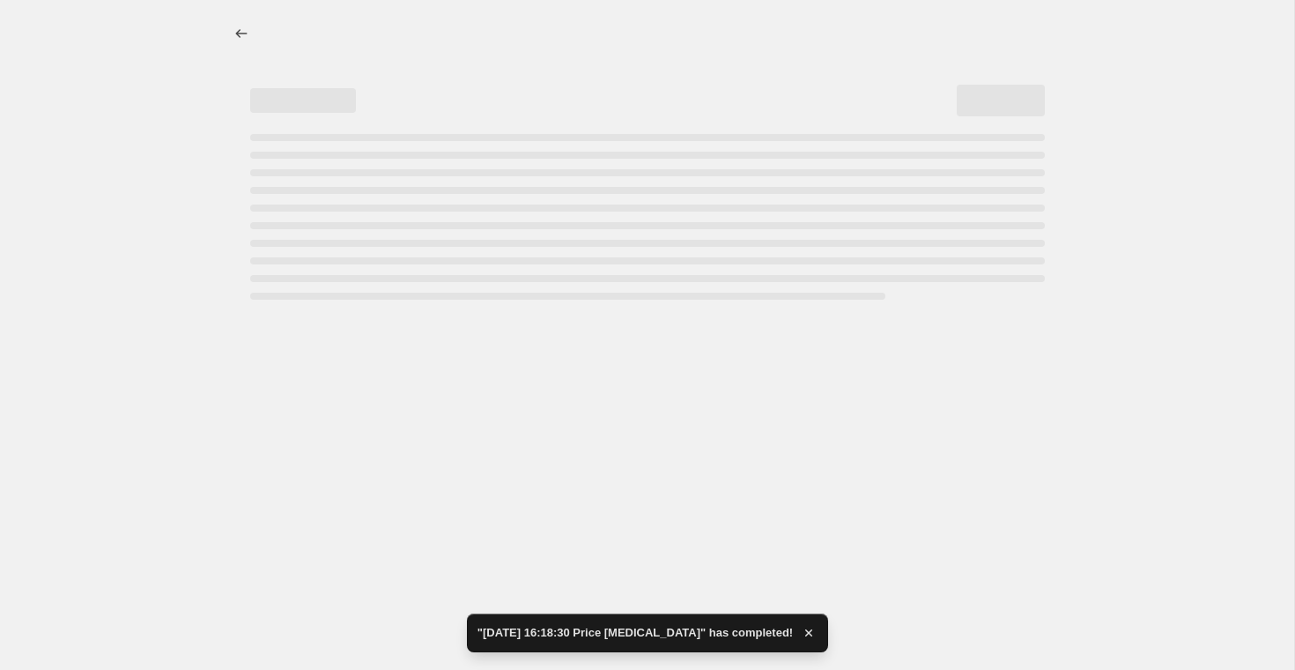
select select "81176166691"
